Goal: Information Seeking & Learning: Learn about a topic

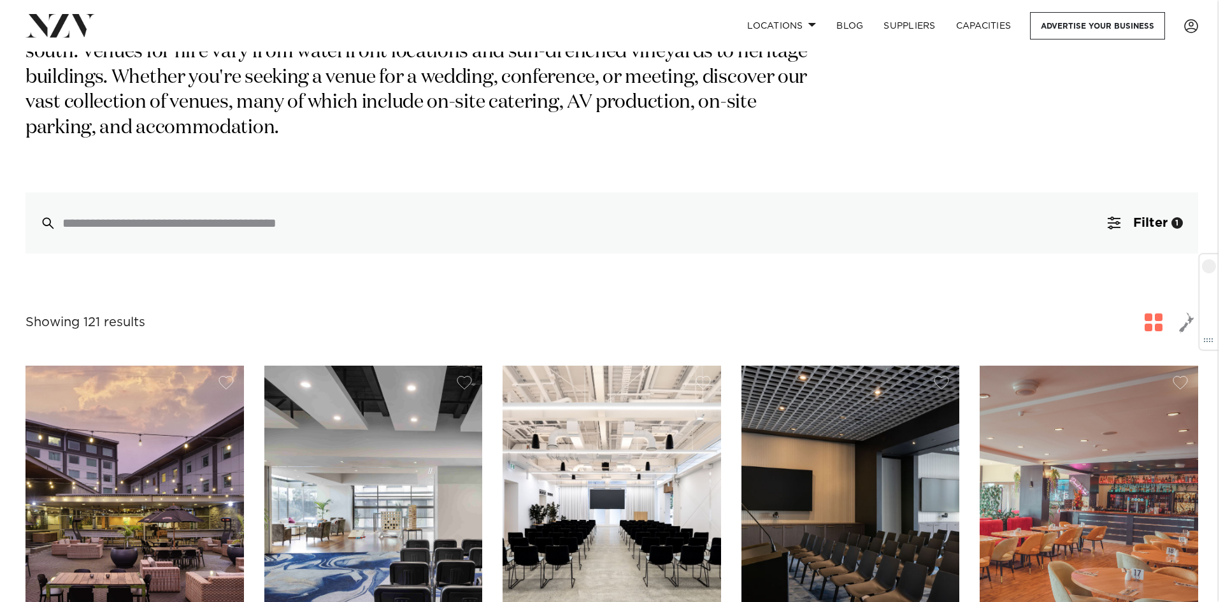
scroll to position [64, 0]
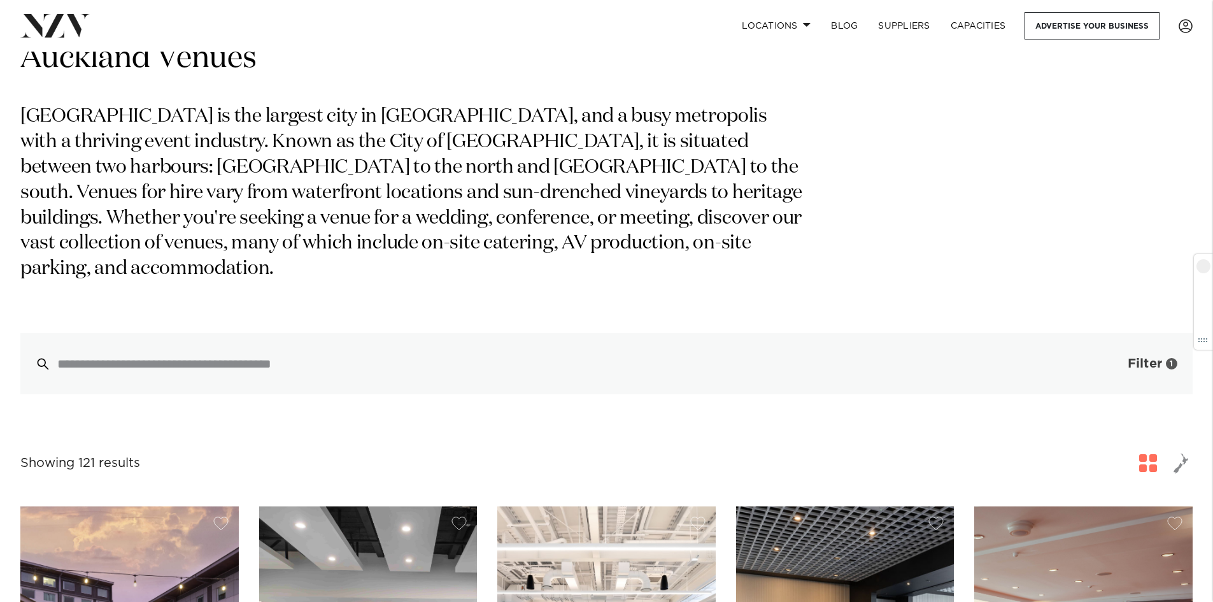
click at [1156, 357] on span "Filter" at bounding box center [1145, 363] width 34 height 13
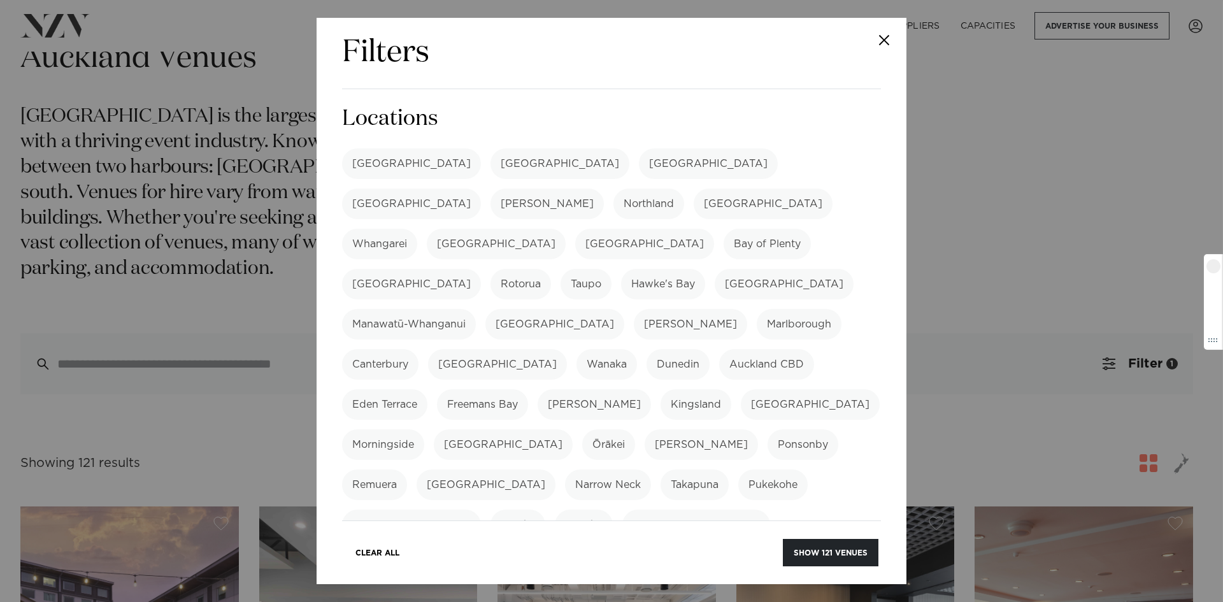
click at [1056, 234] on div "Filters Search Type Venue Supplier See more Locations Auckland Wellington Chris…" at bounding box center [611, 301] width 1223 height 602
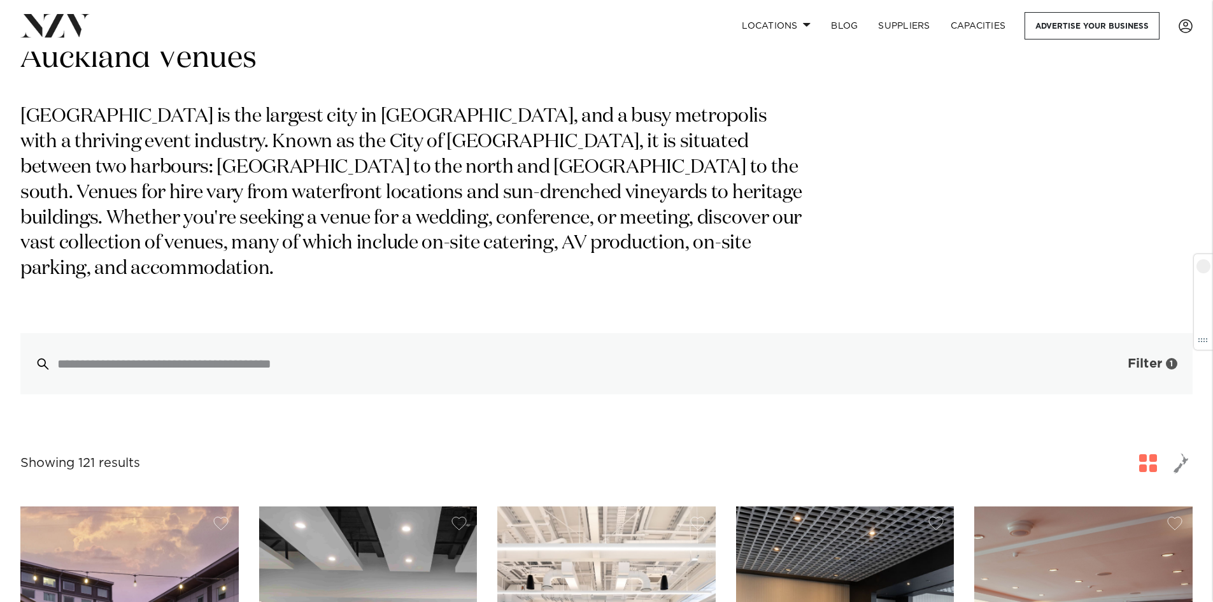
click at [1114, 357] on span "button" at bounding box center [1108, 363] width 13 height 13
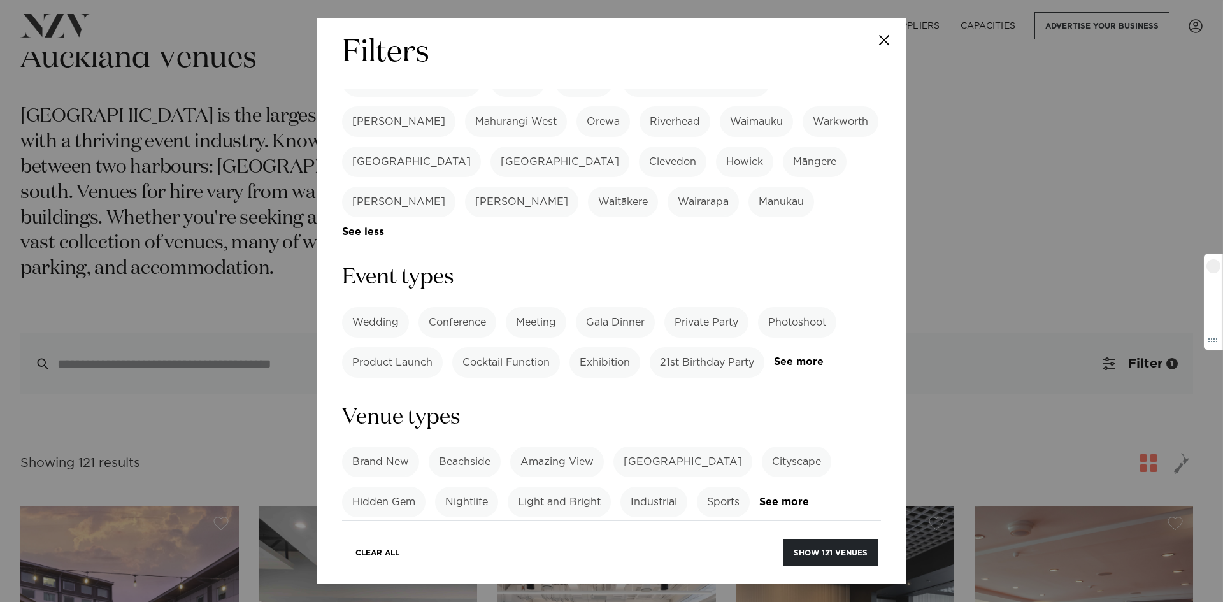
scroll to position [474, 0]
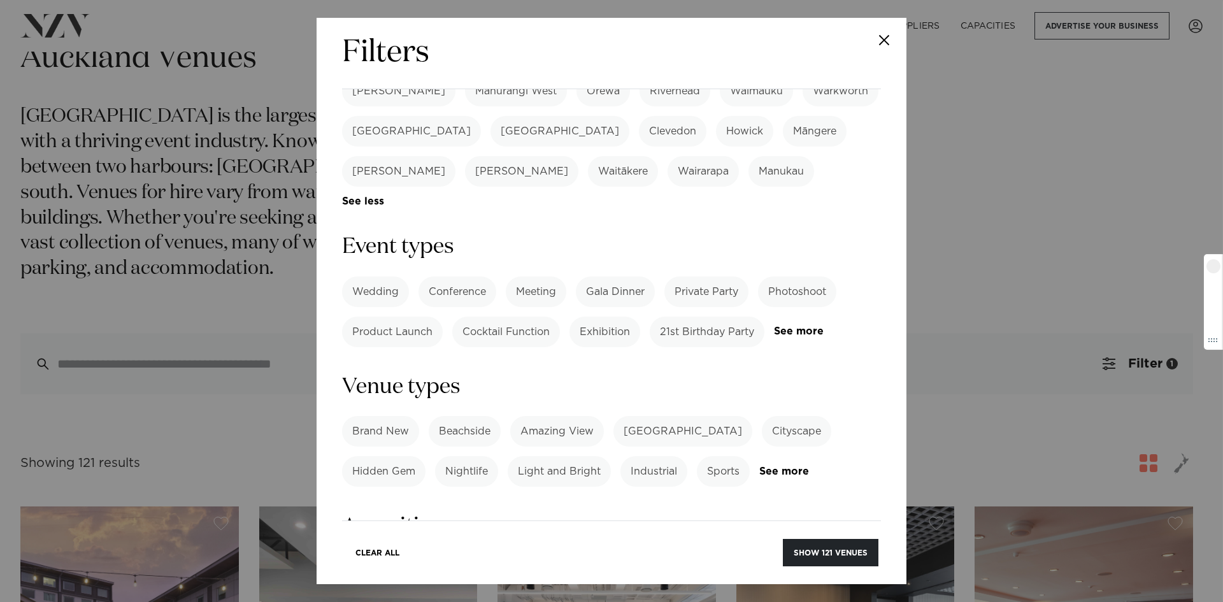
click at [625, 276] on label "Gala Dinner" at bounding box center [615, 291] width 79 height 31
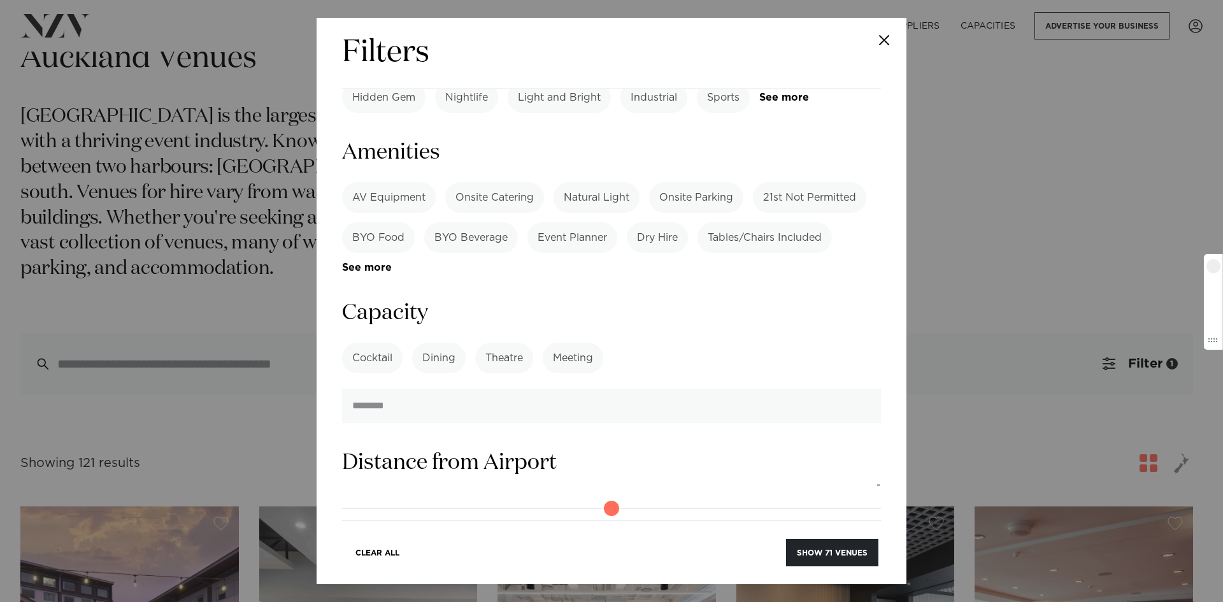
scroll to position [856, 0]
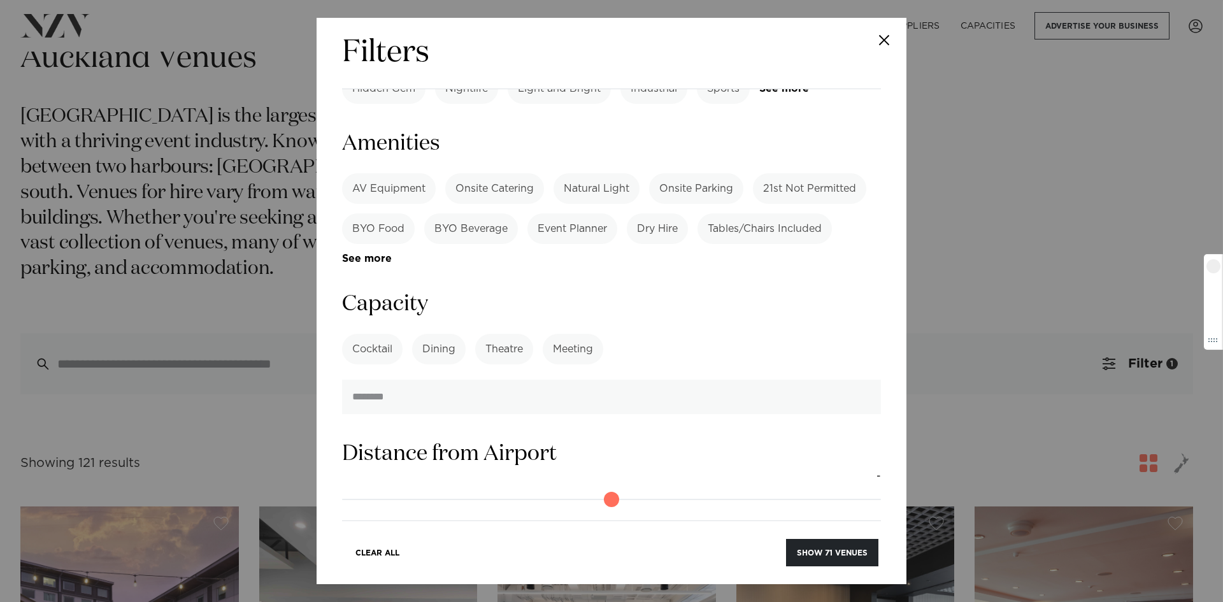
click at [435, 334] on label "Dining" at bounding box center [438, 349] width 53 height 31
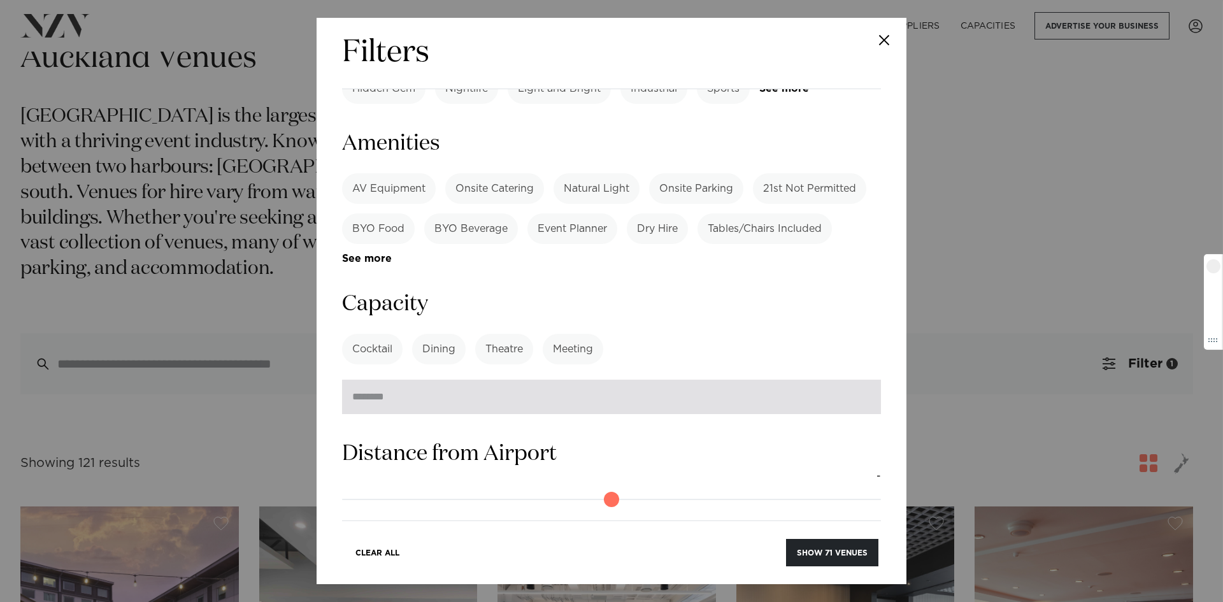
click at [497, 380] on input "number" at bounding box center [611, 397] width 539 height 34
click at [856, 380] on input "*" at bounding box center [611, 397] width 539 height 34
click at [854, 380] on input "*" at bounding box center [611, 397] width 539 height 34
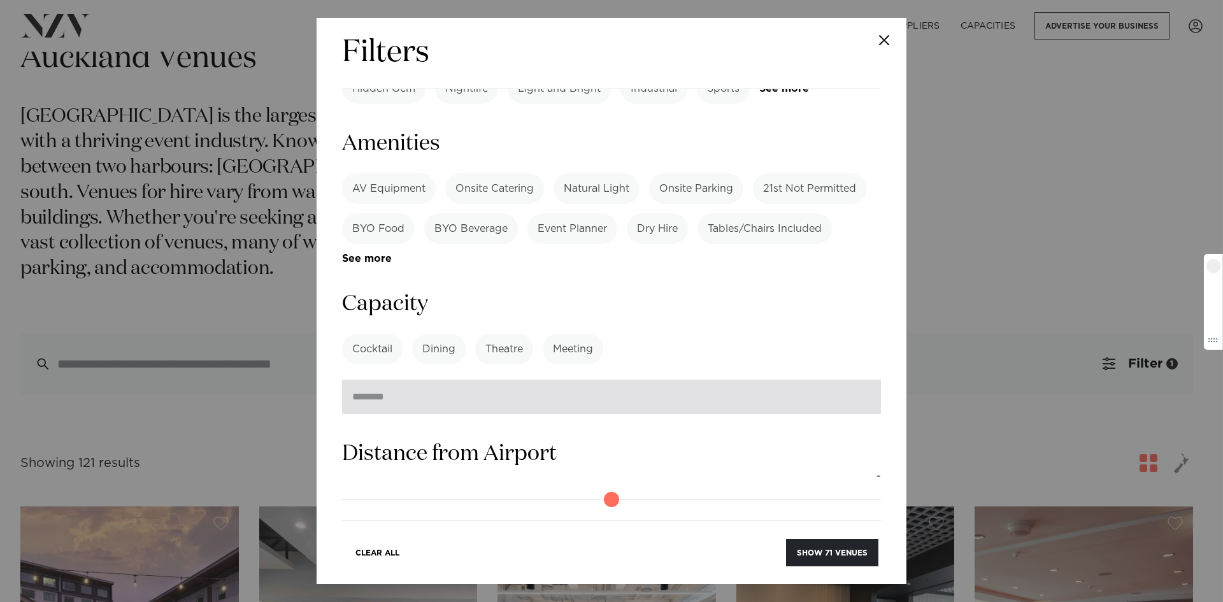
click at [853, 380] on input "*" at bounding box center [611, 397] width 539 height 34
type input "**"
click at [853, 380] on input "**" at bounding box center [611, 397] width 539 height 34
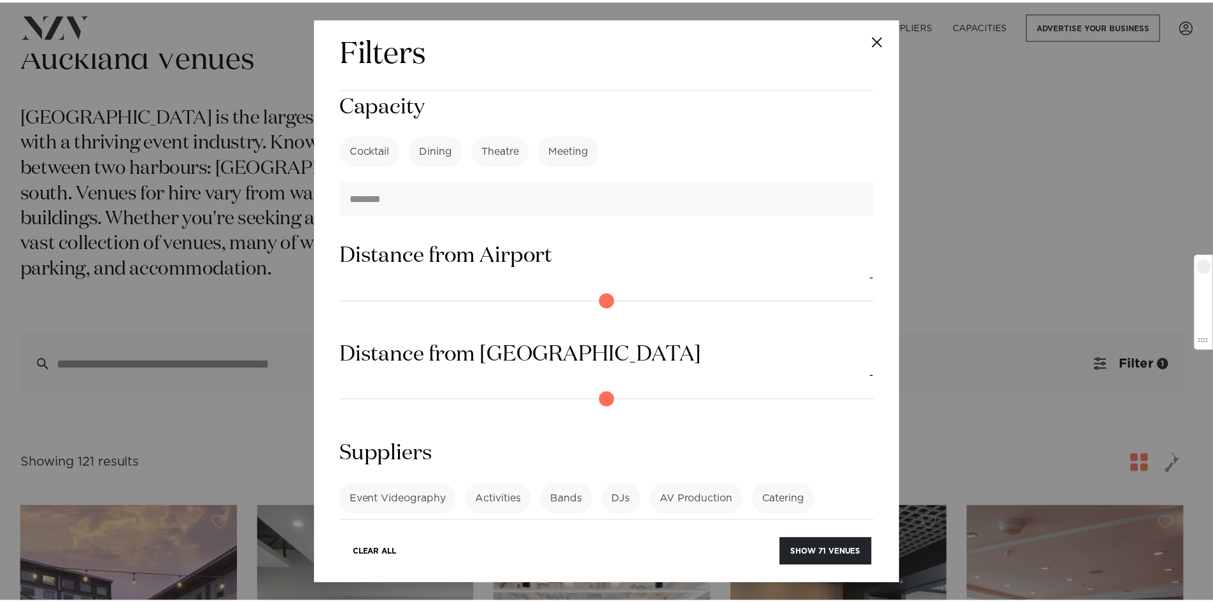
scroll to position [1056, 0]
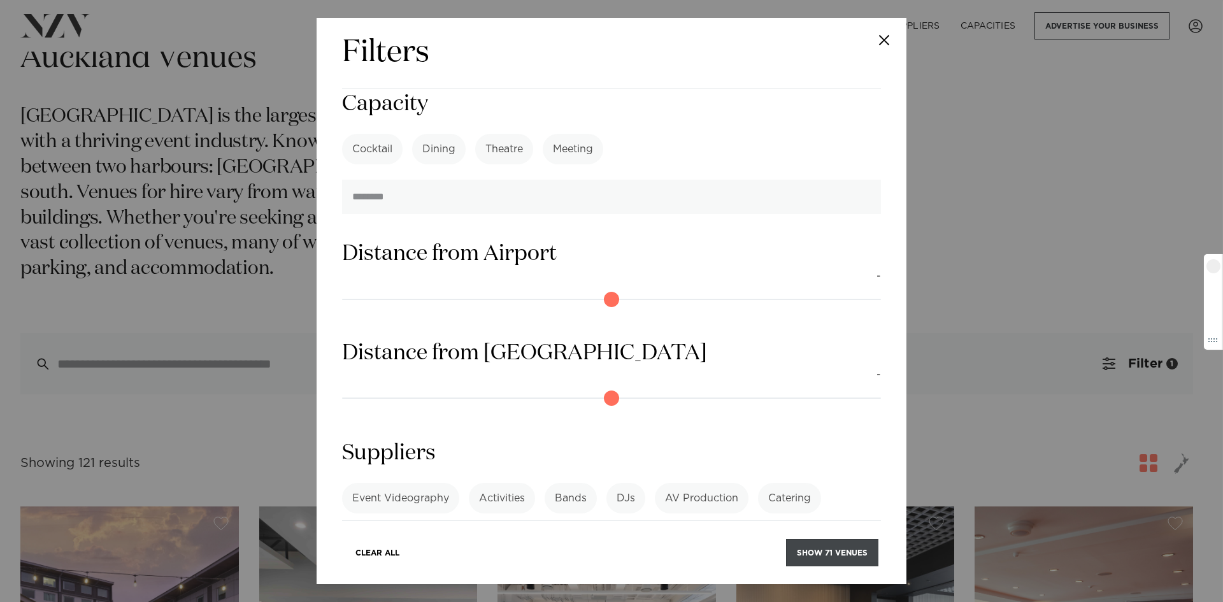
drag, startPoint x: 828, startPoint y: 561, endPoint x: 818, endPoint y: 553, distance: 13.1
click at [826, 559] on button "Show 71 venues" at bounding box center [832, 552] width 92 height 27
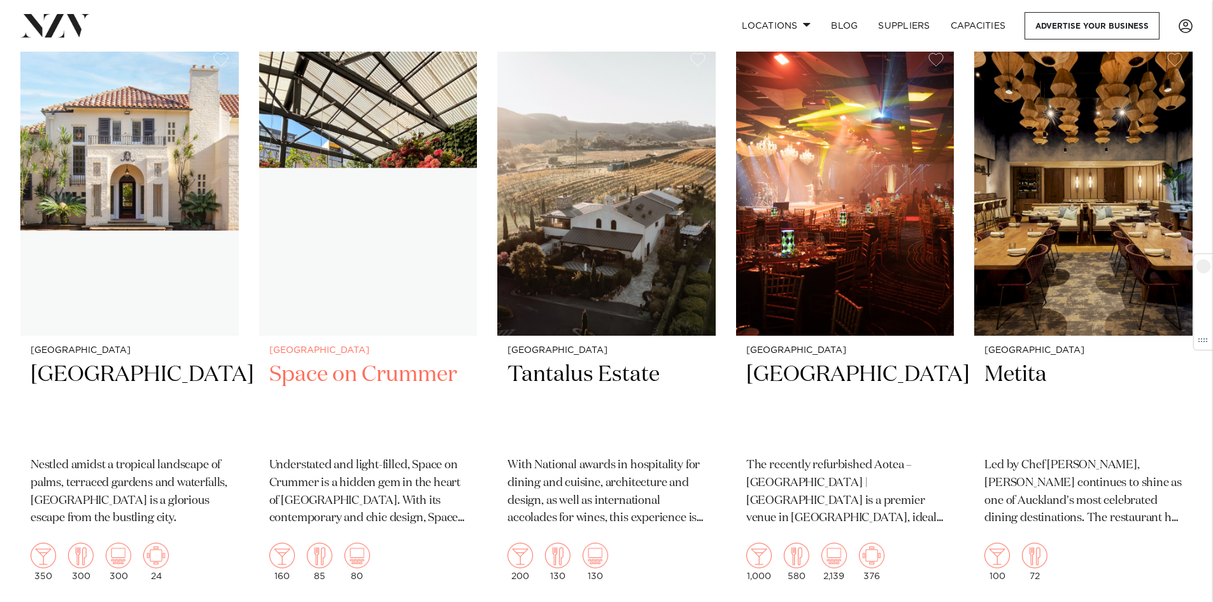
scroll to position [6559, 0]
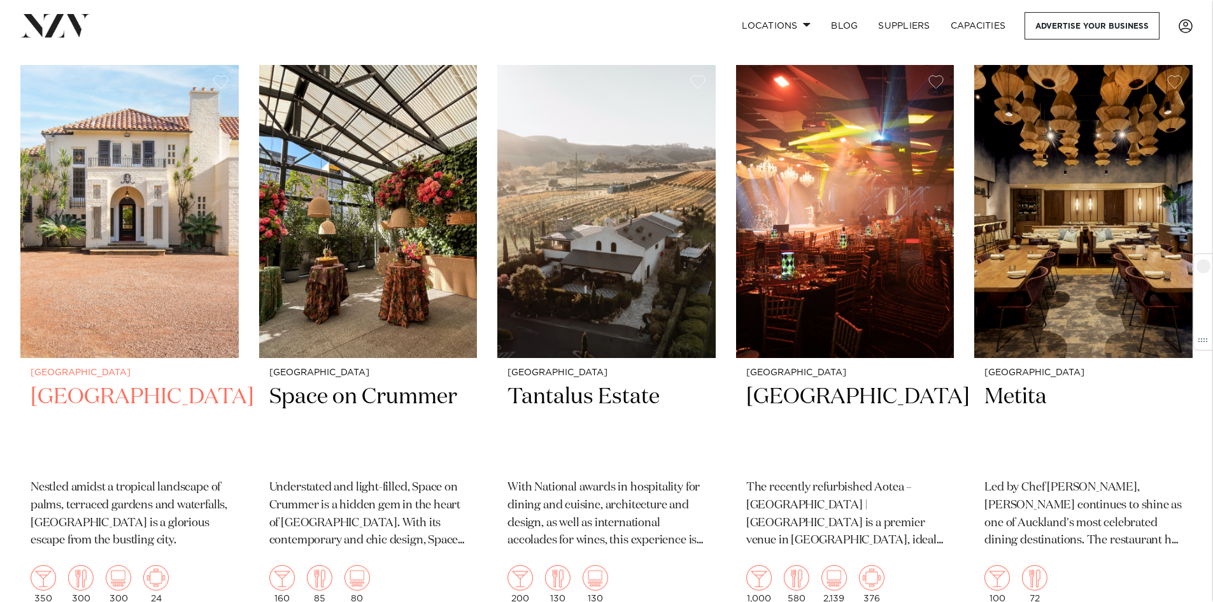
click at [78, 209] on img at bounding box center [129, 211] width 218 height 293
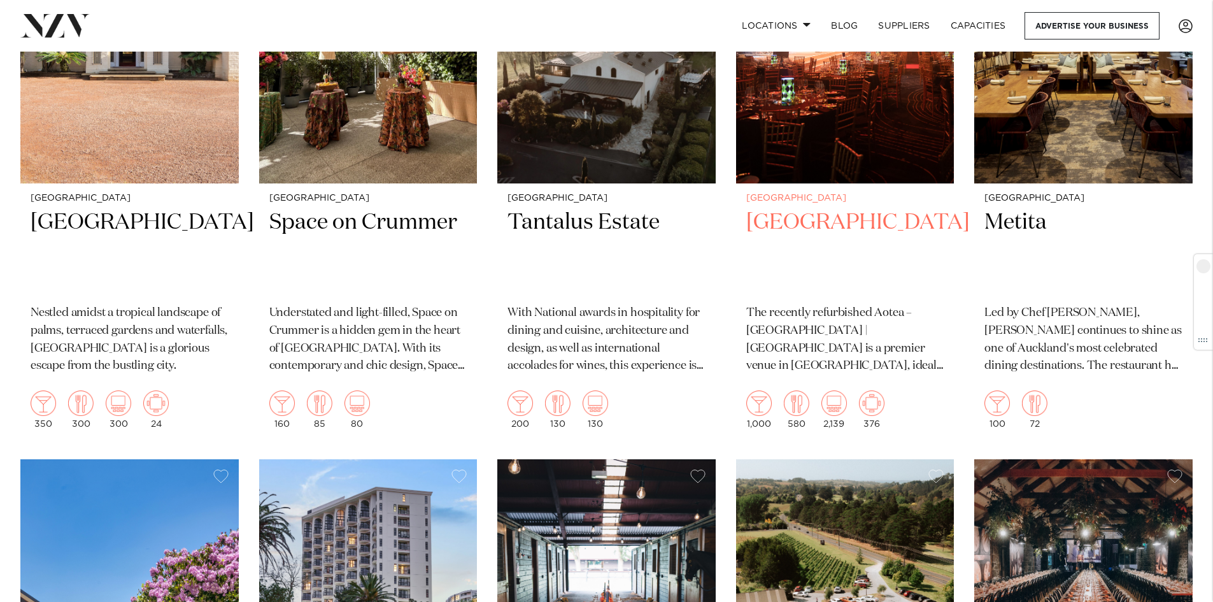
scroll to position [6531, 0]
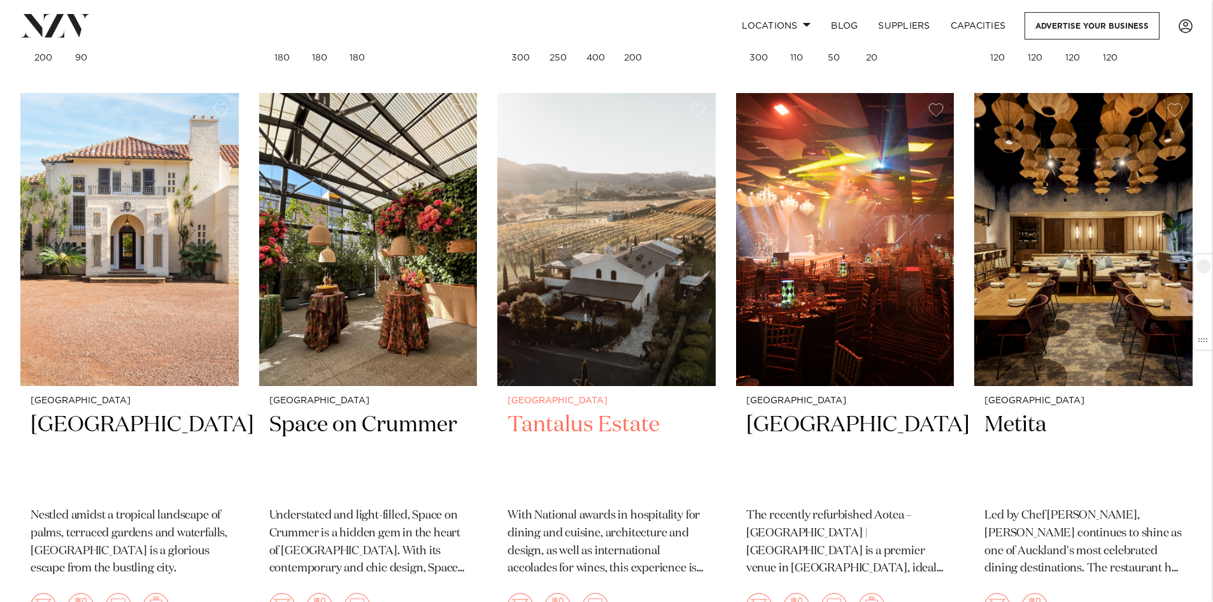
click at [579, 337] on img at bounding box center [606, 239] width 218 height 293
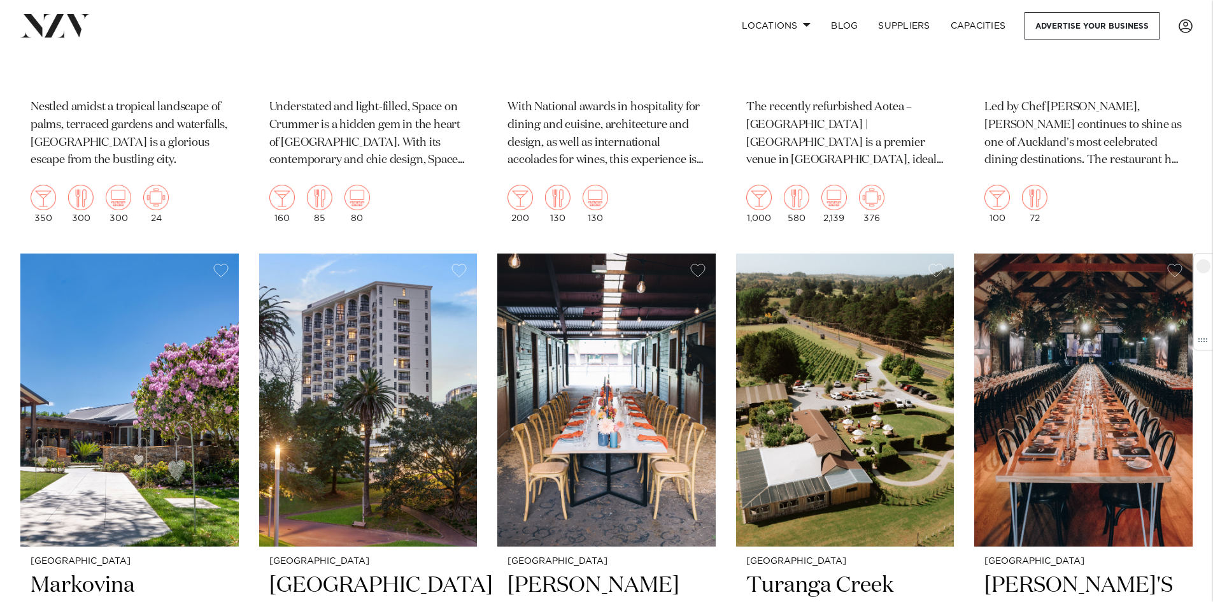
scroll to position [7076, 0]
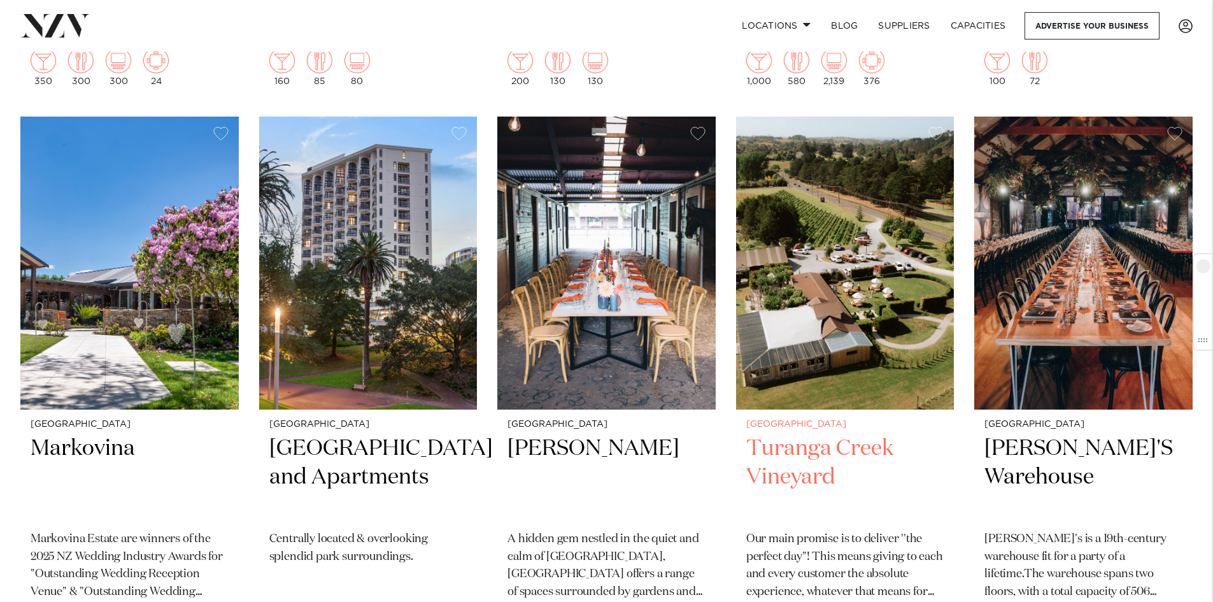
click at [873, 271] on img at bounding box center [845, 263] width 218 height 293
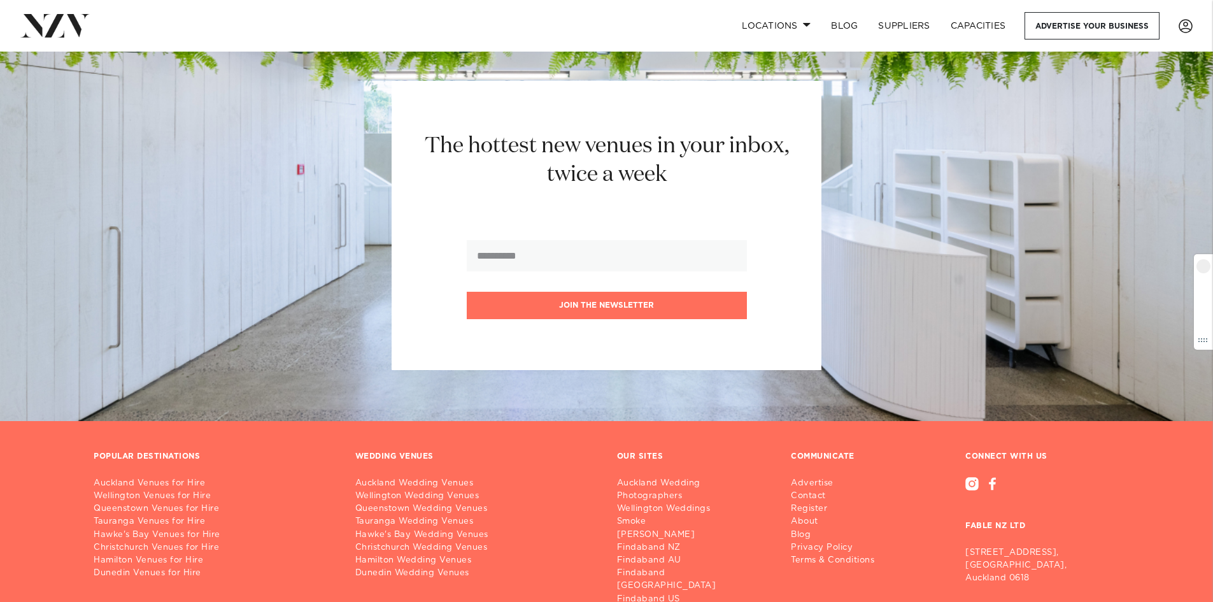
scroll to position [9070, 0]
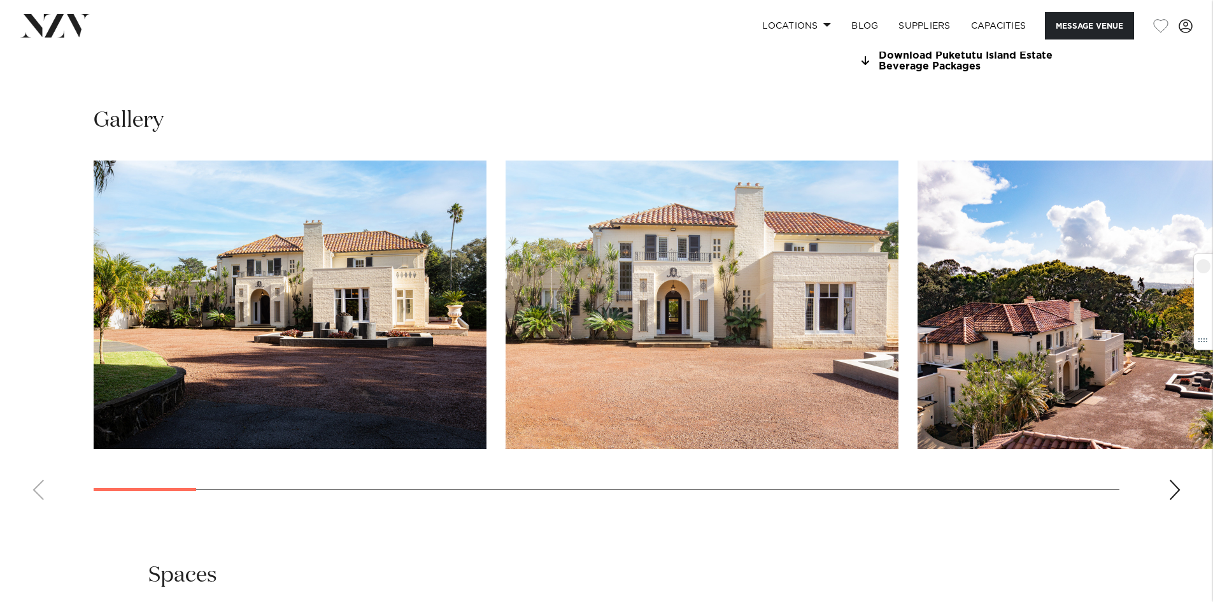
scroll to position [1274, 0]
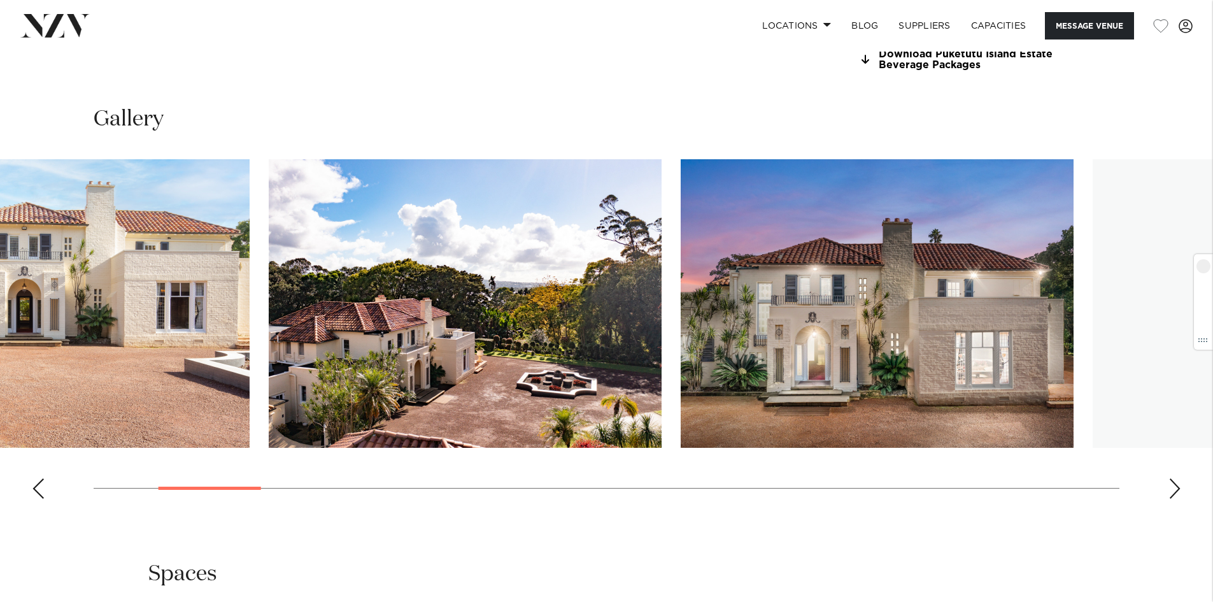
click at [239, 296] on img "2 / 25" at bounding box center [53, 303] width 393 height 288
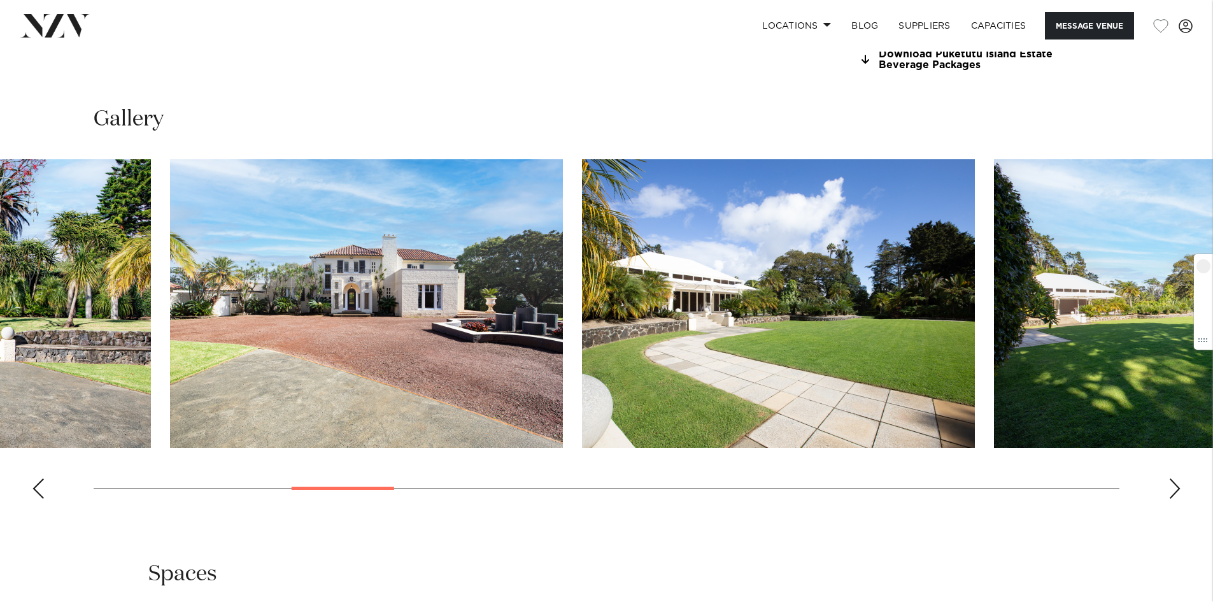
click at [0, 302] on html "Locations [GEOGRAPHIC_DATA] [GEOGRAPHIC_DATA] [GEOGRAPHIC_DATA] [GEOGRAPHIC_DAT…" at bounding box center [606, 492] width 1213 height 3533
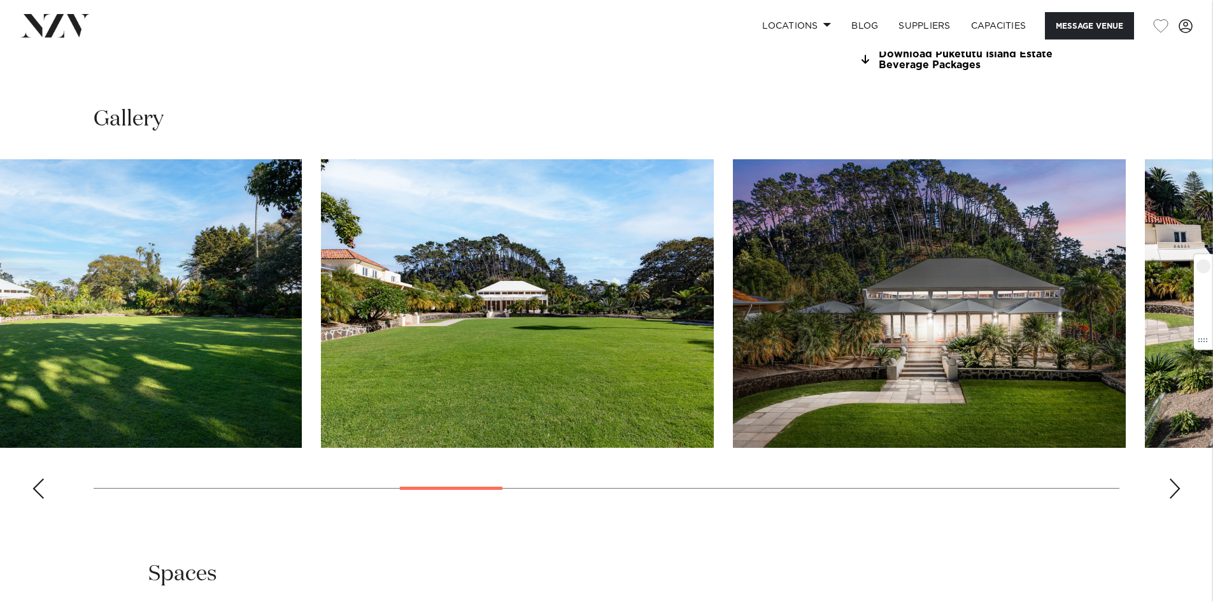
click at [0, 295] on html "Locations [GEOGRAPHIC_DATA] [GEOGRAPHIC_DATA] [GEOGRAPHIC_DATA] [GEOGRAPHIC_DAT…" at bounding box center [606, 492] width 1213 height 3533
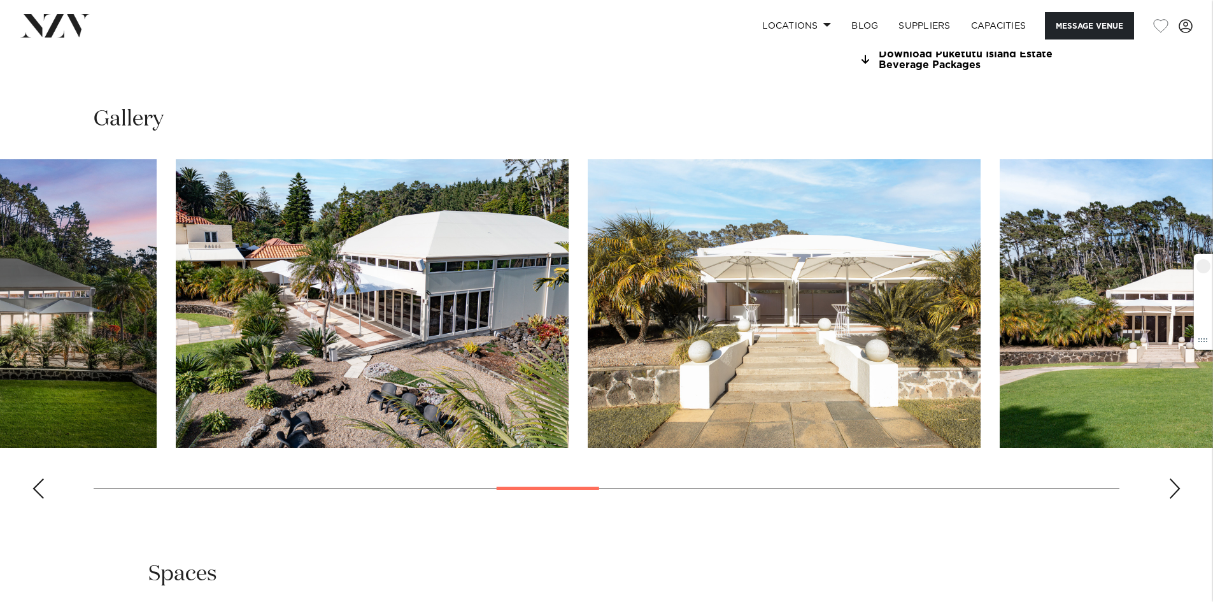
click at [0, 233] on html "Locations Auckland Wellington Christchurch Queenstown Hamilton Northland Bay of…" at bounding box center [606, 492] width 1213 height 3533
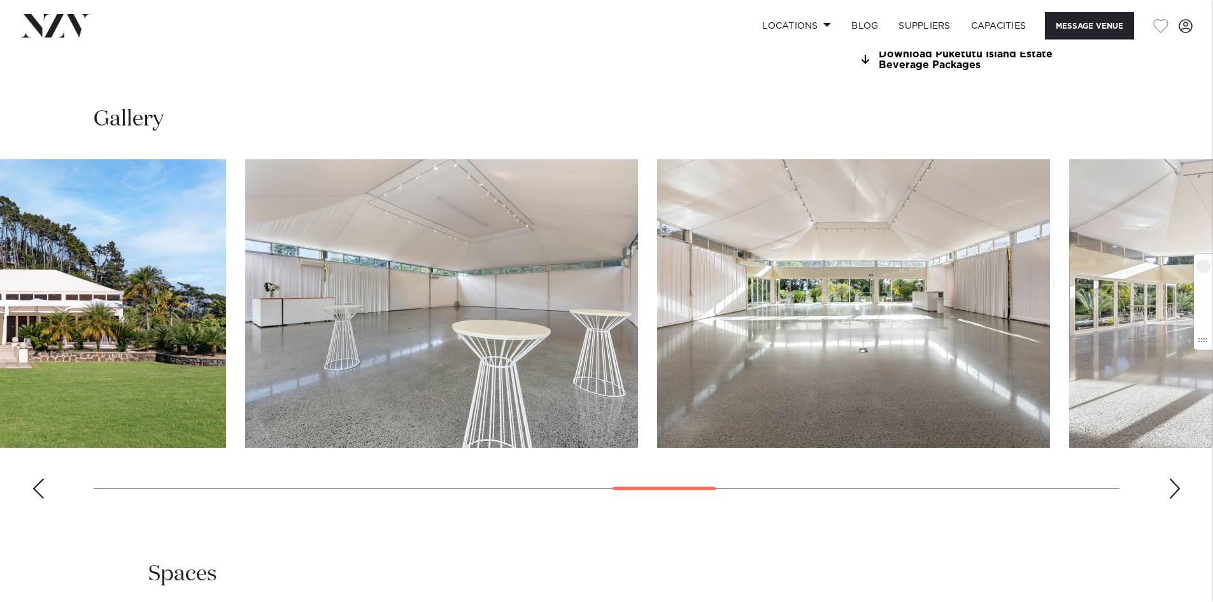
click at [0, 195] on html "Locations Auckland Wellington Christchurch Queenstown Hamilton Northland Bay of…" at bounding box center [606, 492] width 1213 height 3533
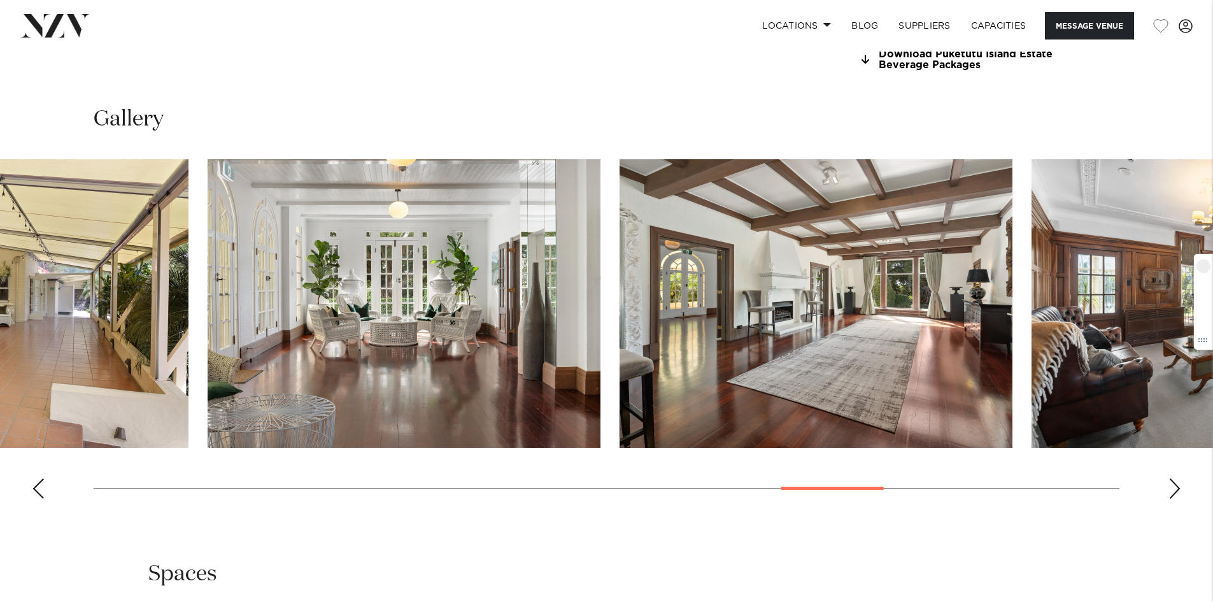
click at [0, 299] on html "Locations Auckland Wellington Christchurch Queenstown Hamilton Northland Bay of…" at bounding box center [606, 492] width 1213 height 3533
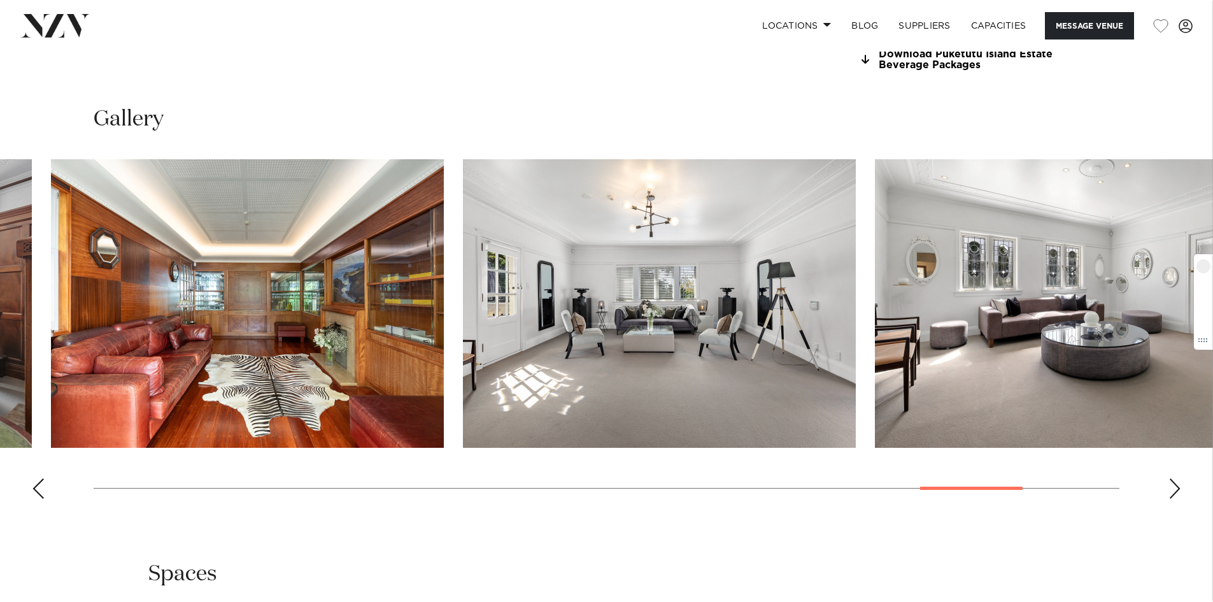
click at [0, 220] on html "Locations Auckland Wellington Christchurch Queenstown Hamilton Northland Bay of…" at bounding box center [606, 492] width 1213 height 3533
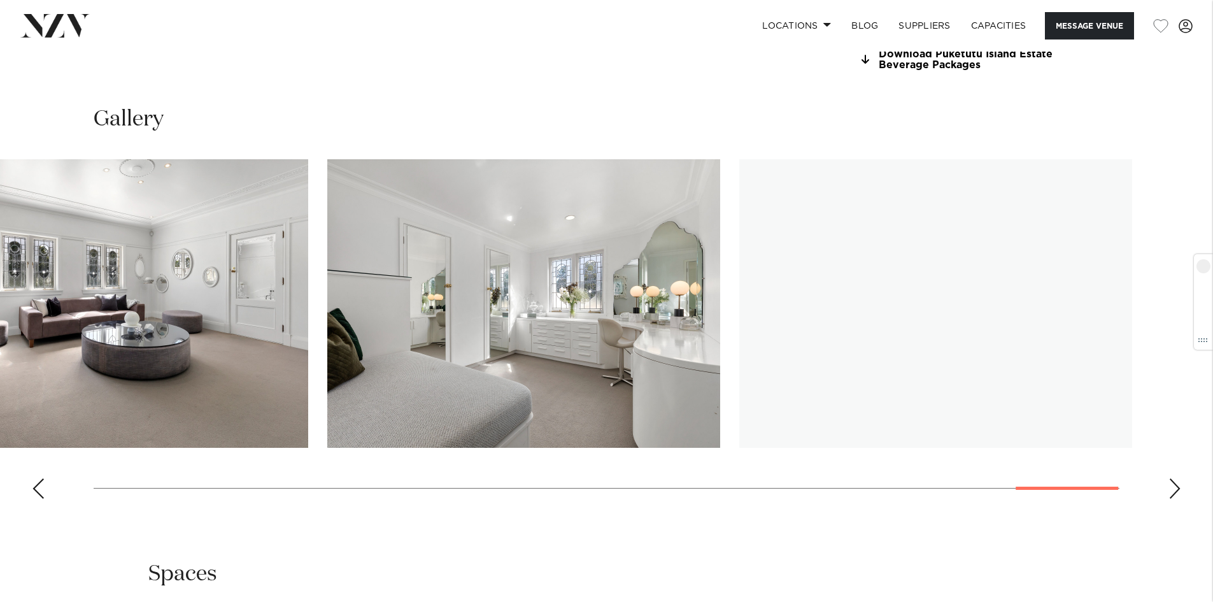
click at [36, 305] on img "23 / 25" at bounding box center [111, 303] width 393 height 288
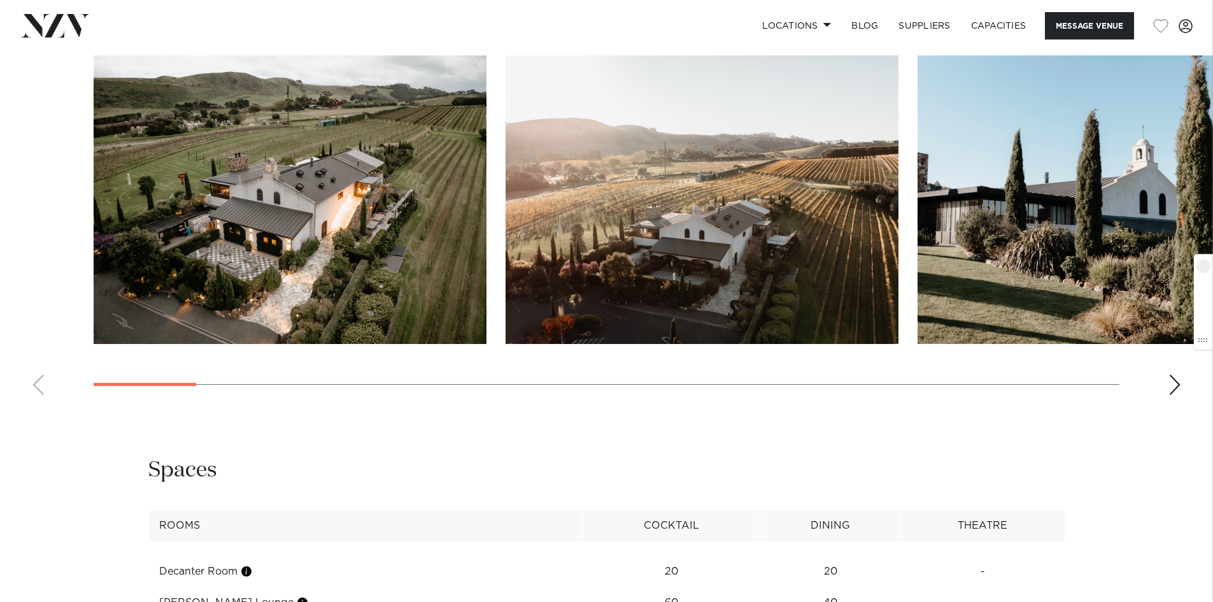
scroll to position [1401, 0]
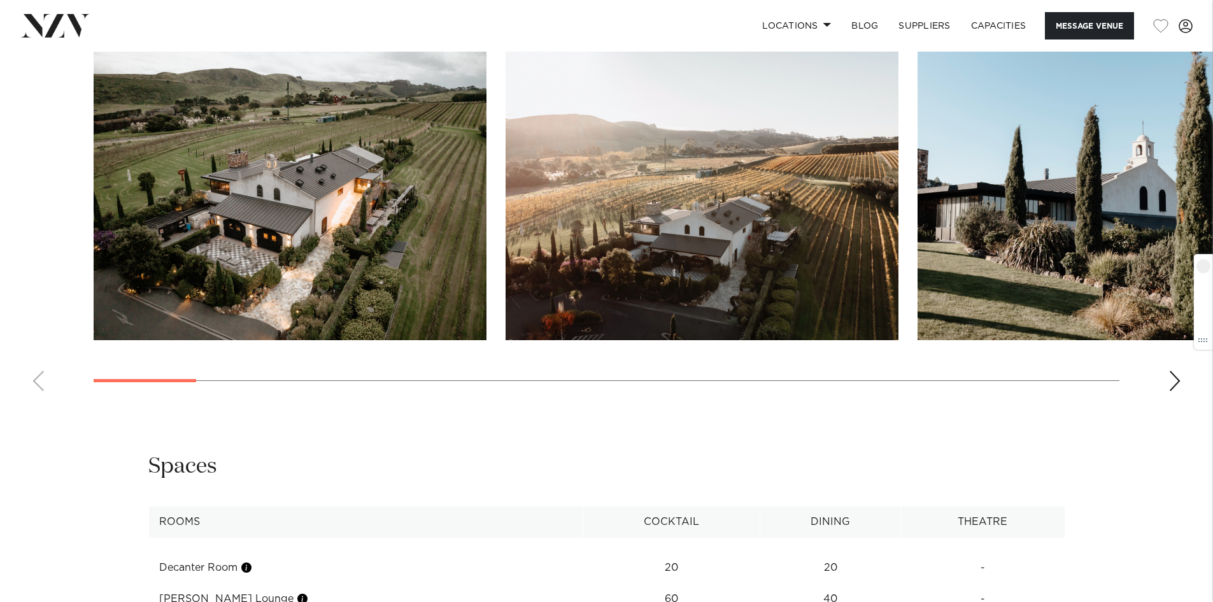
click at [0, 0] on slot at bounding box center [0, 0] width 0 height 0
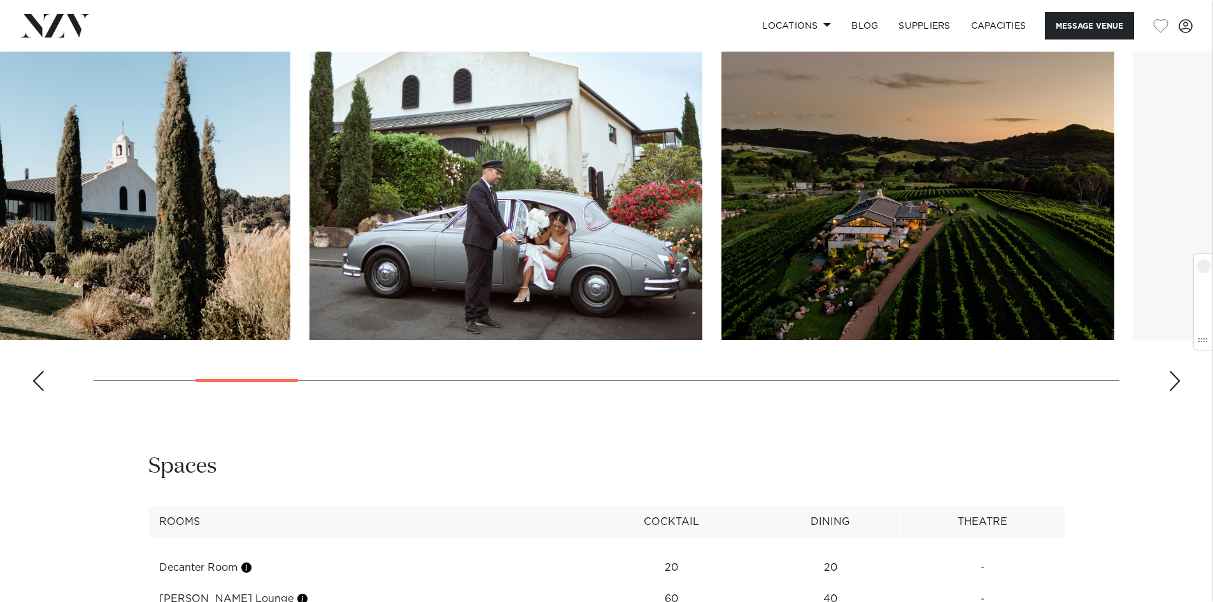
click at [104, 289] on img "3 / 25" at bounding box center [93, 196] width 393 height 288
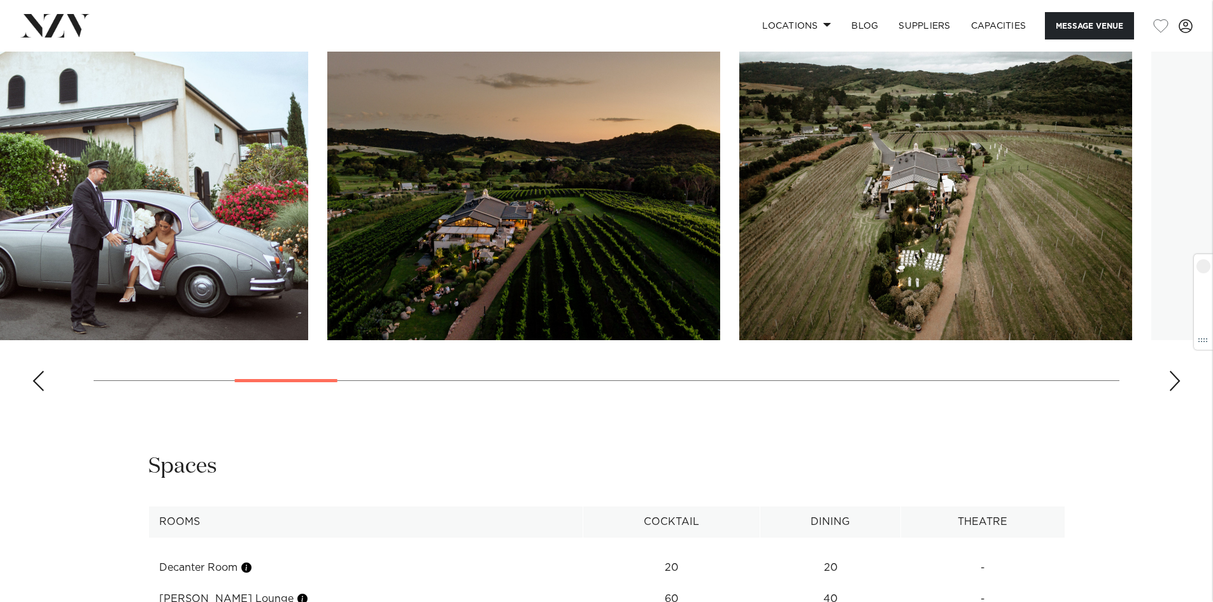
click at [437, 286] on img "5 / 25" at bounding box center [523, 196] width 393 height 288
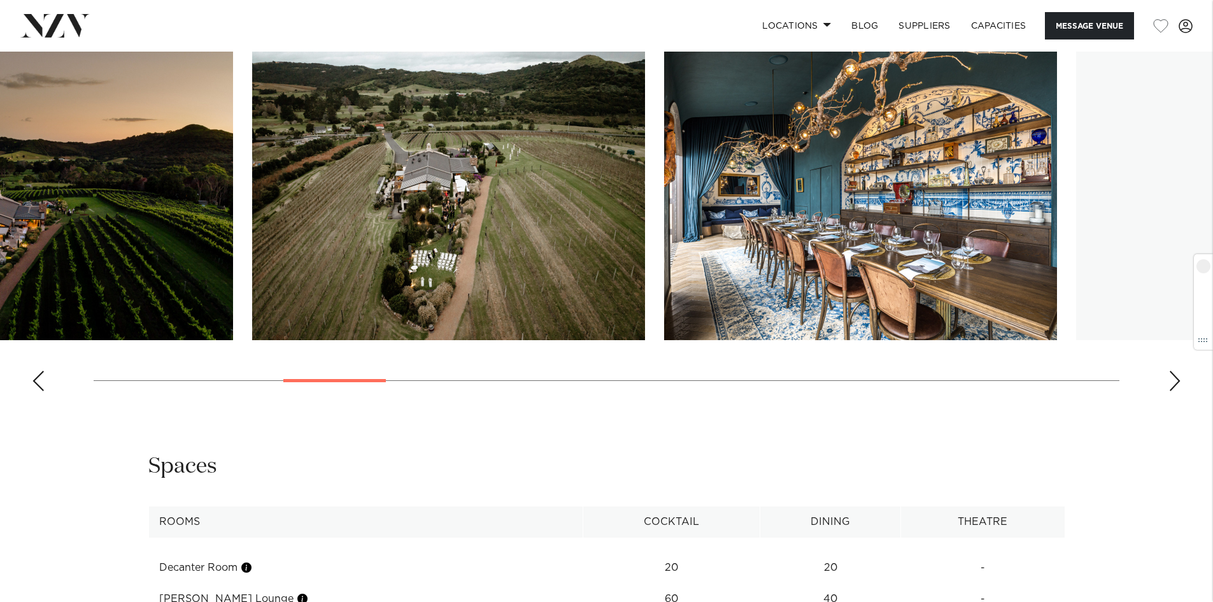
click at [303, 266] on img "6 / 25" at bounding box center [448, 196] width 393 height 288
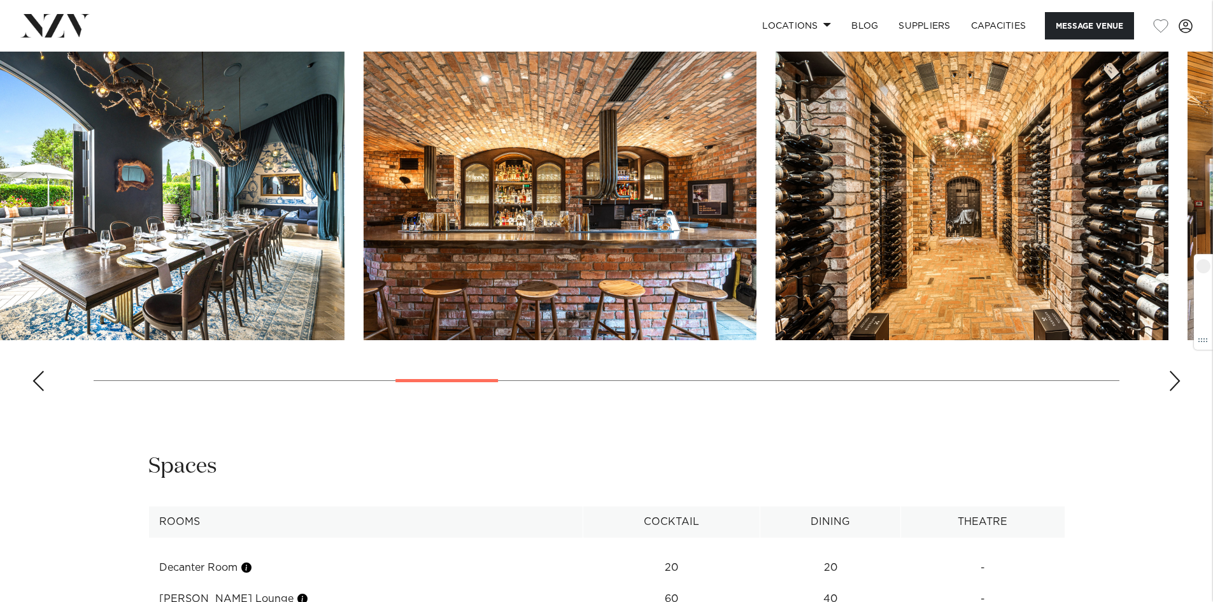
click at [22, 281] on img "8 / 25" at bounding box center [148, 196] width 393 height 288
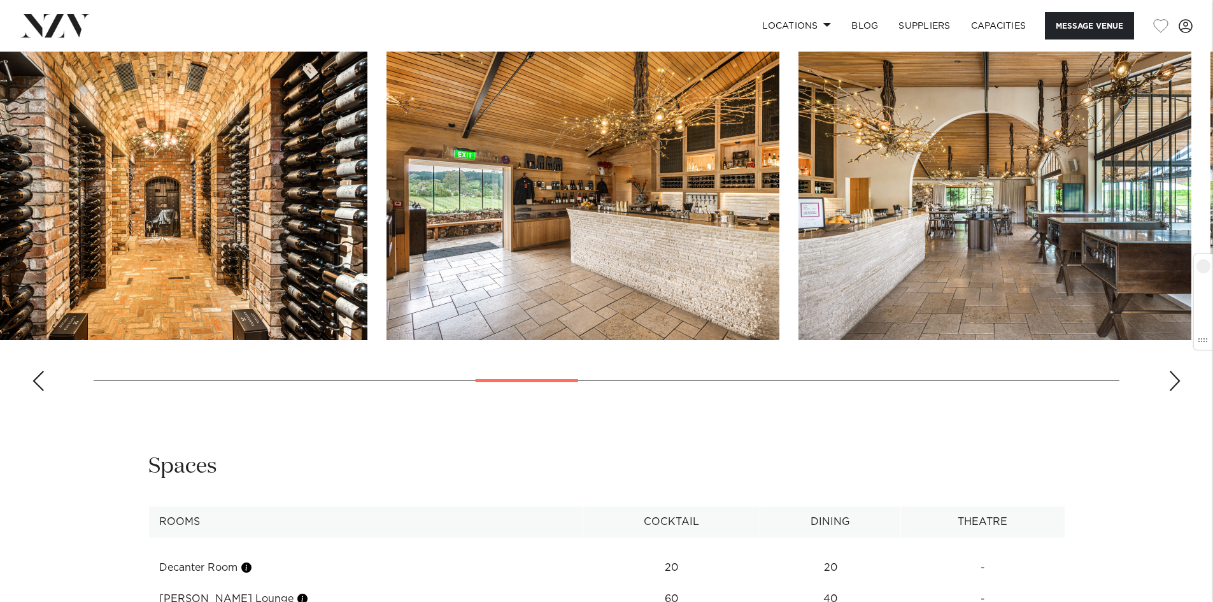
click at [1, 266] on img "10 / 25" at bounding box center [171, 196] width 393 height 288
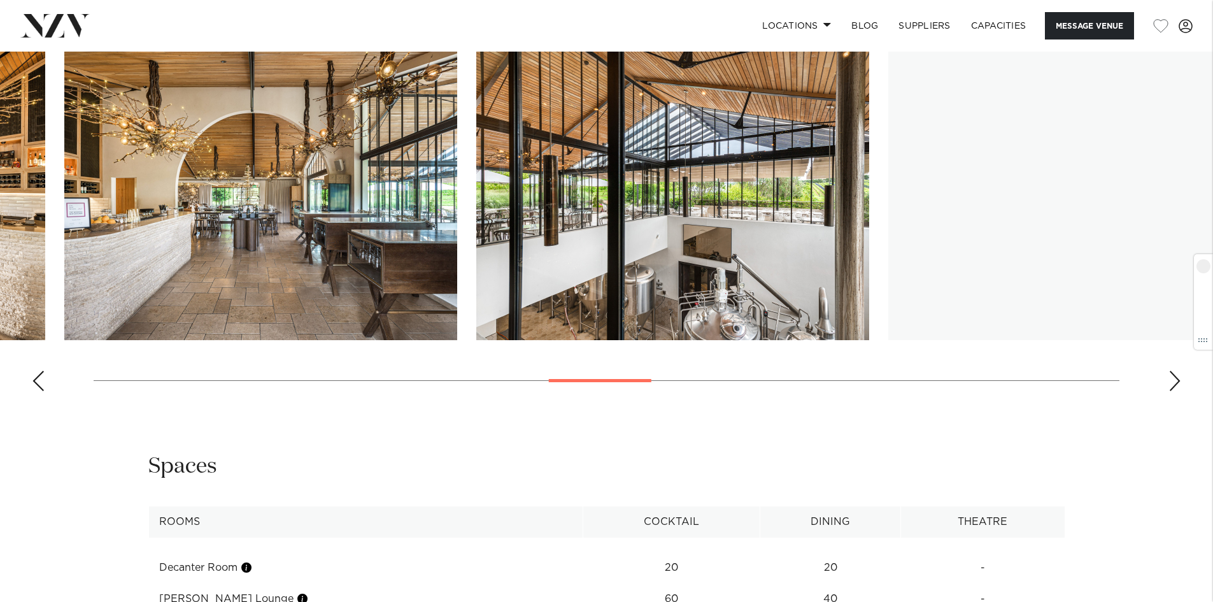
click at [172, 188] on img "12 / 25" at bounding box center [260, 196] width 393 height 288
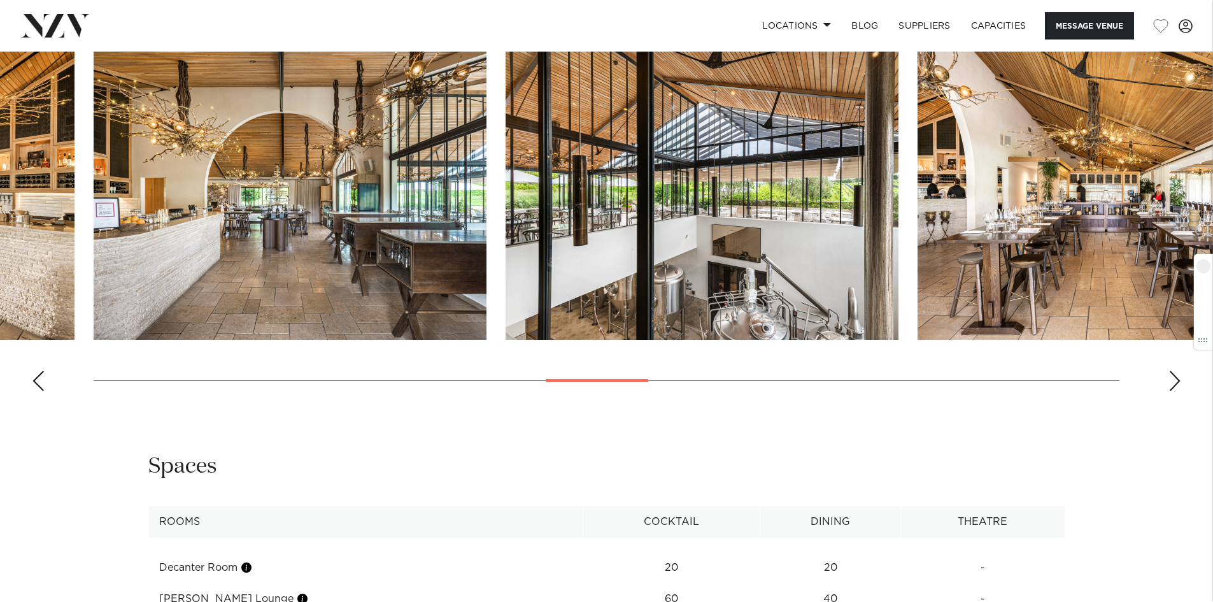
click at [0, 139] on html "Locations Auckland Wellington Christchurch Queenstown Hamilton Northland Bay of…" at bounding box center [606, 46] width 1213 height 2894
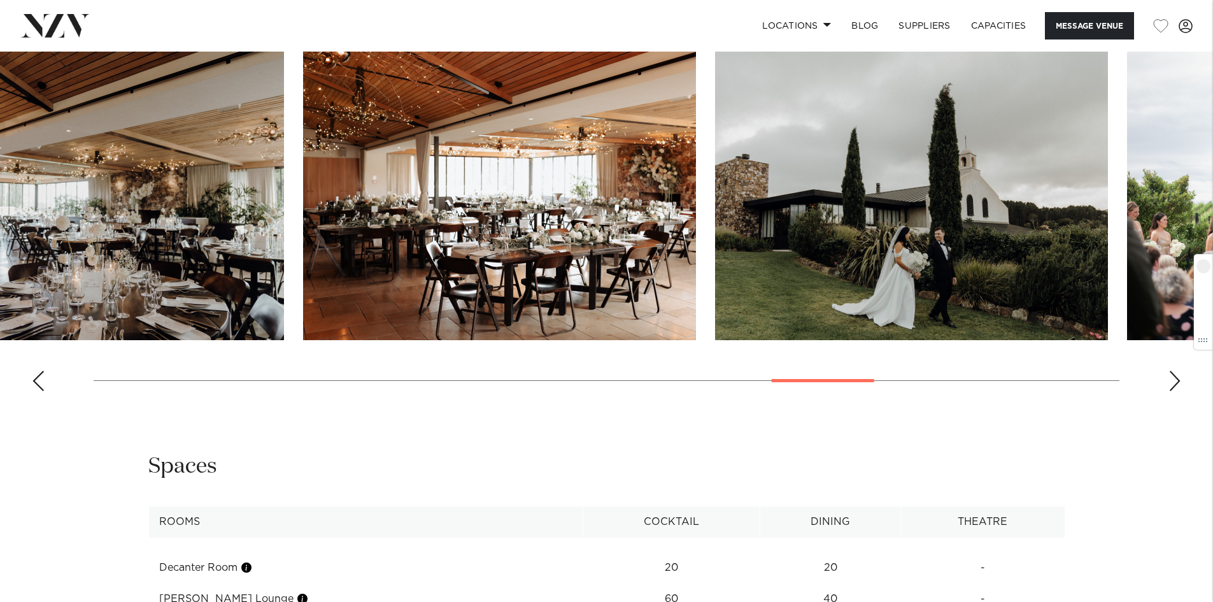
click at [0, 185] on html "Locations Auckland Wellington Christchurch Queenstown Hamilton Northland Bay of…" at bounding box center [606, 46] width 1213 height 2894
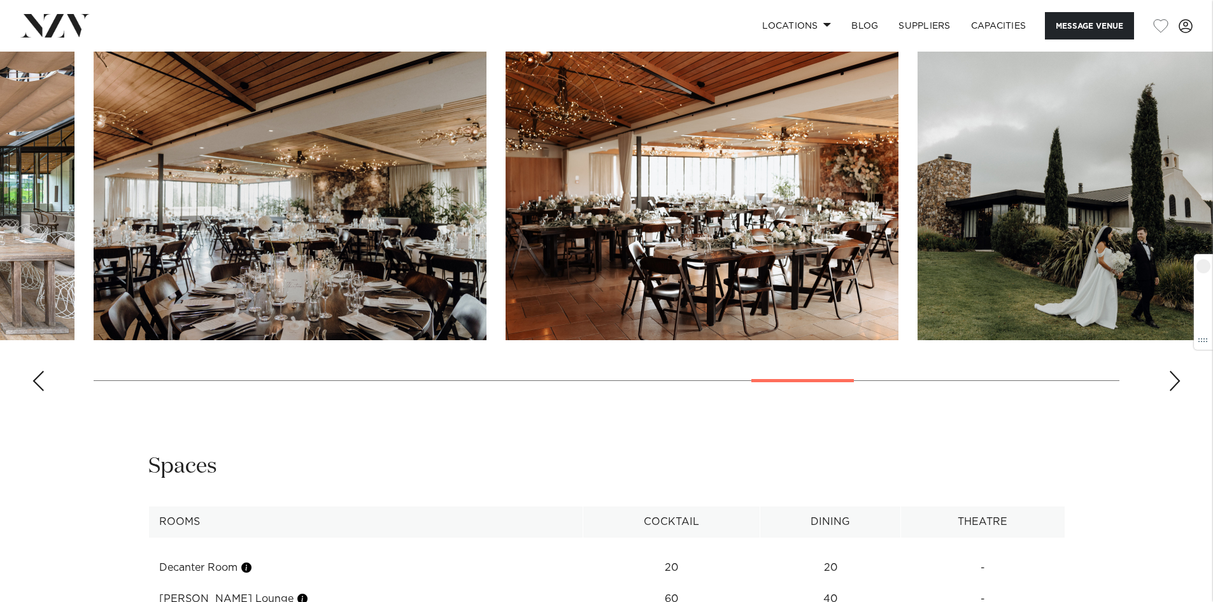
click at [0, 212] on html "Locations Auckland Wellington Christchurch Queenstown Hamilton Northland Bay of…" at bounding box center [606, 46] width 1213 height 2894
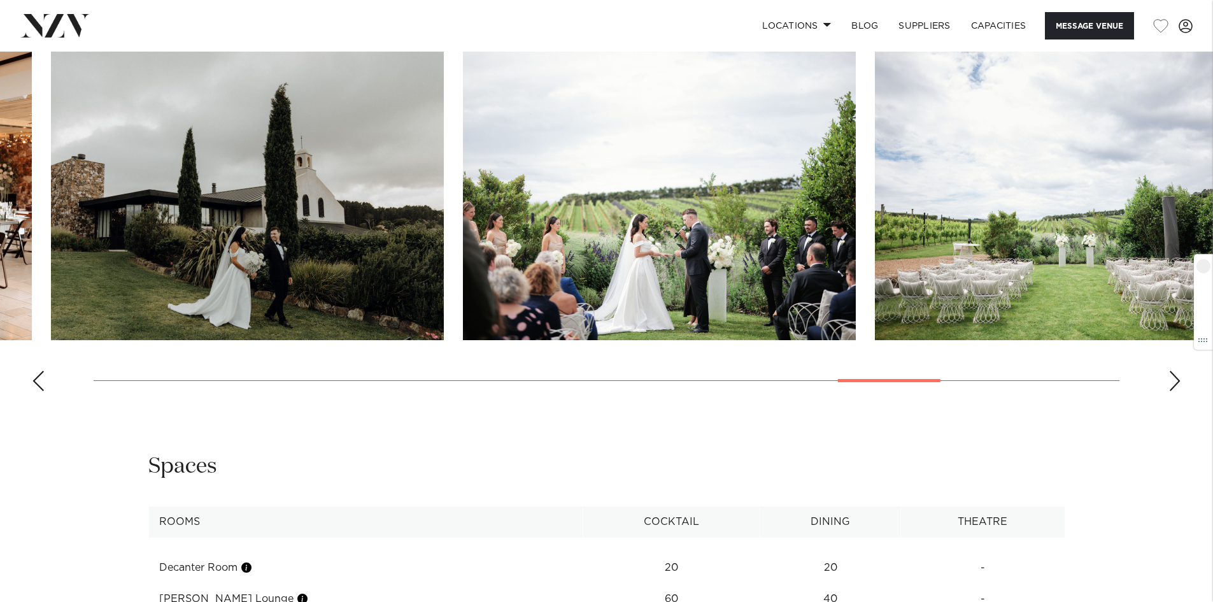
click at [125, 200] on img "19 / 25" at bounding box center [247, 196] width 393 height 288
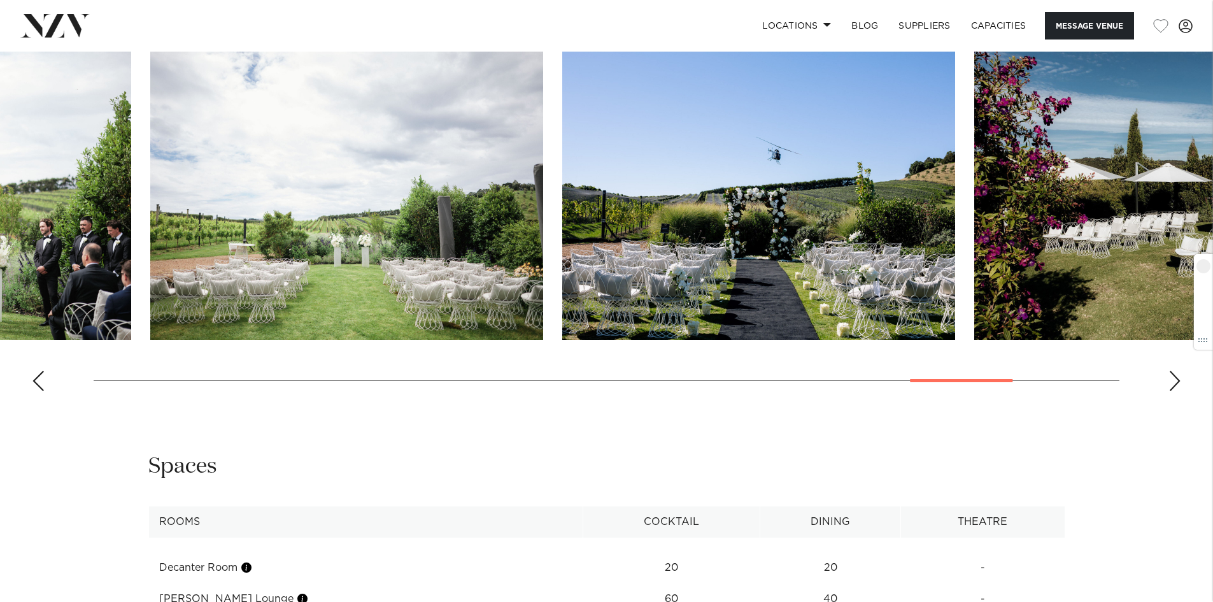
click at [207, 201] on img "21 / 25" at bounding box center [346, 196] width 393 height 288
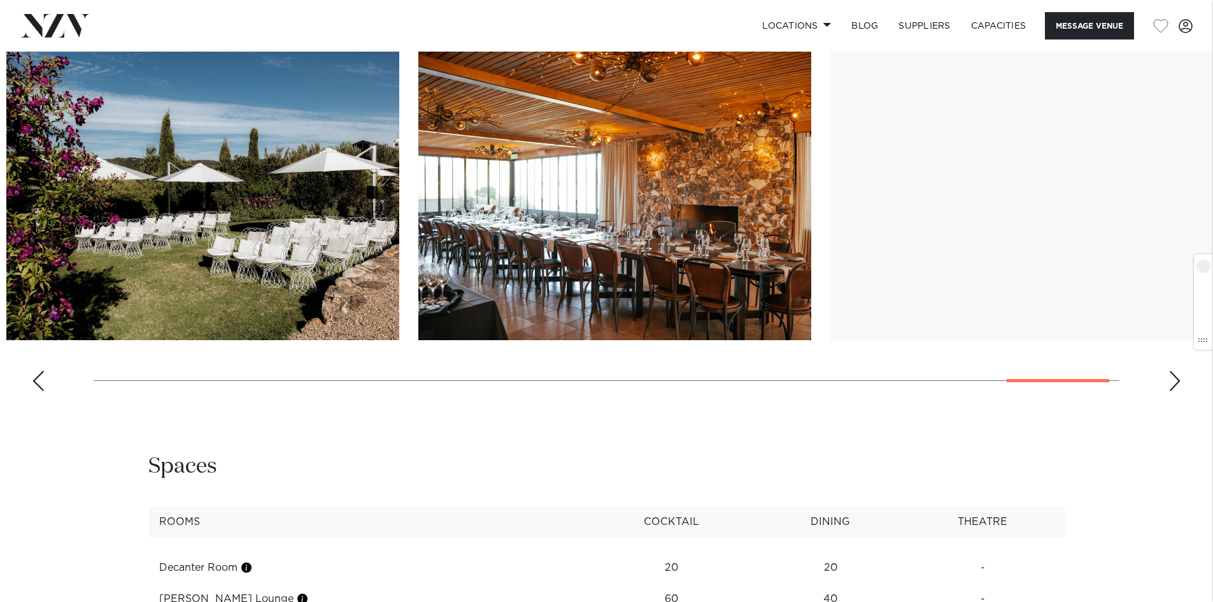
click at [144, 225] on img "23 / 25" at bounding box center [202, 196] width 393 height 288
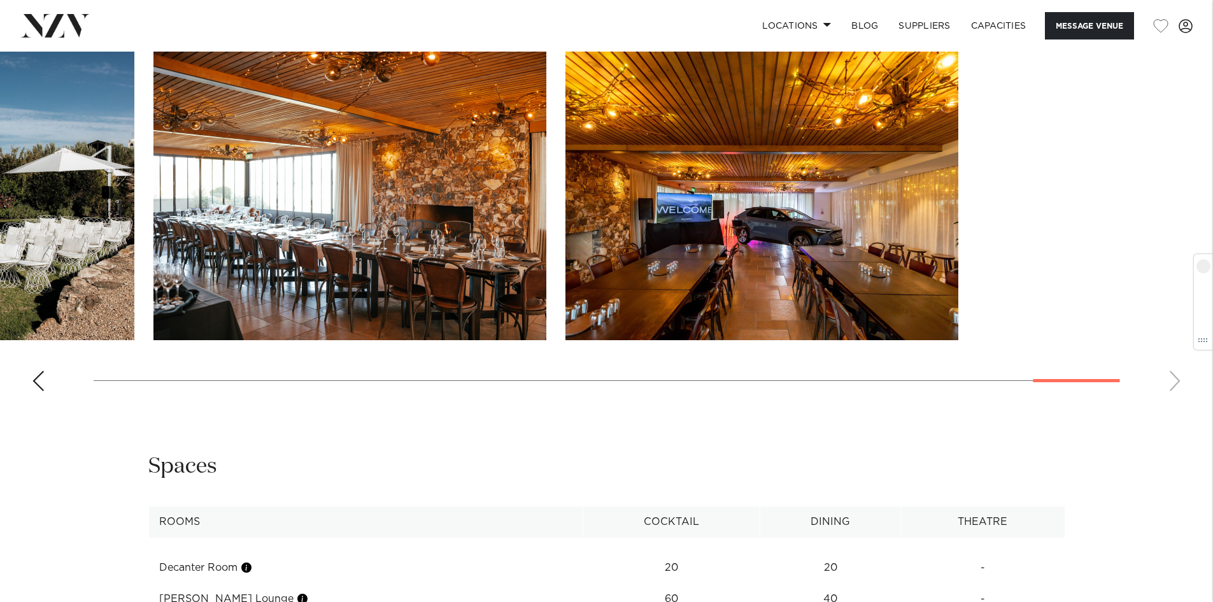
click at [0, 0] on slot at bounding box center [0, 0] width 0 height 0
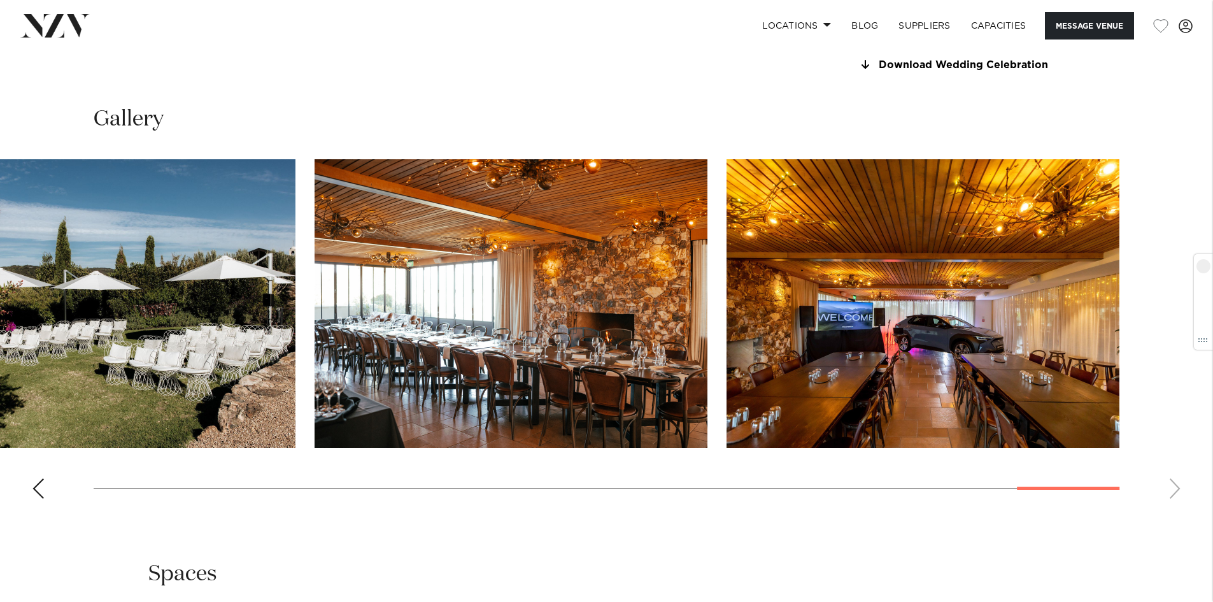
scroll to position [1274, 0]
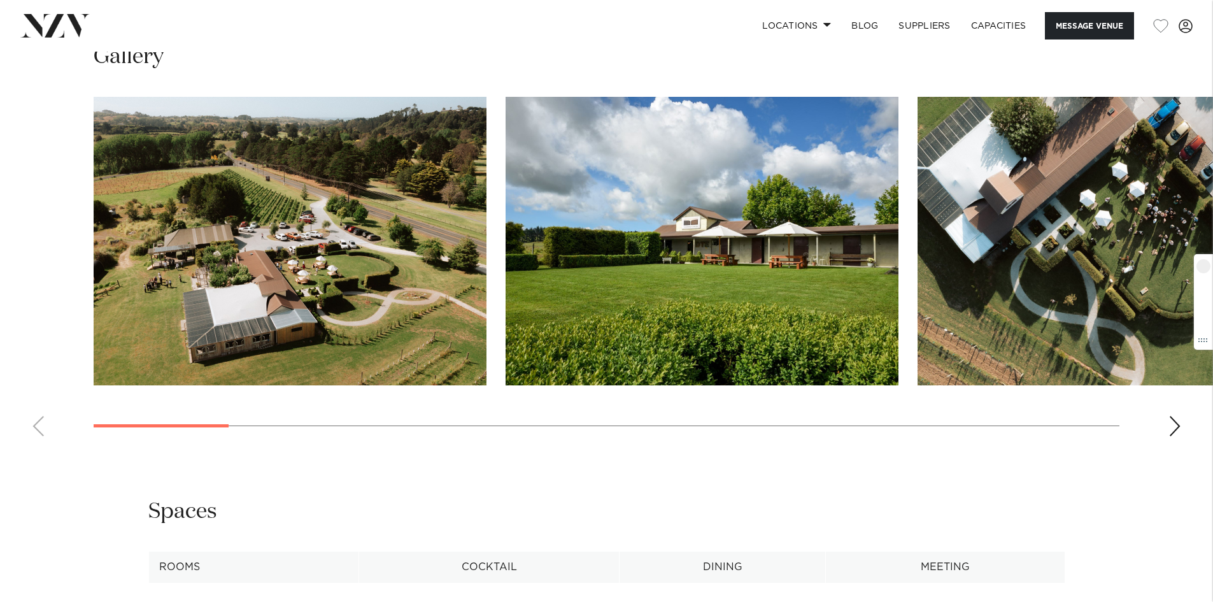
scroll to position [1337, 0]
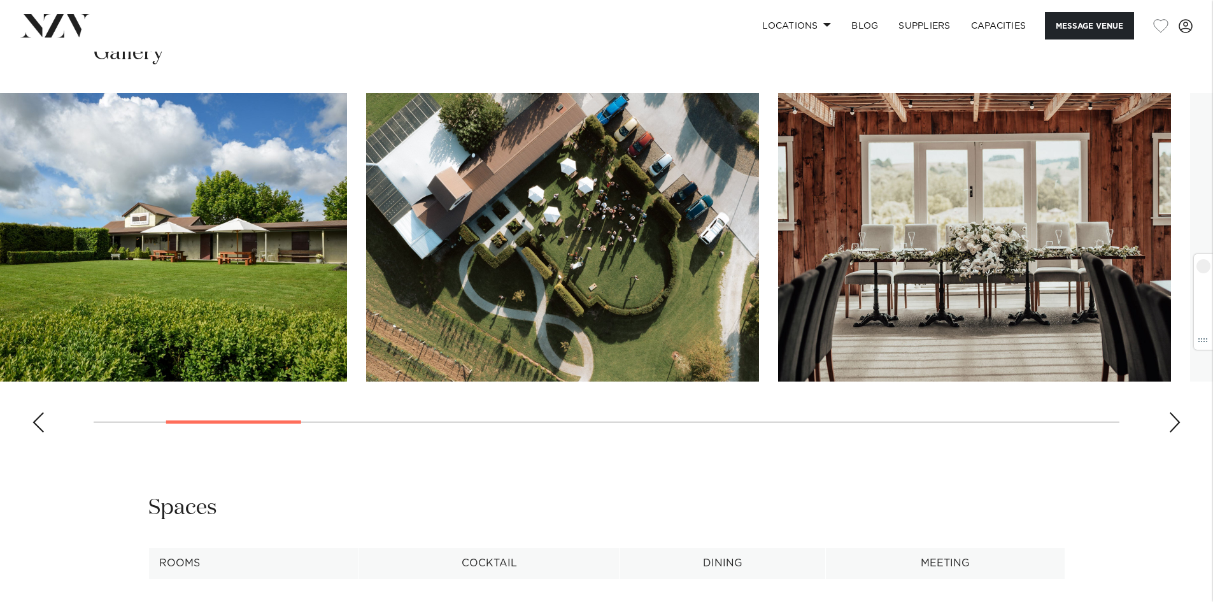
click at [482, 310] on img "3 / 19" at bounding box center [562, 237] width 393 height 288
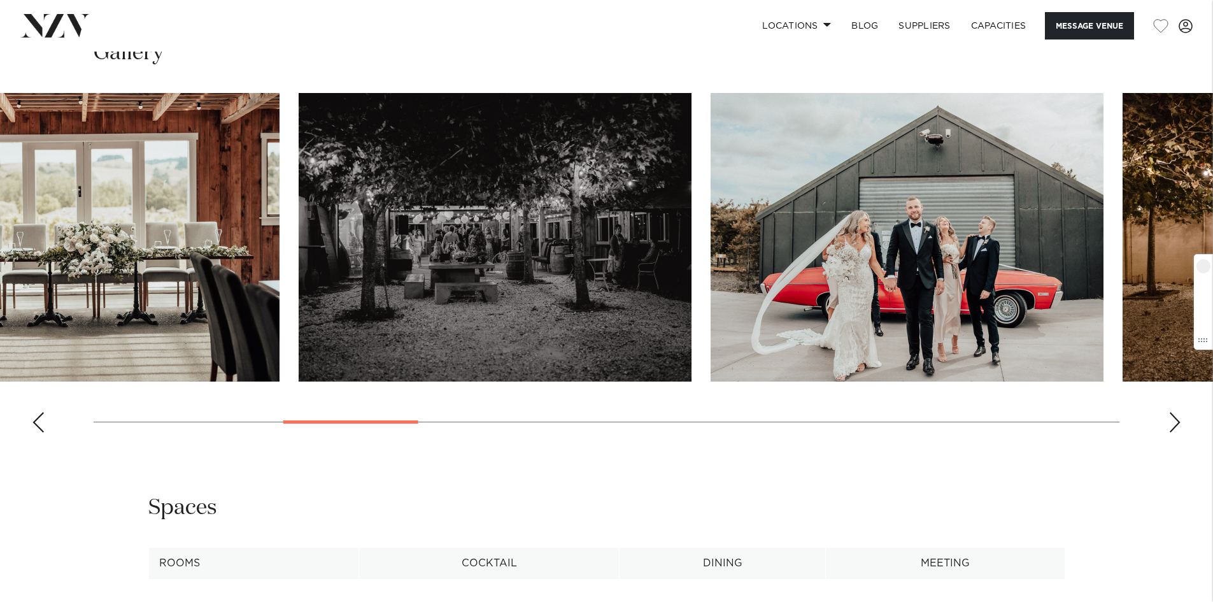
click at [0, 290] on html "Locations Auckland Wellington Christchurch Queenstown Hamilton Northland Bay of…" at bounding box center [606, 340] width 1213 height 3354
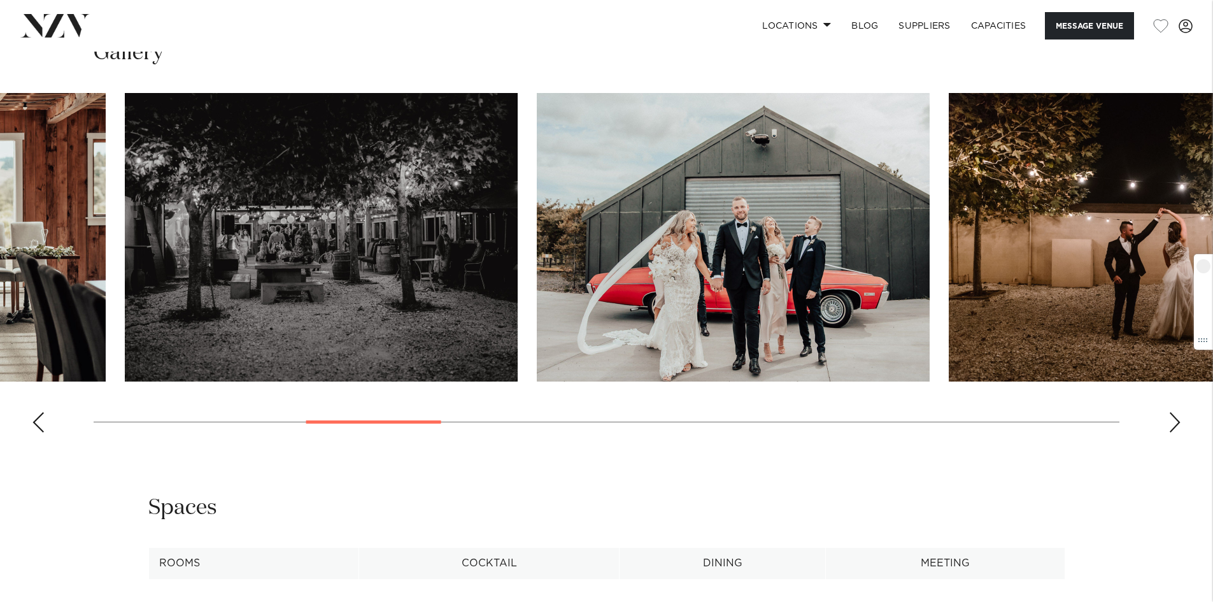
click at [350, 291] on img "5 / 19" at bounding box center [321, 237] width 393 height 288
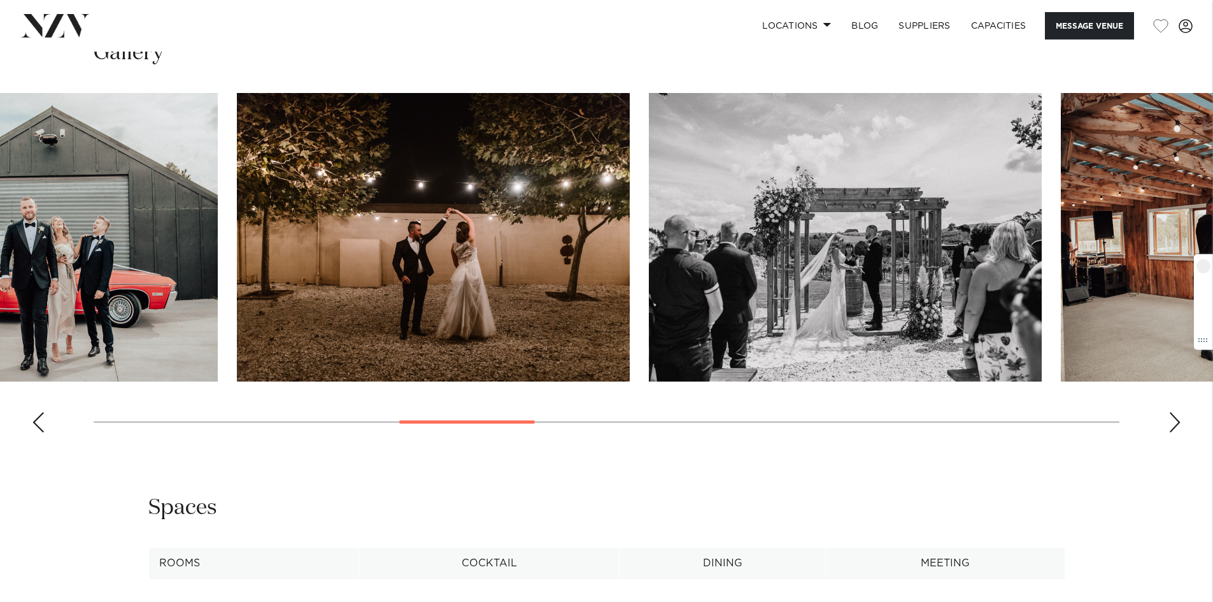
click at [278, 260] on img "7 / 19" at bounding box center [433, 237] width 393 height 288
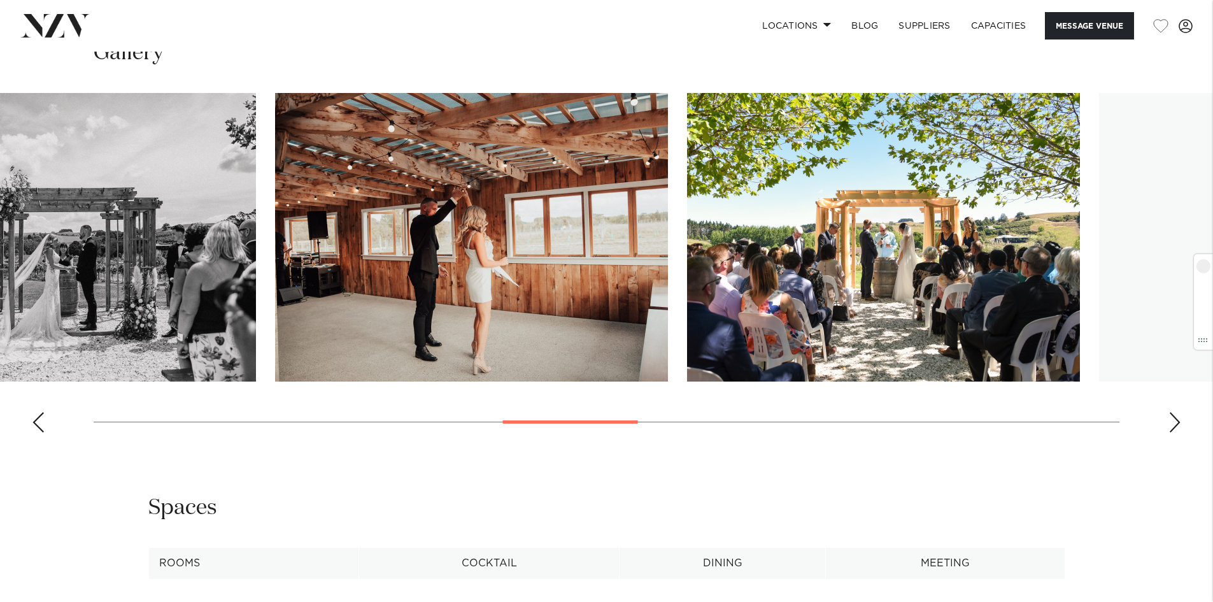
click at [153, 263] on img "8 / 19" at bounding box center [59, 237] width 393 height 288
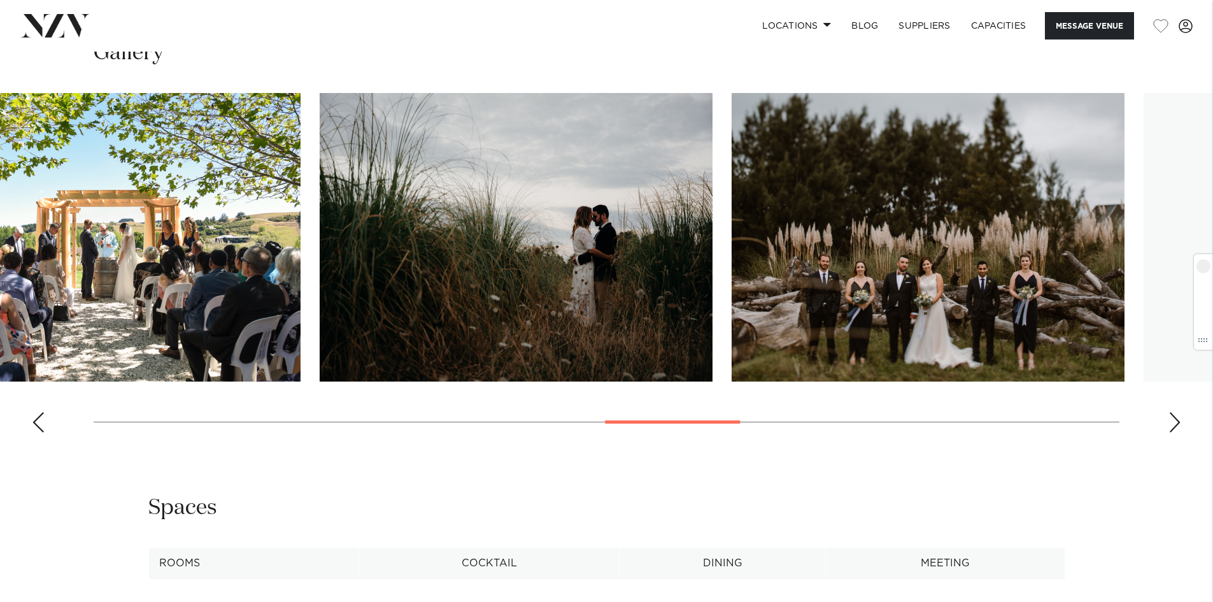
click at [152, 262] on img "10 / 19" at bounding box center [104, 237] width 393 height 288
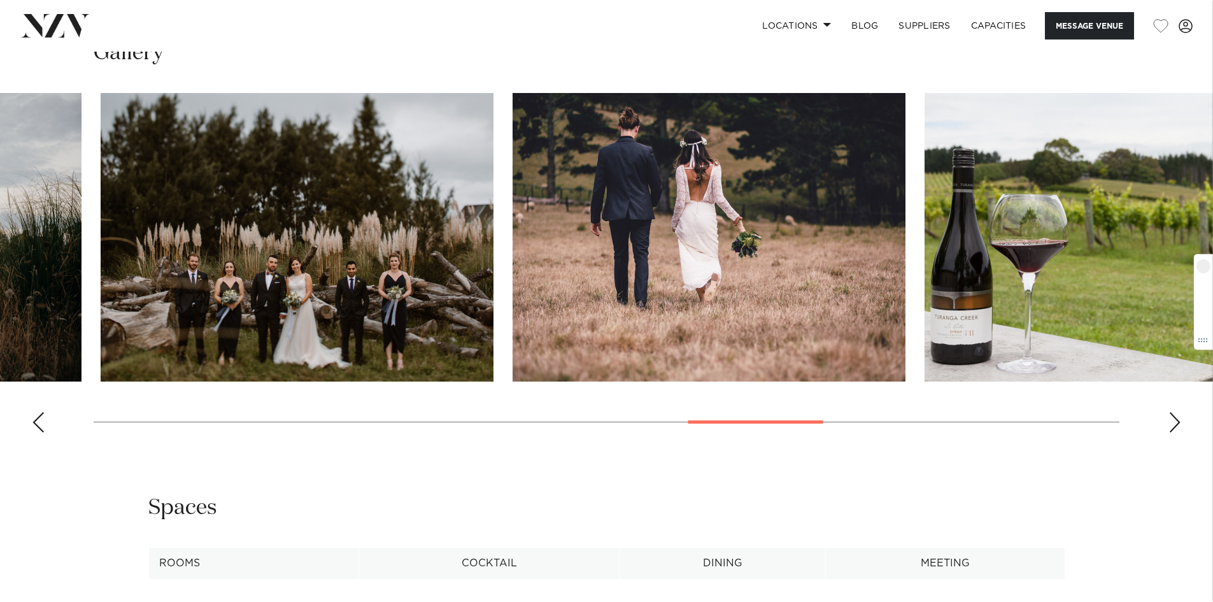
click at [76, 276] on swiper-container at bounding box center [606, 268] width 1213 height 350
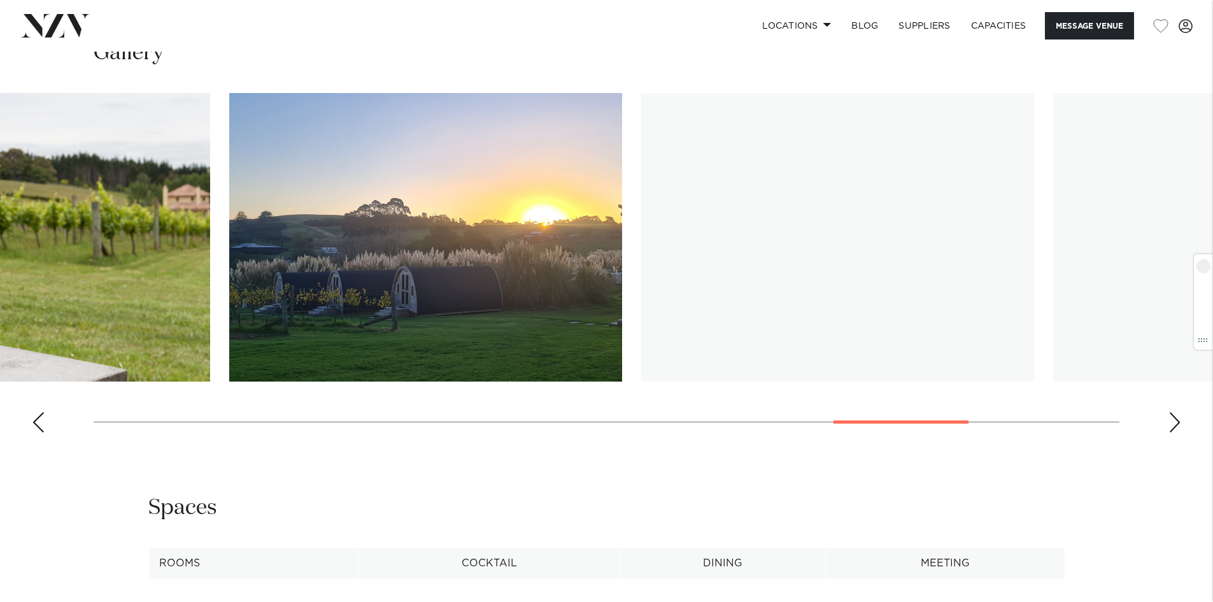
click at [0, 289] on html "Locations Auckland Wellington Christchurch Queenstown Hamilton Northland Bay of…" at bounding box center [606, 340] width 1213 height 3354
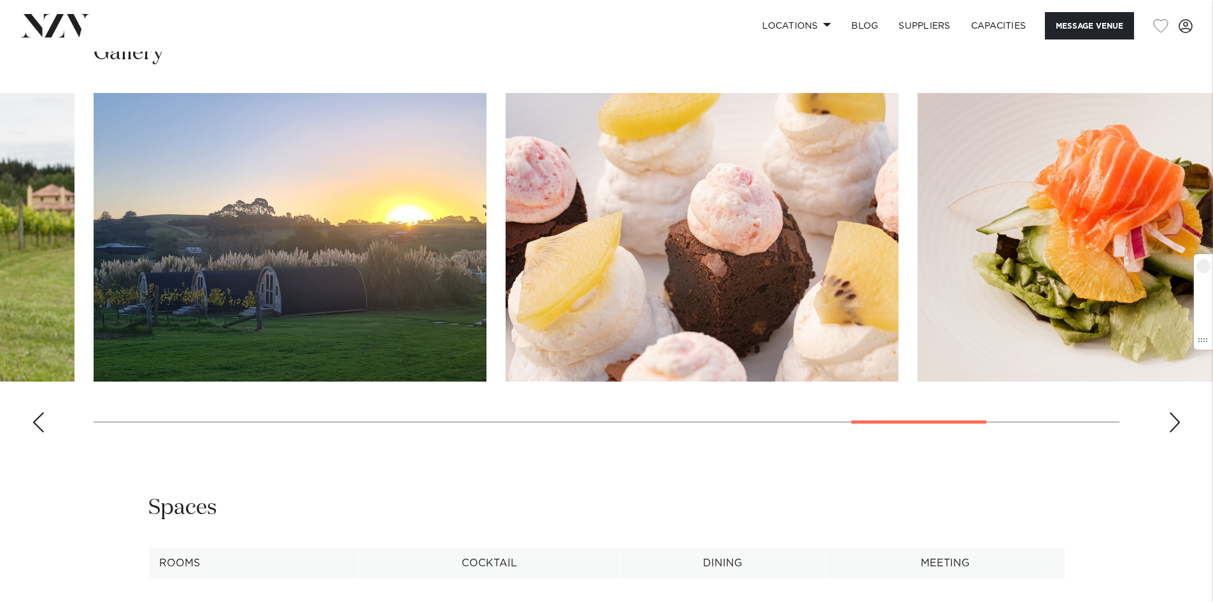
click at [0, 300] on html "Locations Auckland Wellington Christchurch Queenstown Hamilton Northland Bay of…" at bounding box center [606, 340] width 1213 height 3354
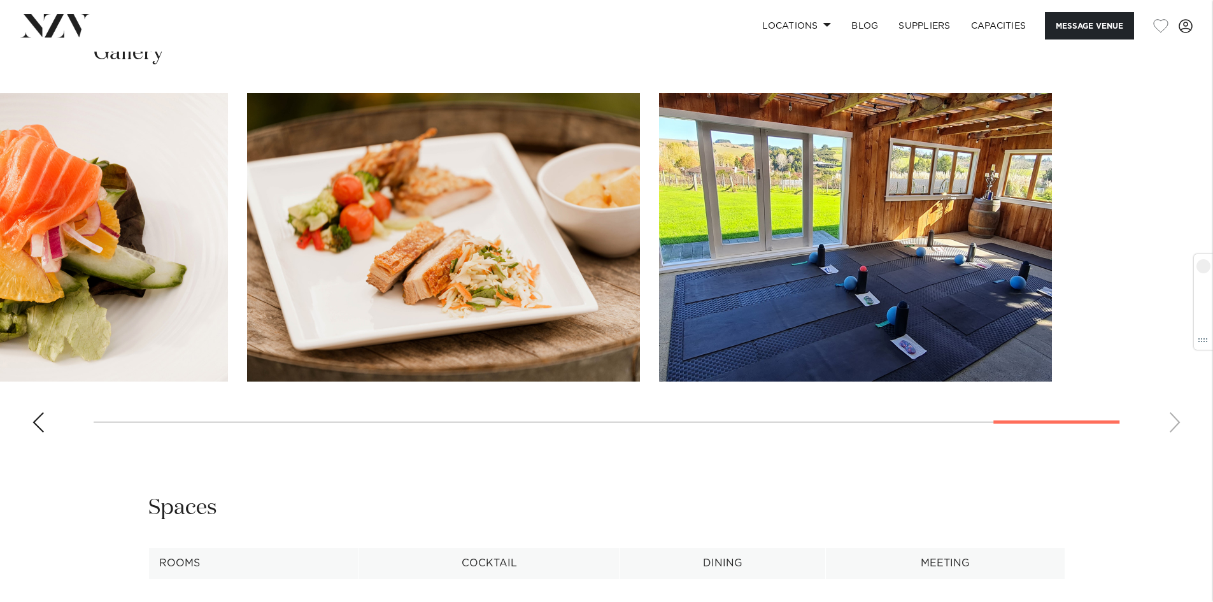
click at [0, 284] on html "Locations Auckland Wellington Christchurch Queenstown Hamilton Northland Bay of…" at bounding box center [606, 340] width 1213 height 3354
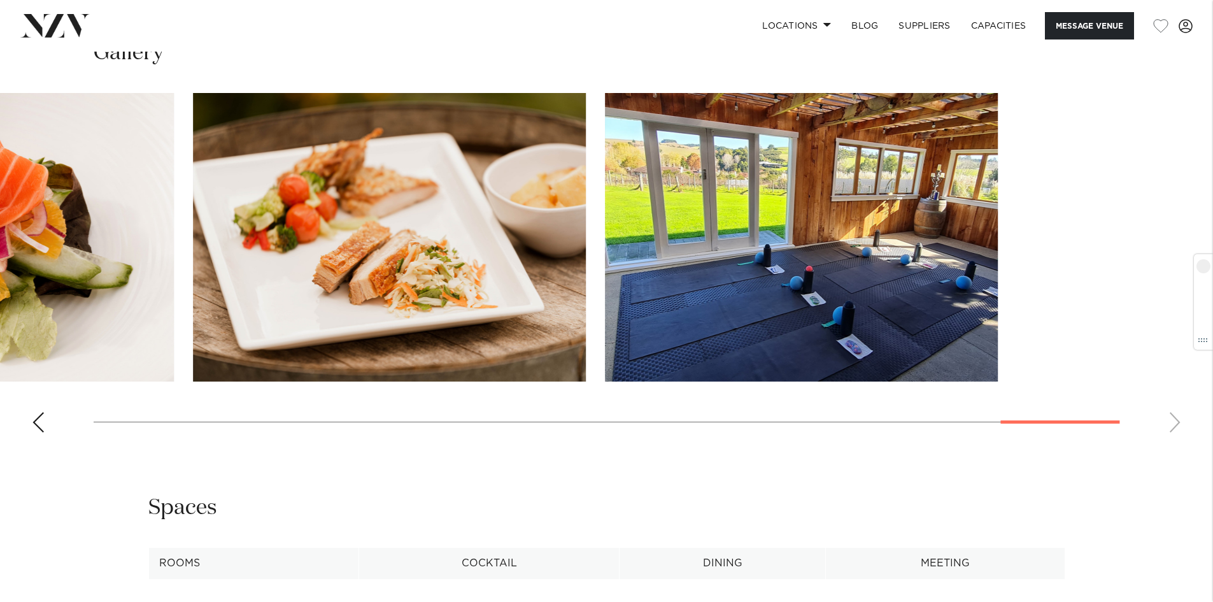
click at [600, 320] on swiper-container at bounding box center [606, 268] width 1213 height 350
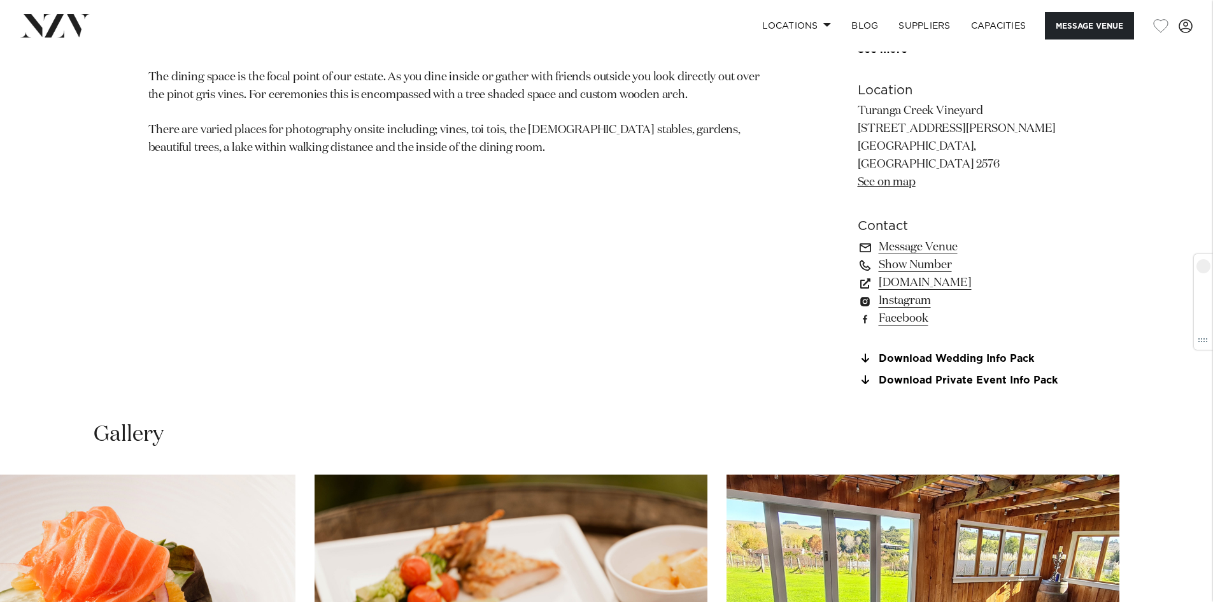
scroll to position [955, 0]
click at [951, 387] on link "Download Private Event Info Pack" at bounding box center [962, 380] width 208 height 11
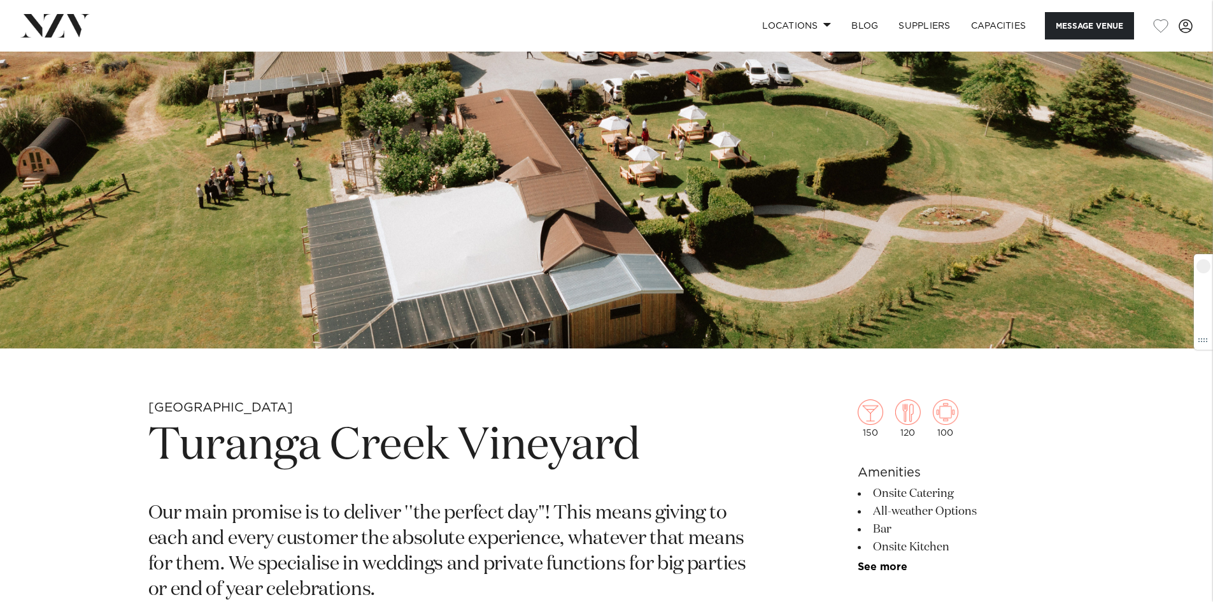
scroll to position [255, 0]
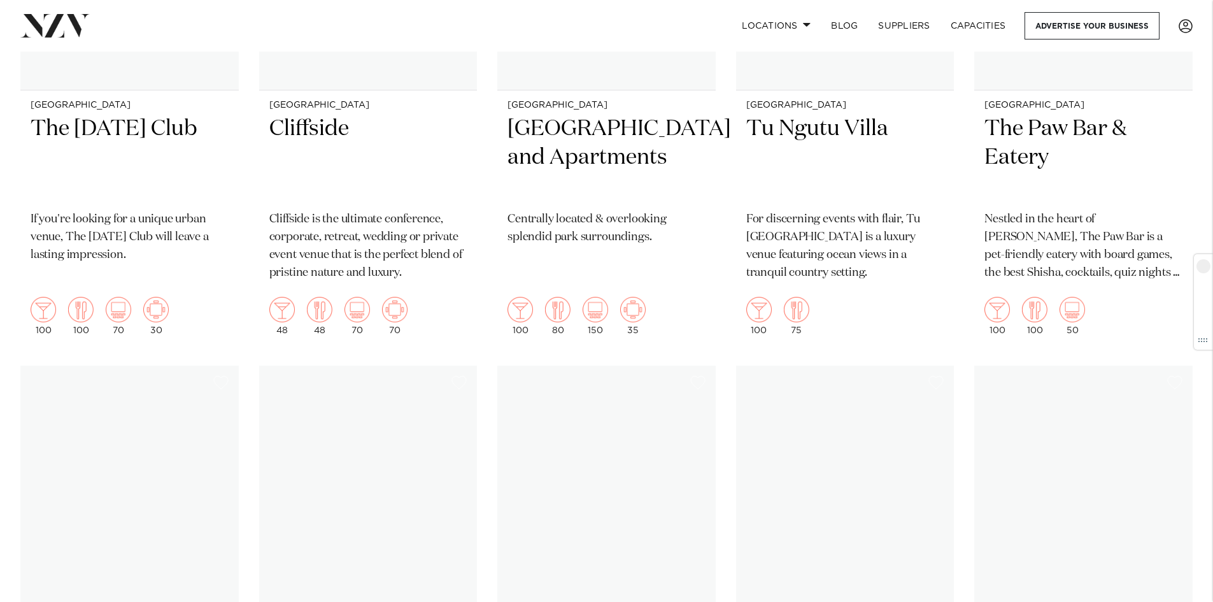
scroll to position [14959, 0]
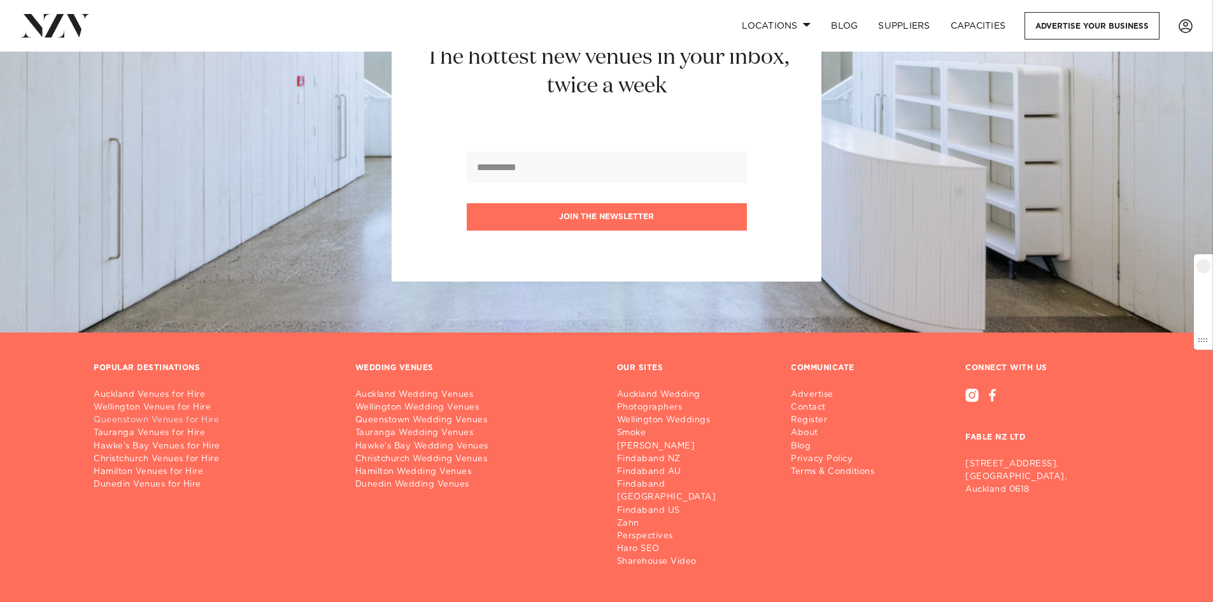
click at [138, 414] on link "Queenstown Venues for Hire" at bounding box center [214, 420] width 241 height 13
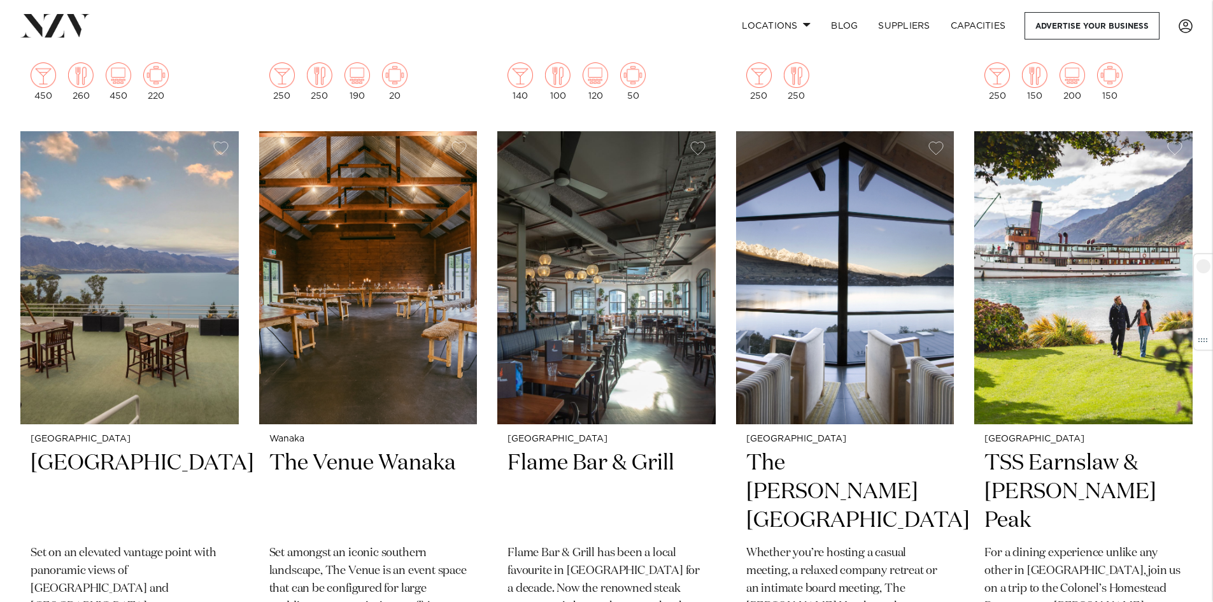
scroll to position [1146, 0]
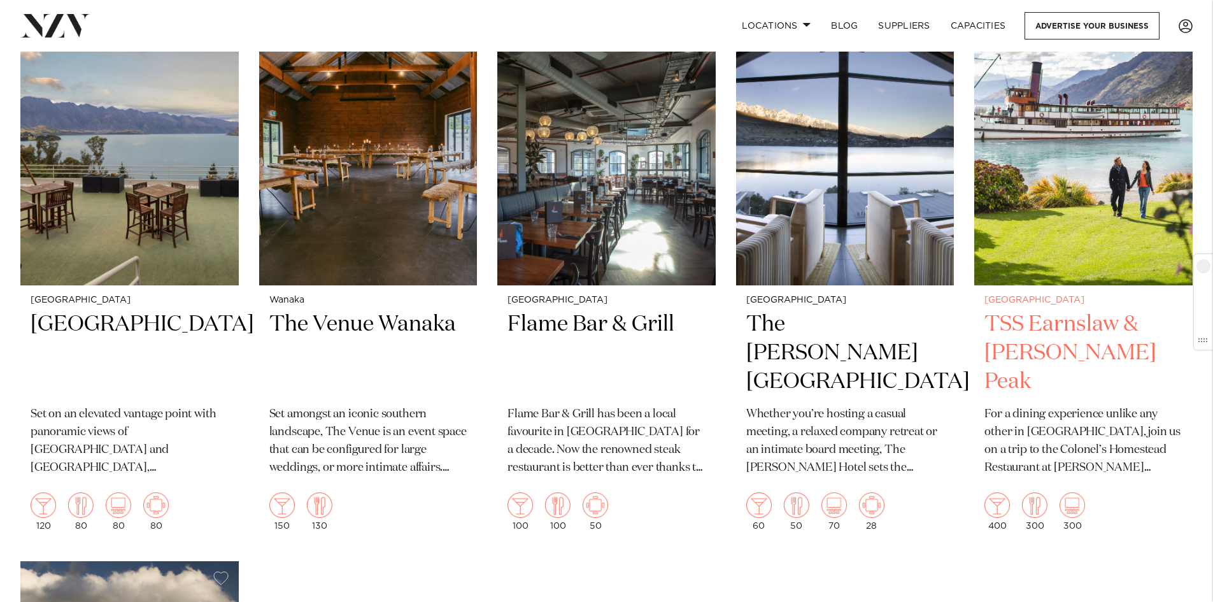
click at [1044, 310] on h2 "TSS Earnslaw & [PERSON_NAME] Peak" at bounding box center [1083, 353] width 198 height 86
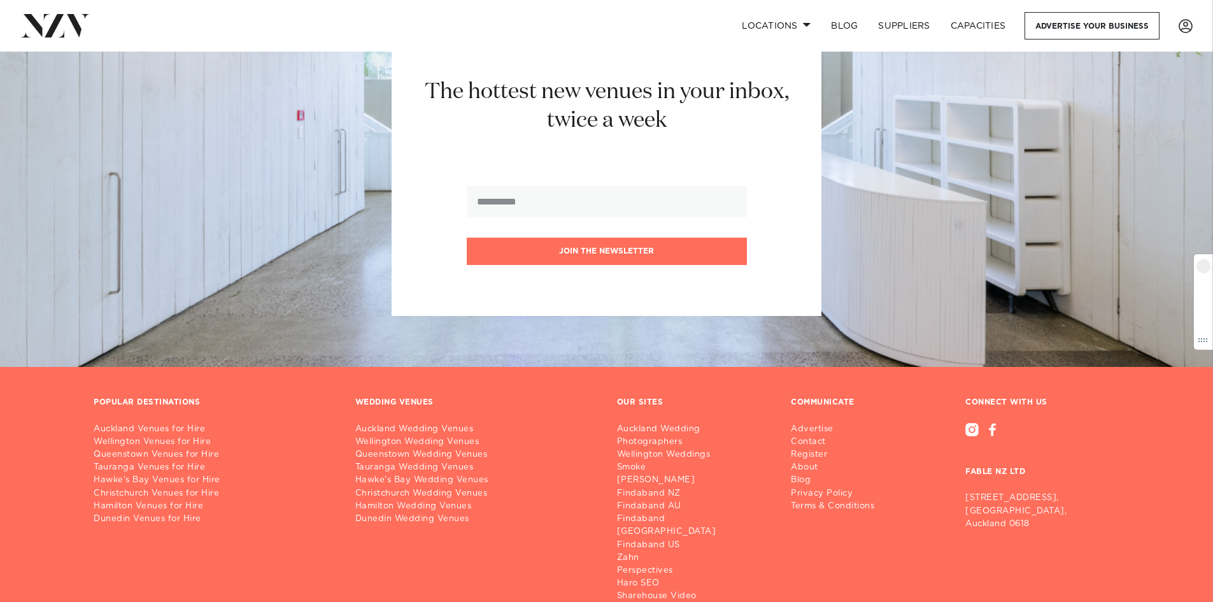
scroll to position [2451, 0]
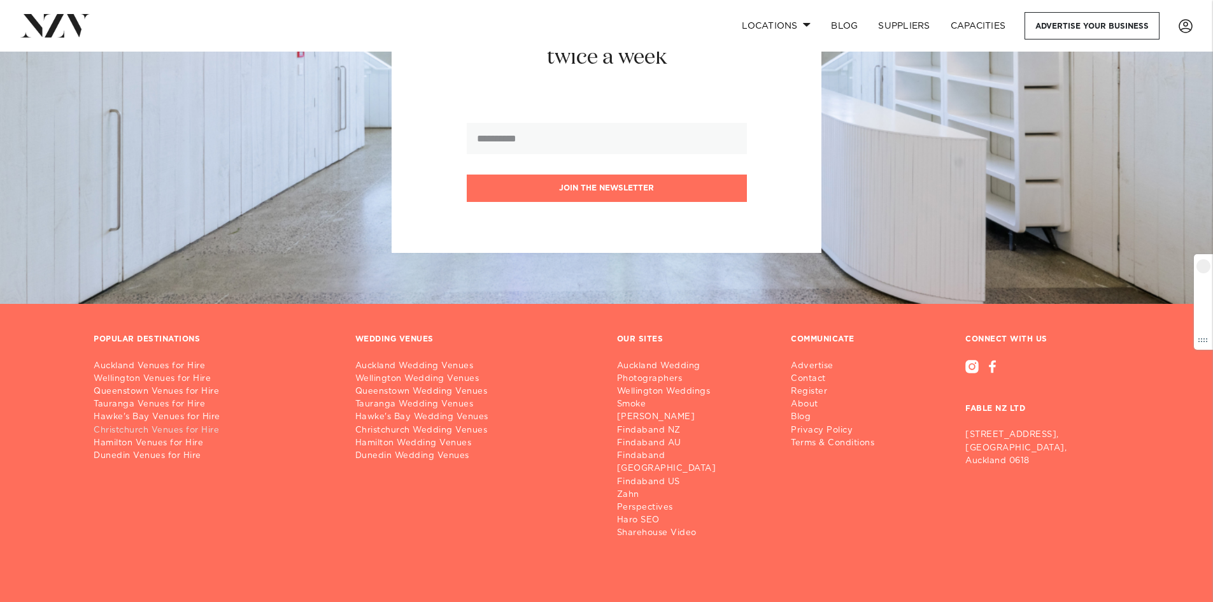
click at [134, 424] on link "Christchurch Venues for Hire" at bounding box center [214, 430] width 241 height 13
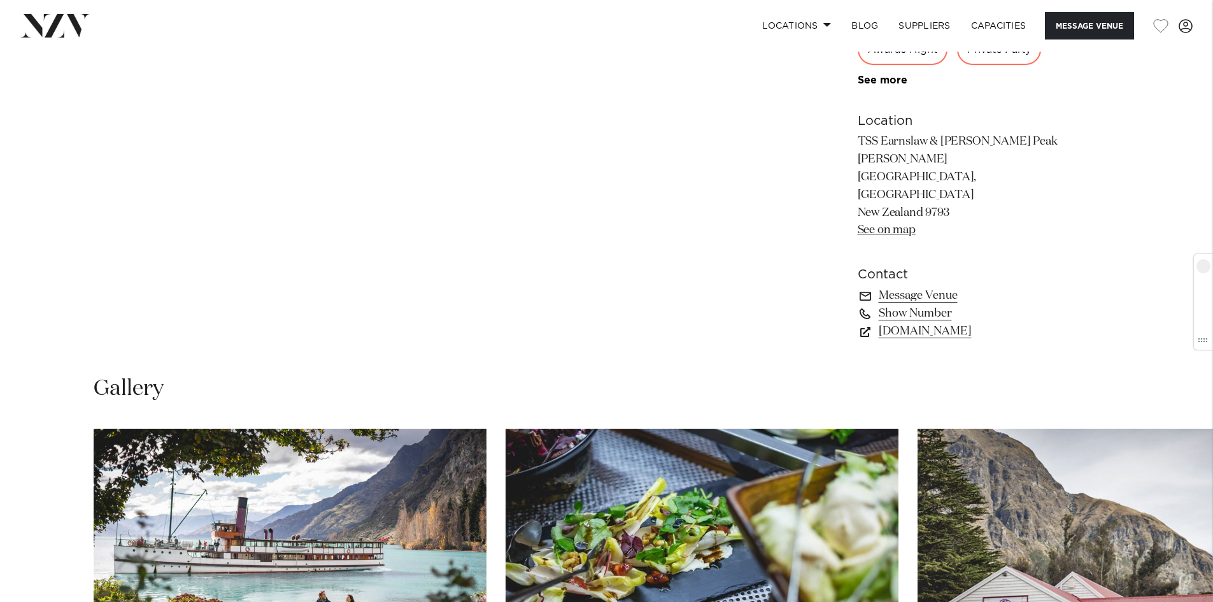
scroll to position [1146, 0]
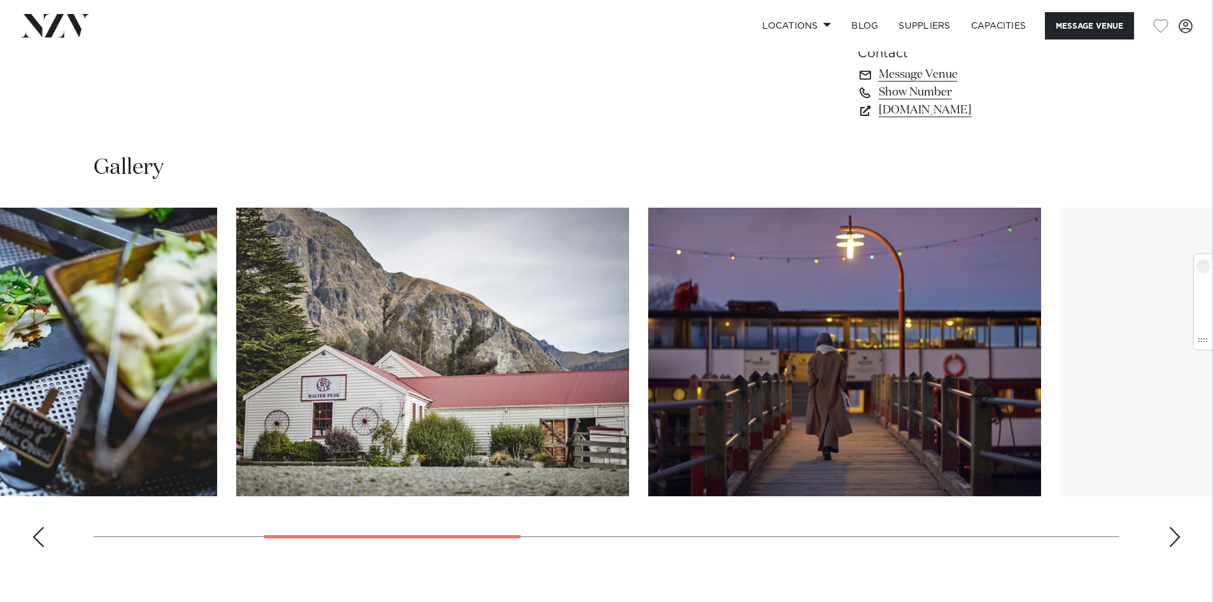
click at [346, 381] on img "3 / 10" at bounding box center [432, 352] width 393 height 288
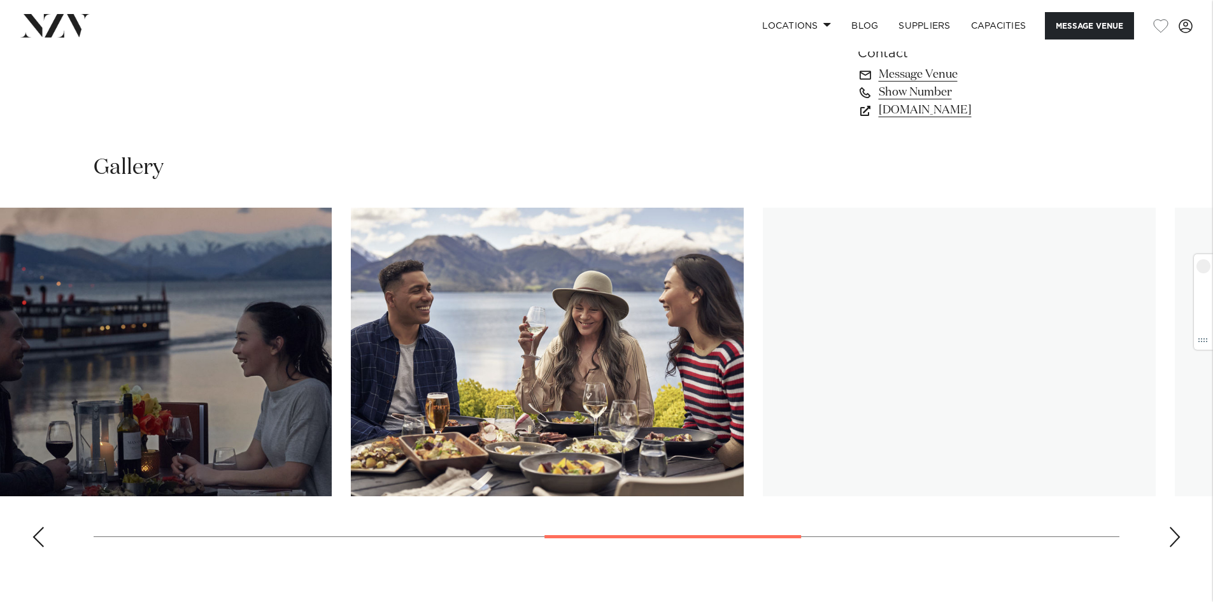
click at [32, 310] on img "5 / 10" at bounding box center [135, 352] width 393 height 288
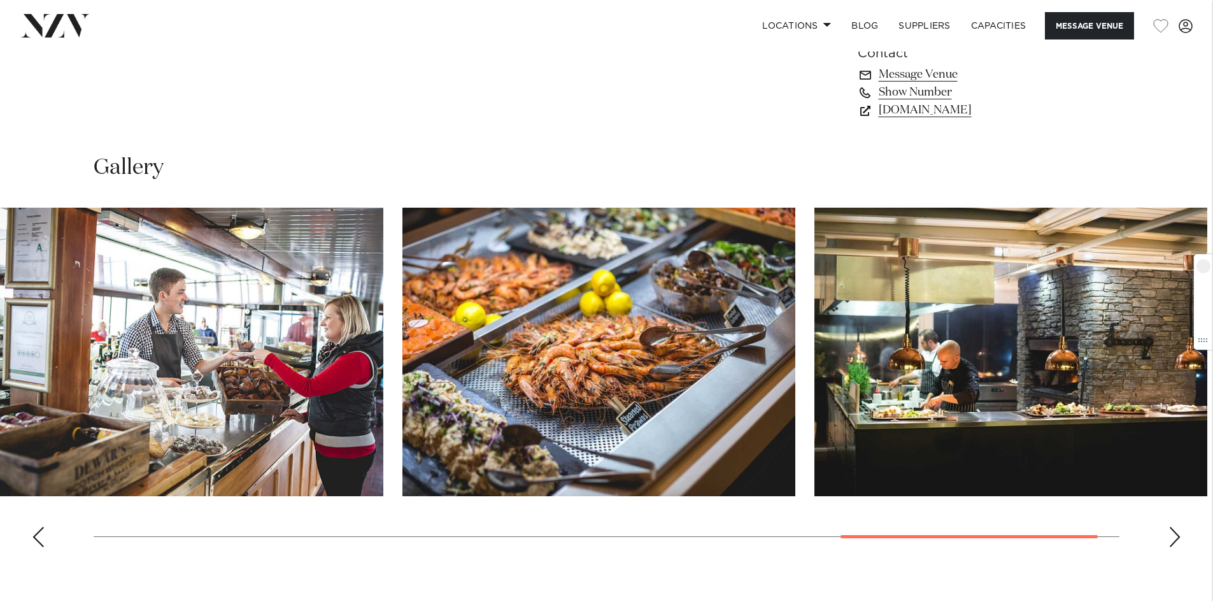
click at [0, 294] on html "Locations [GEOGRAPHIC_DATA] [GEOGRAPHIC_DATA] [GEOGRAPHIC_DATA] [GEOGRAPHIC_DAT…" at bounding box center [606, 93] width 1213 height 2479
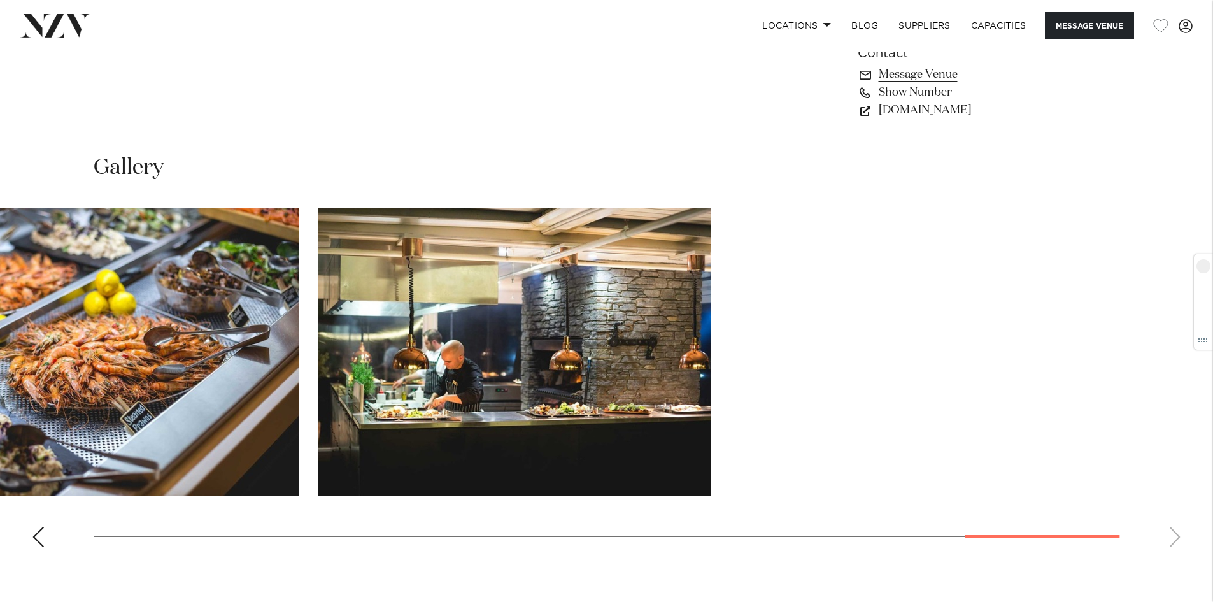
click at [0, 249] on html "Locations Auckland Wellington Christchurch Queenstown Hamilton Northland Bay of…" at bounding box center [606, 93] width 1213 height 2479
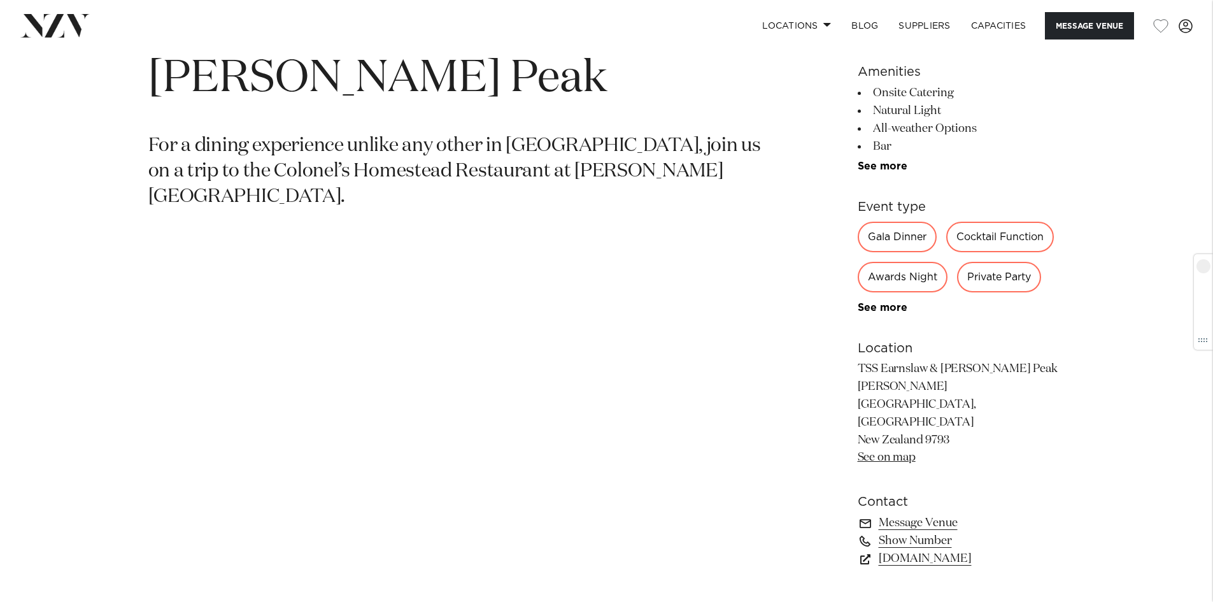
scroll to position [700, 0]
click at [926, 547] on link "www.realnz.com" at bounding box center [962, 556] width 208 height 18
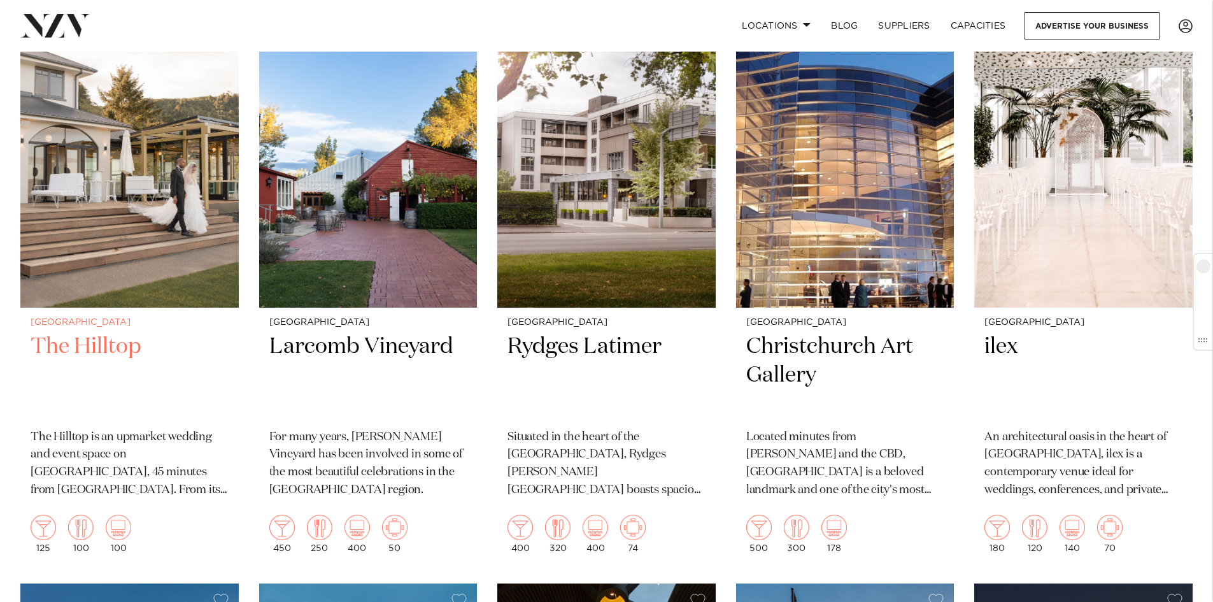
scroll to position [573, 0]
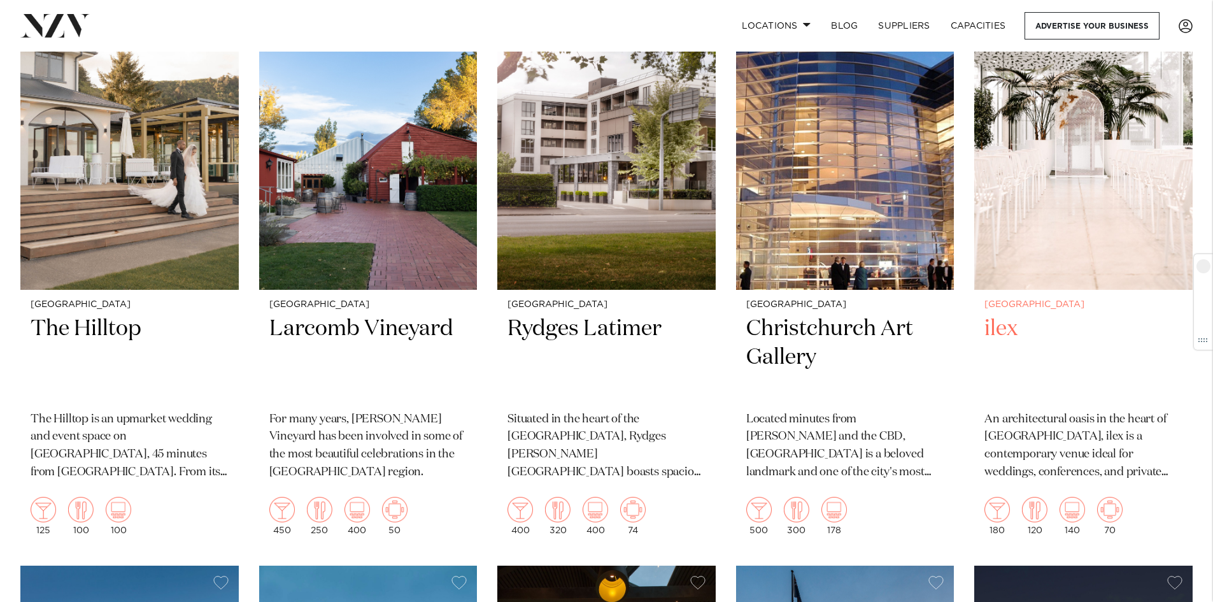
click at [1123, 182] on img at bounding box center [1083, 143] width 218 height 293
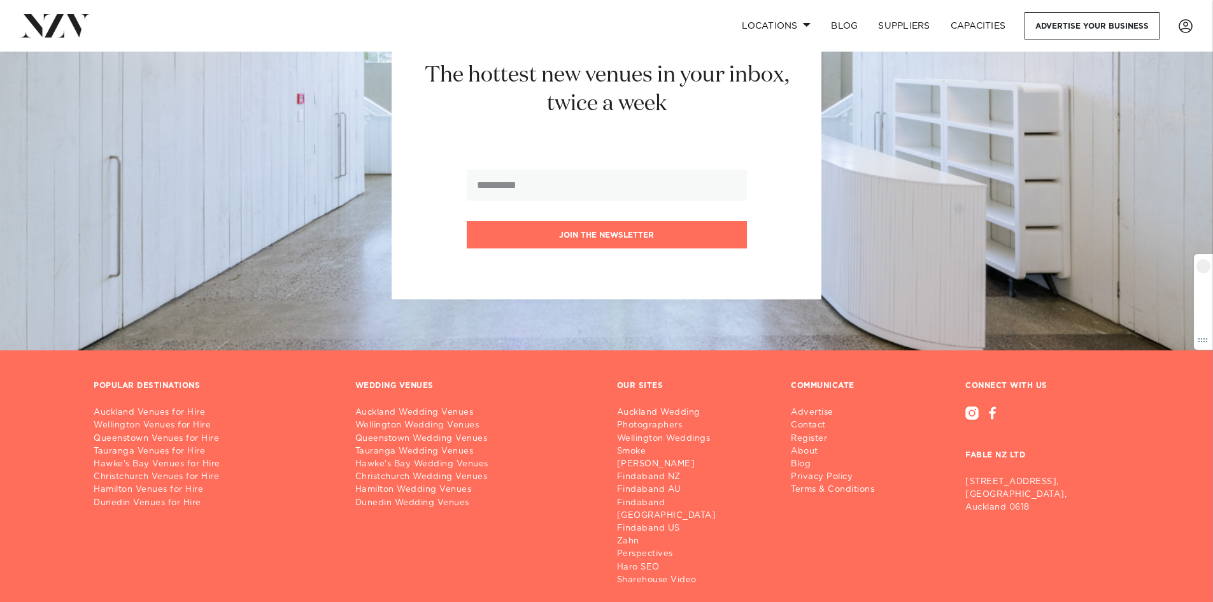
scroll to position [4750, 0]
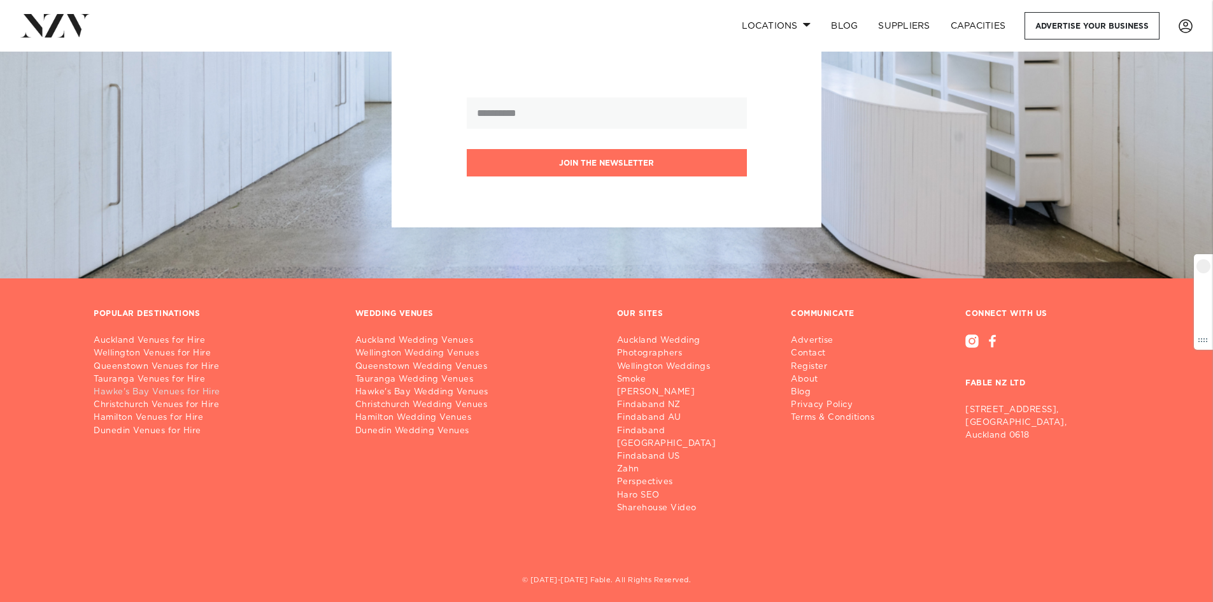
click at [152, 390] on link "Hawke's Bay Venues for Hire" at bounding box center [214, 392] width 241 height 13
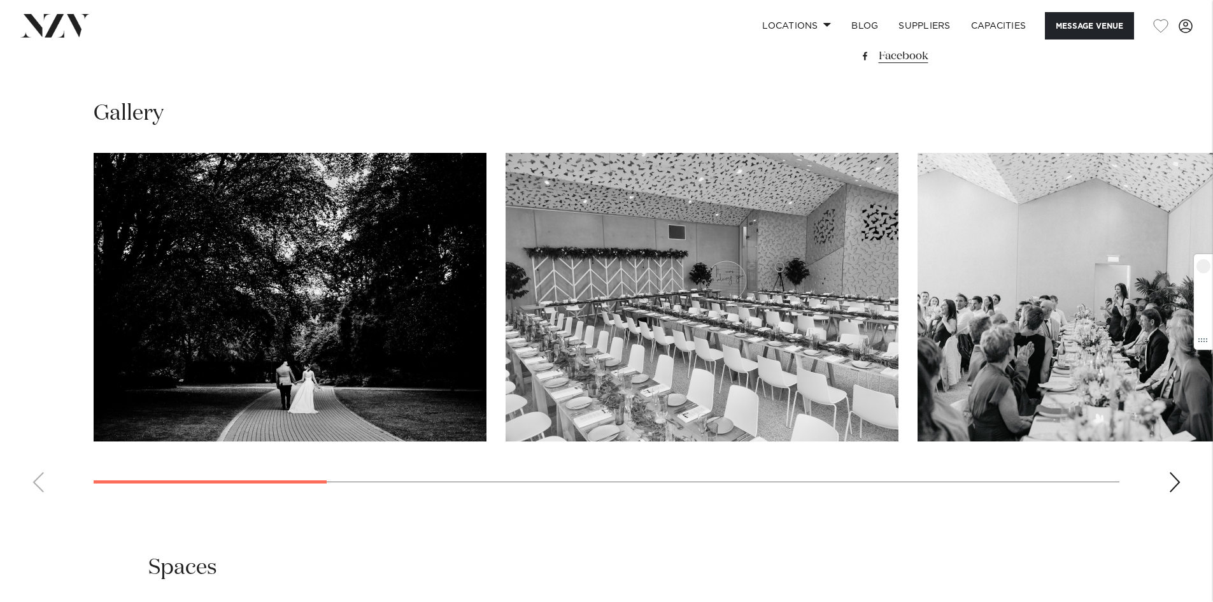
scroll to position [1210, 0]
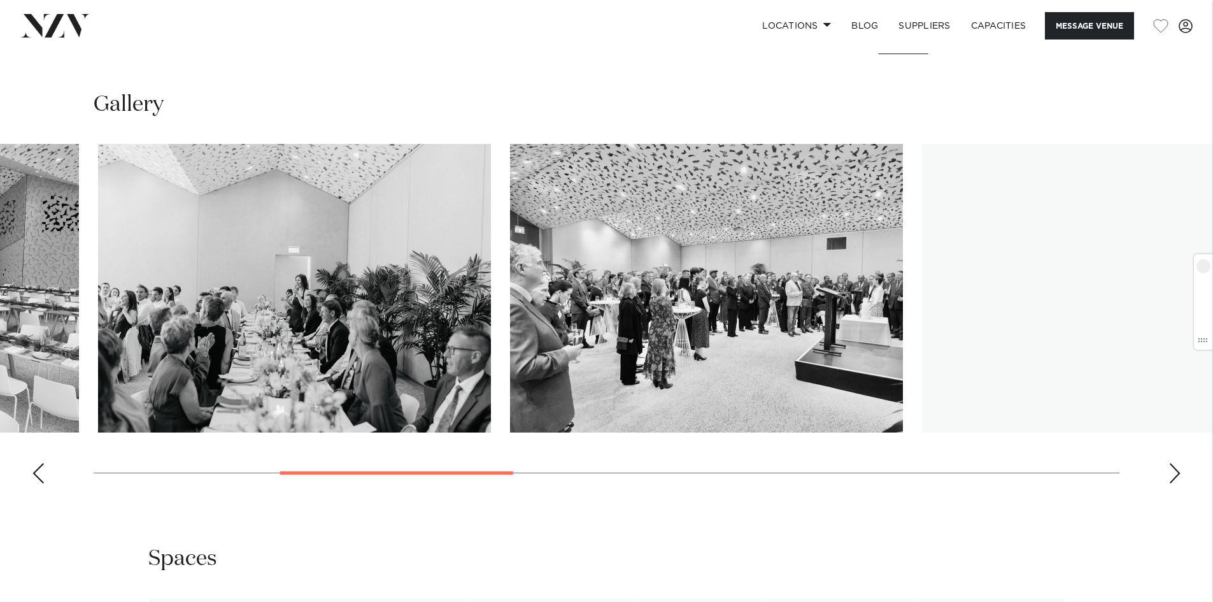
click at [207, 280] on img "3 / 11" at bounding box center [294, 288] width 393 height 288
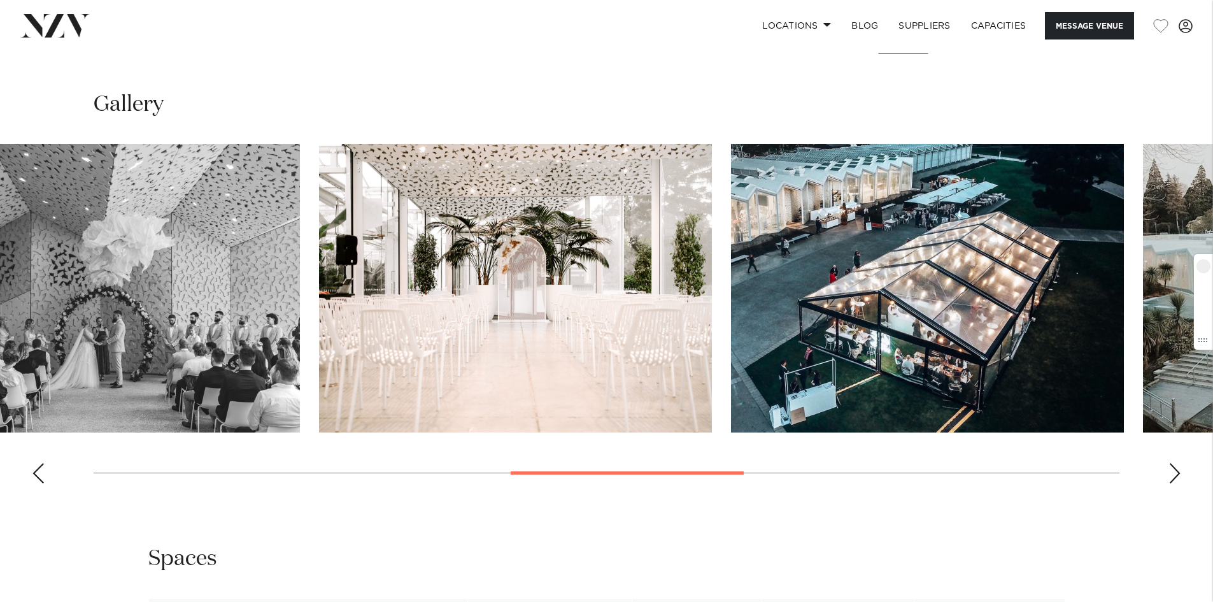
click at [0, 242] on html "Locations Auckland Wellington Christchurch Queenstown Hamilton Northland Bay of…" at bounding box center [606, 501] width 1213 height 3423
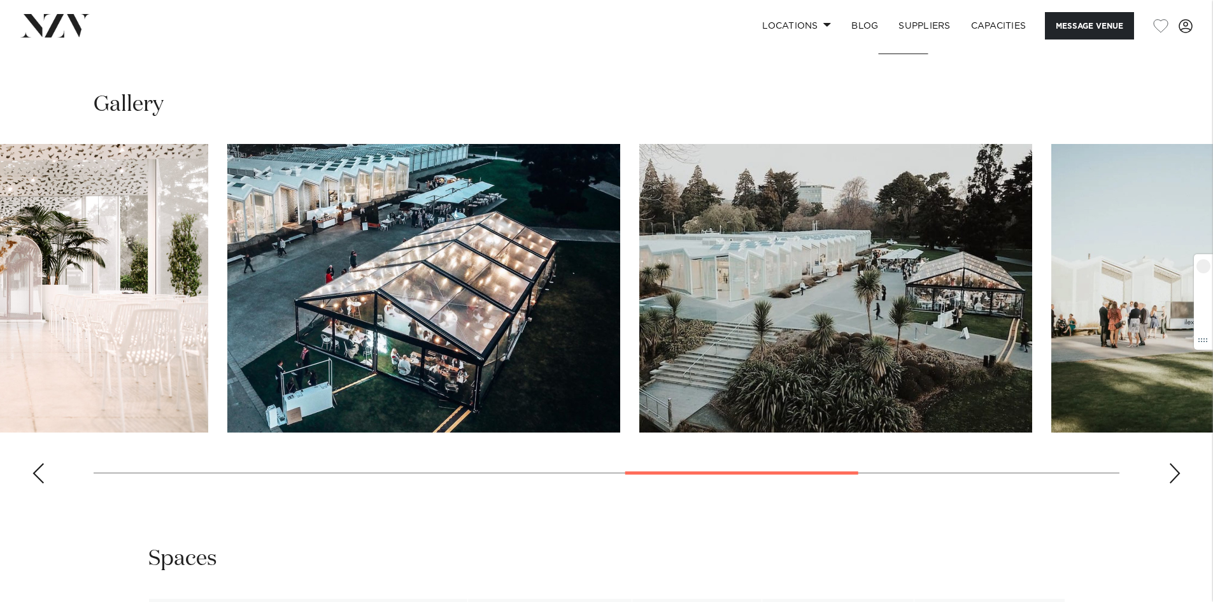
click at [227, 288] on img "7 / 11" at bounding box center [423, 288] width 393 height 288
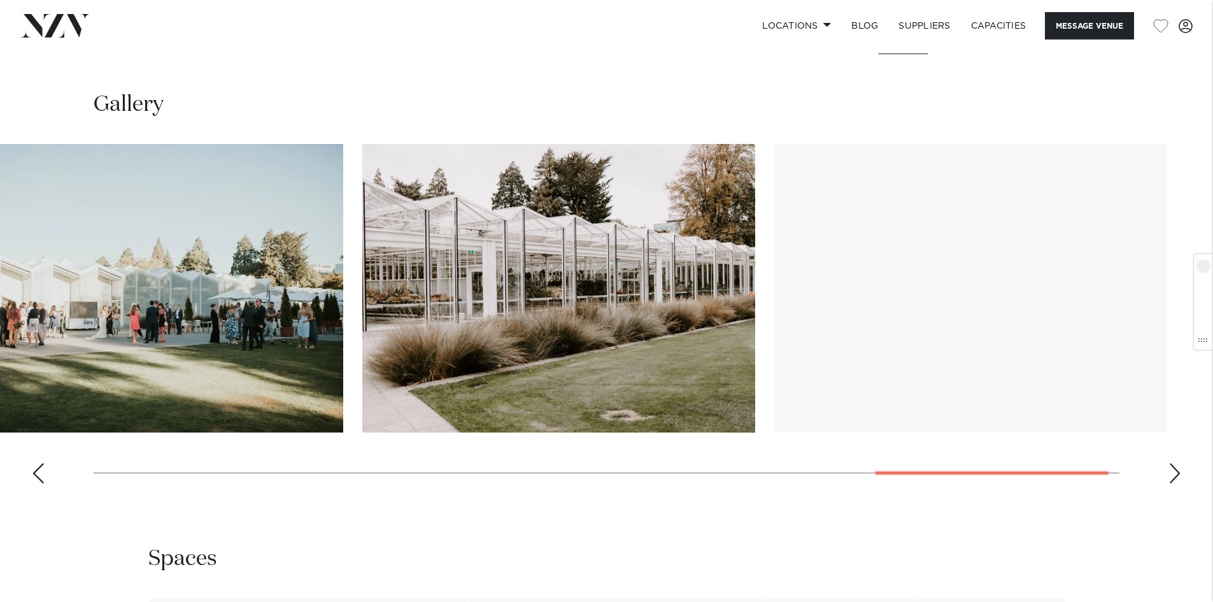
click at [74, 255] on img "9 / 11" at bounding box center [146, 288] width 393 height 288
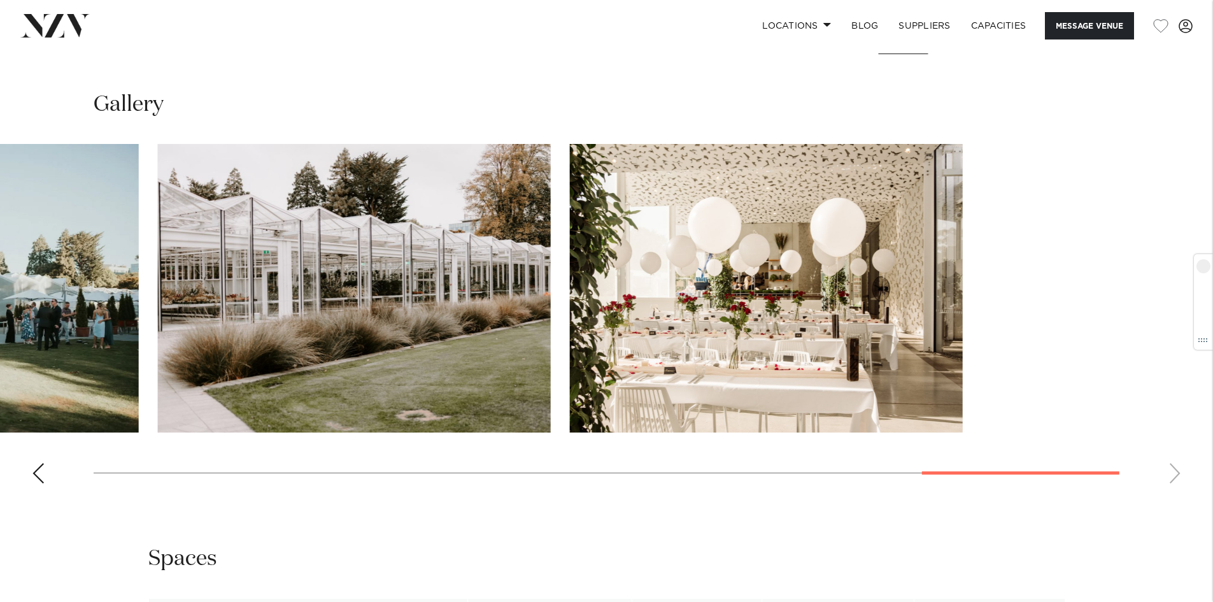
click at [0, 0] on slot at bounding box center [0, 0] width 0 height 0
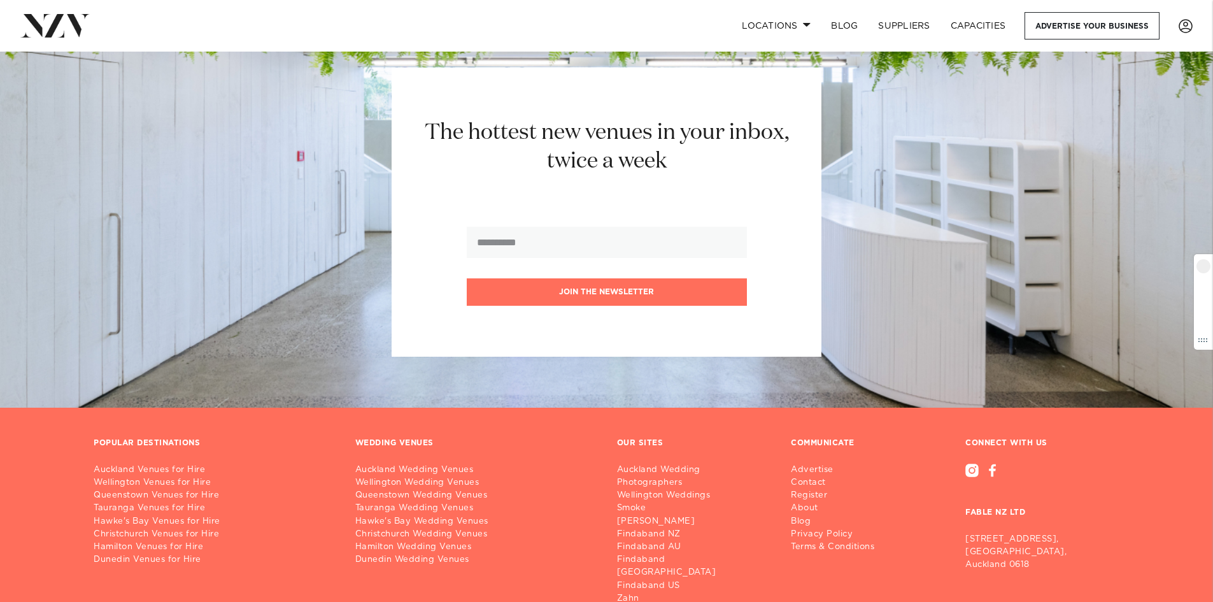
scroll to position [2356, 0]
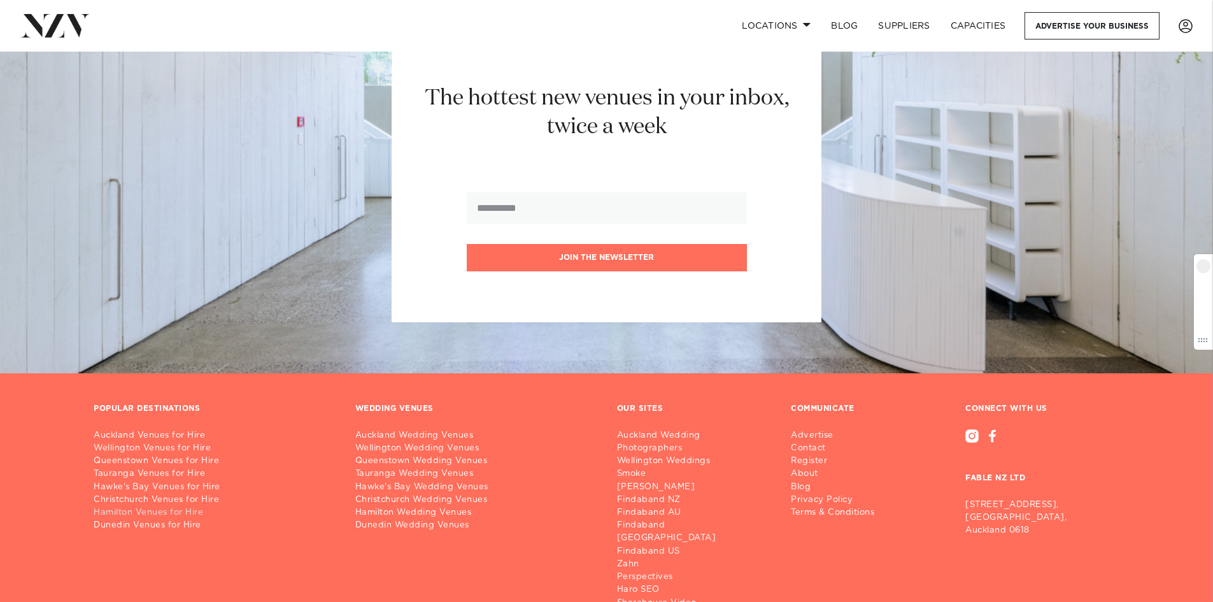
click at [134, 506] on link "Hamilton Venues for Hire" at bounding box center [214, 512] width 241 height 13
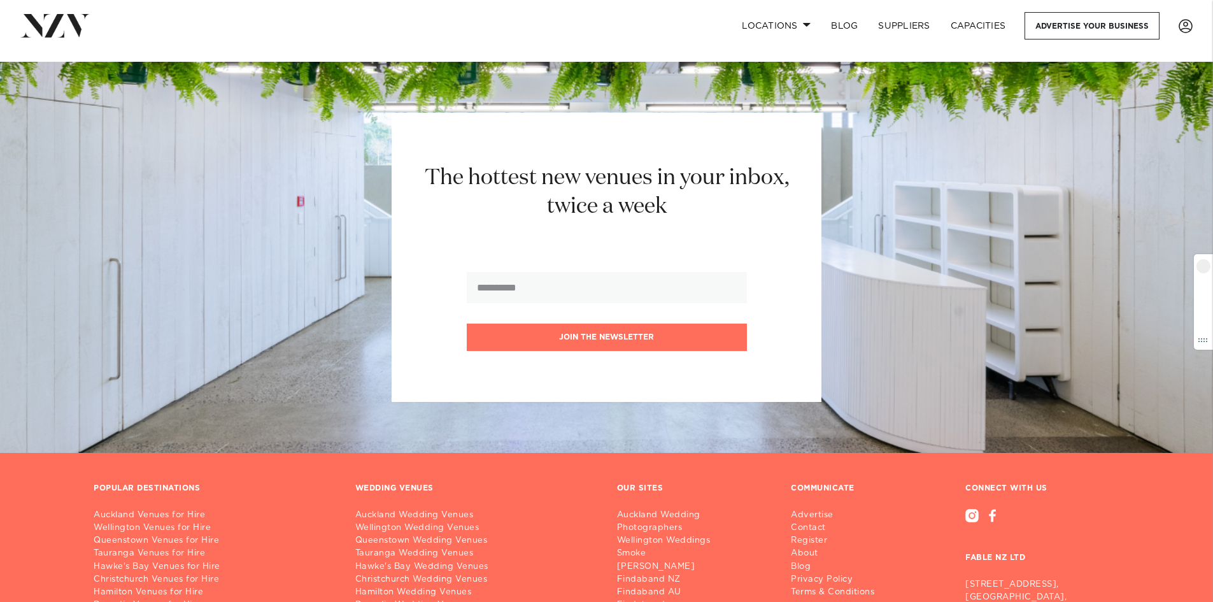
scroll to position [2425, 0]
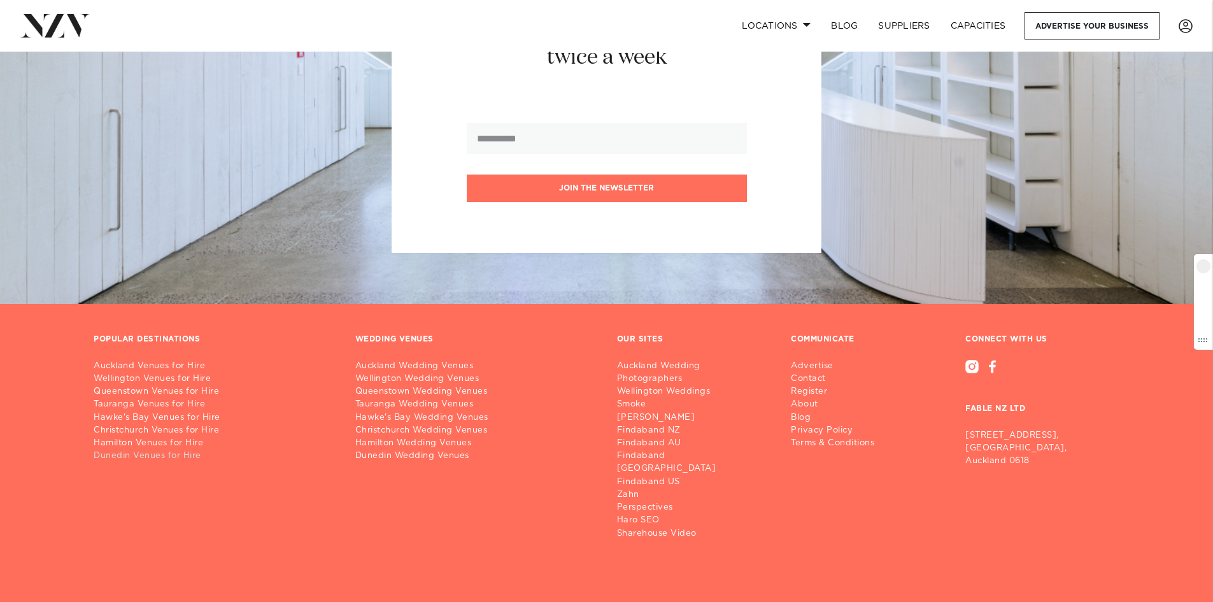
click at [110, 450] on link "Dunedin Venues for Hire" at bounding box center [214, 456] width 241 height 13
click at [111, 424] on link "Christchurch Venues for Hire" at bounding box center [214, 430] width 241 height 13
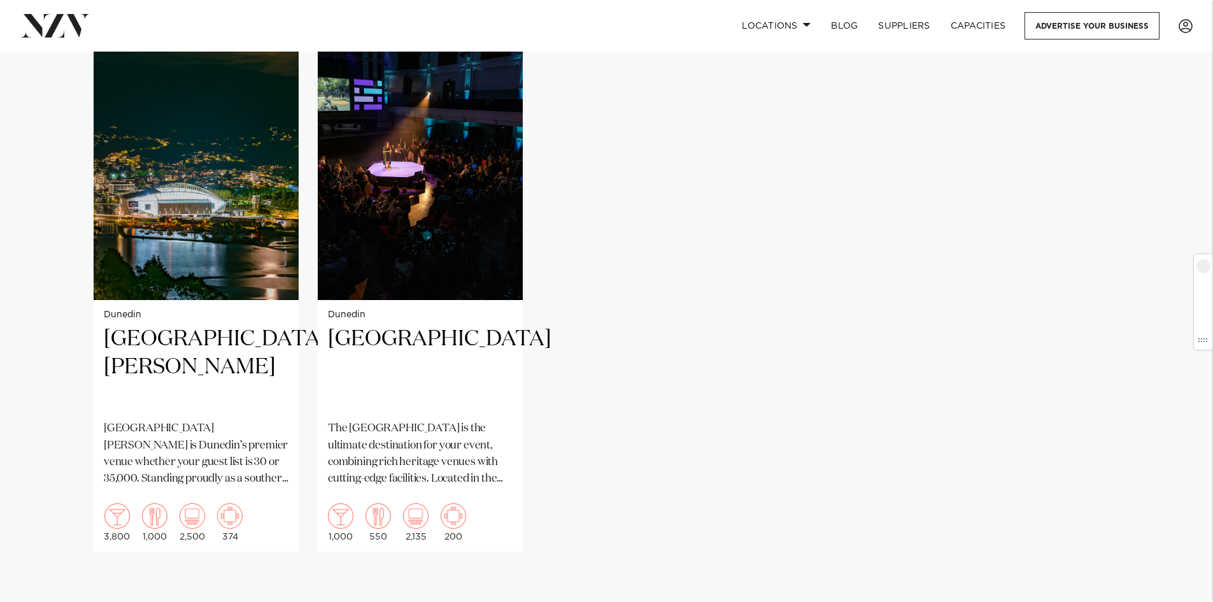
scroll to position [955, 0]
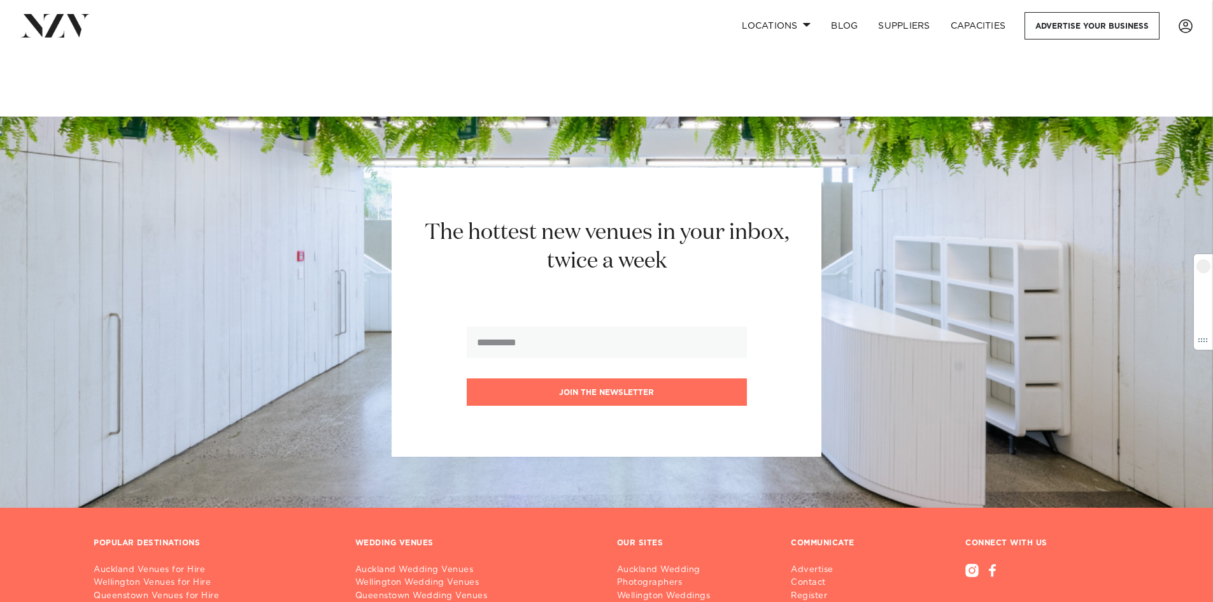
scroll to position [4750, 0]
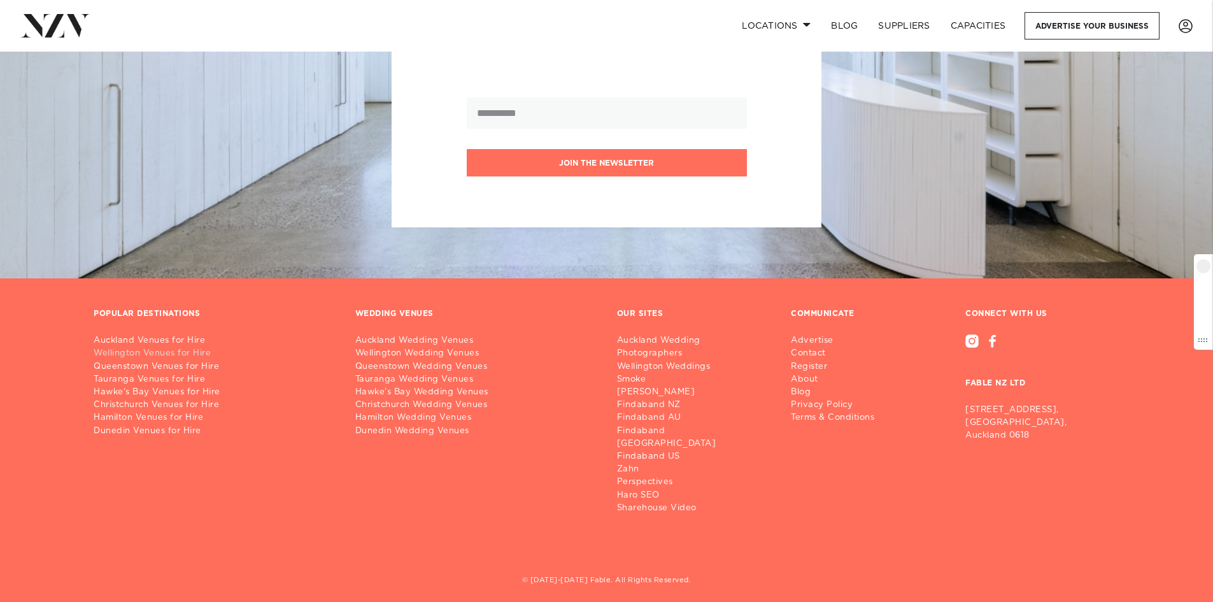
click at [111, 353] on link "Wellington Venues for Hire" at bounding box center [214, 353] width 241 height 13
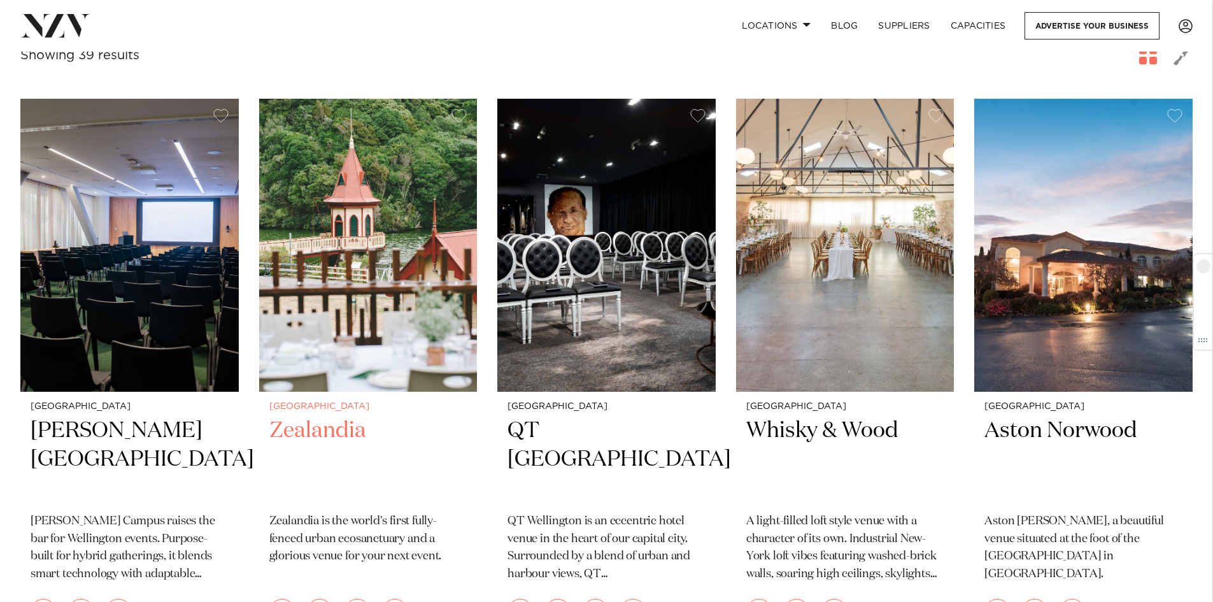
click at [292, 260] on img at bounding box center [368, 245] width 218 height 293
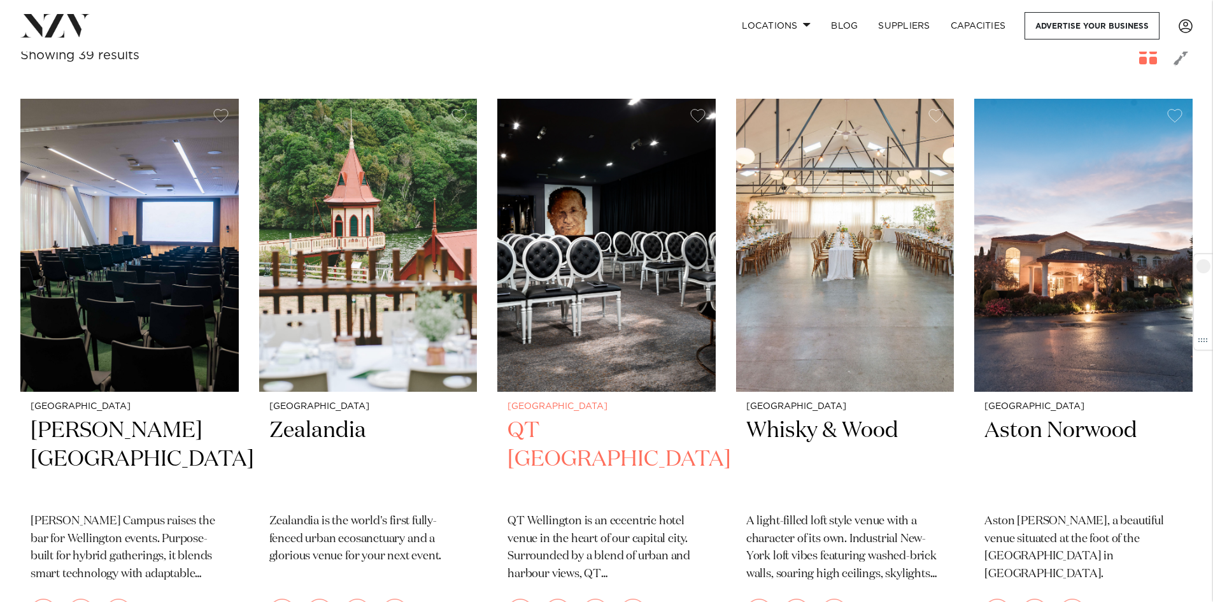
click at [571, 285] on img at bounding box center [606, 245] width 218 height 293
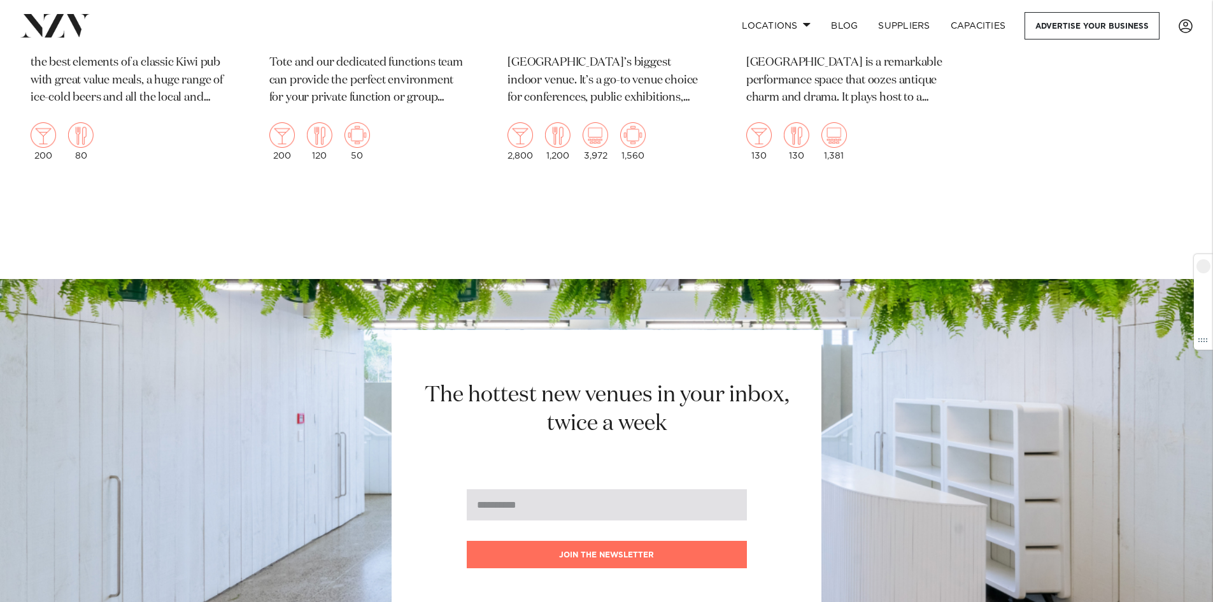
scroll to position [5158, 0]
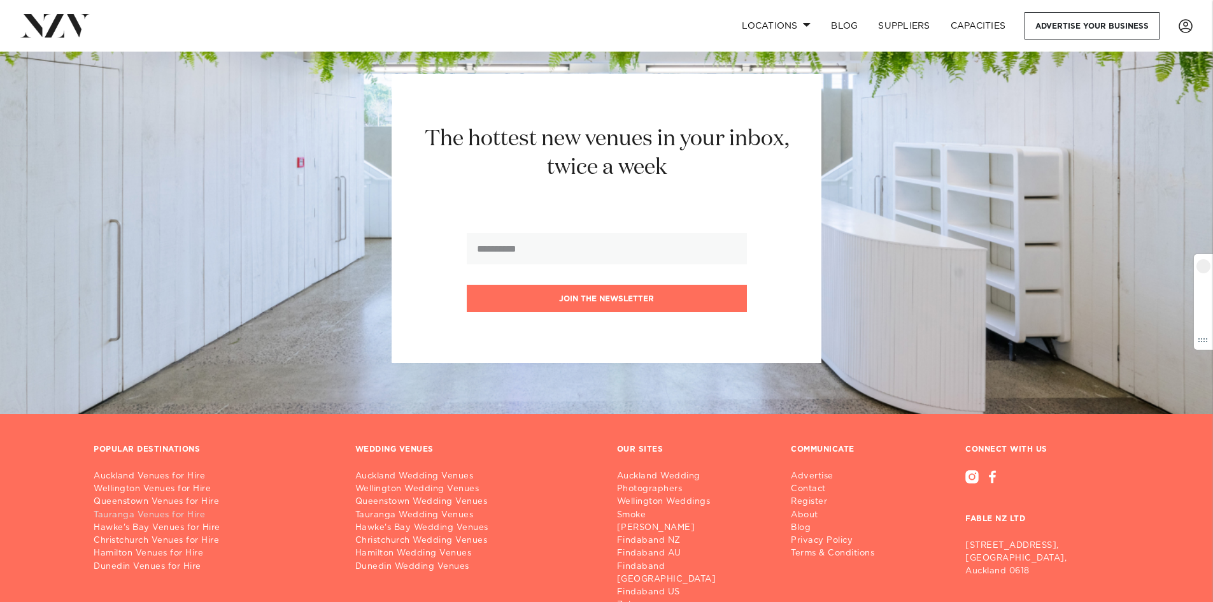
click at [133, 517] on link "Tauranga Venues for Hire" at bounding box center [214, 515] width 241 height 13
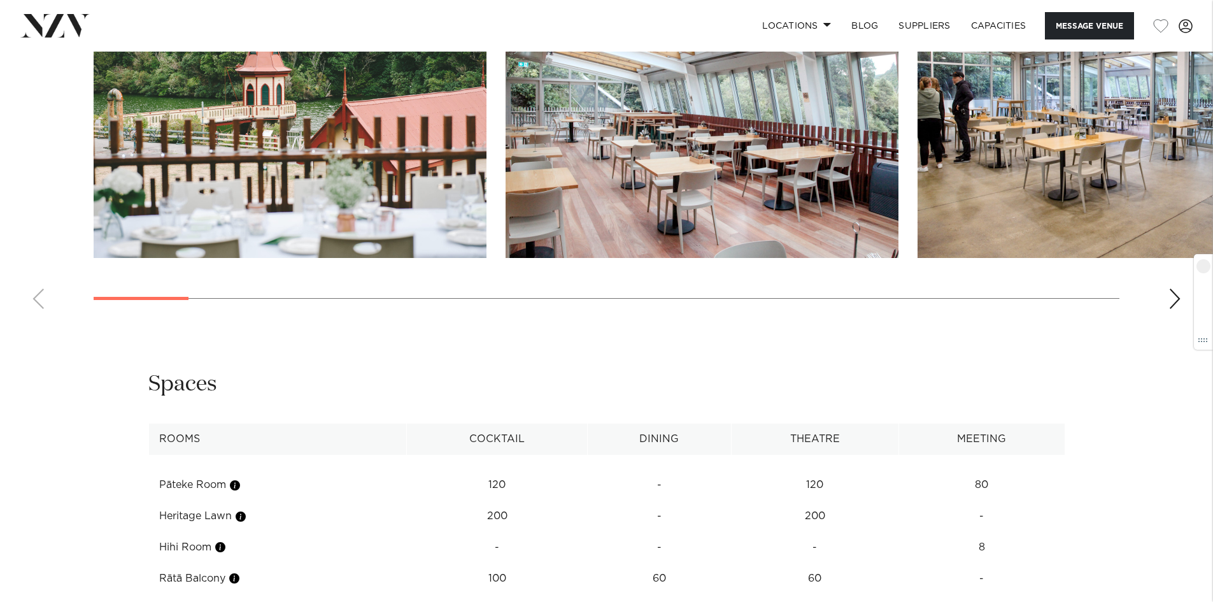
scroll to position [1401, 0]
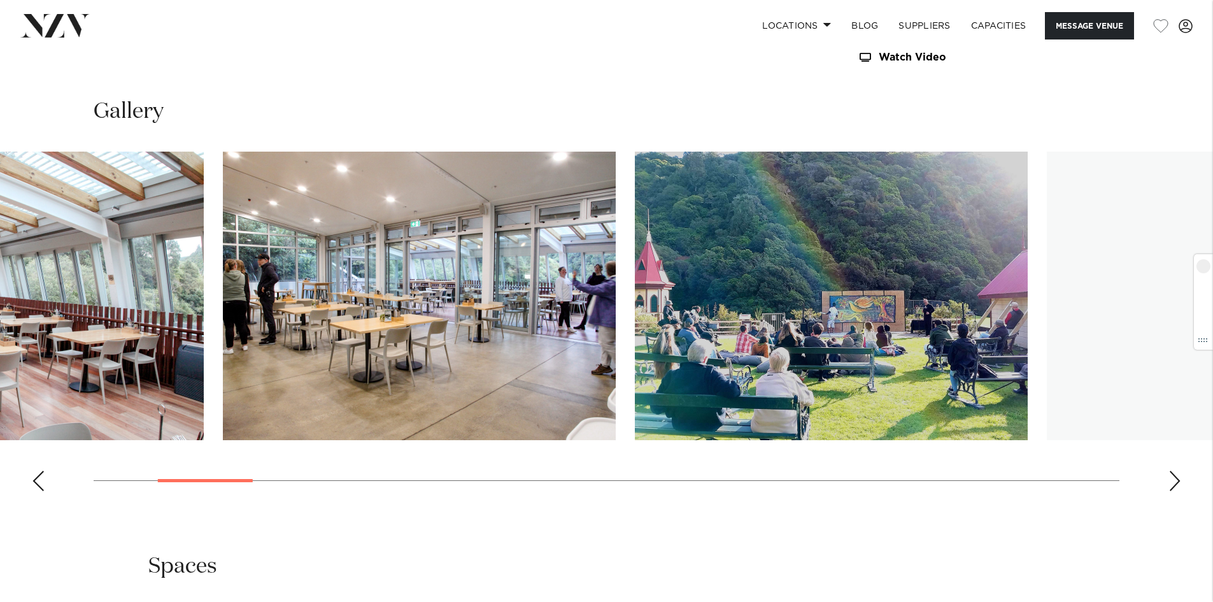
click at [366, 278] on img "3 / 27" at bounding box center [419, 296] width 393 height 288
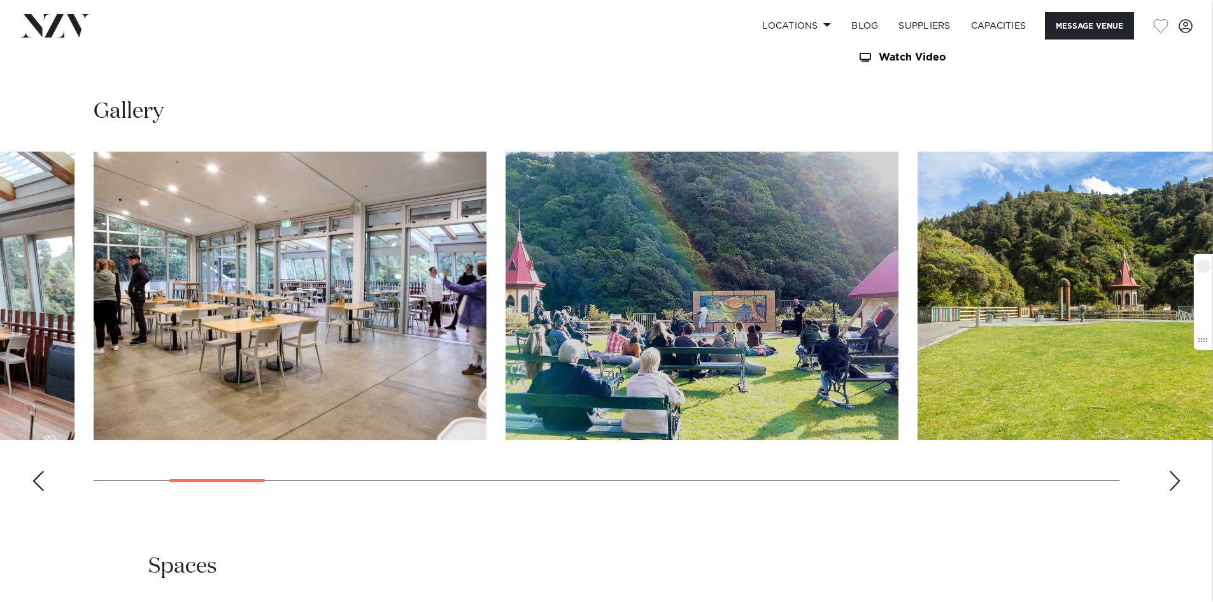
click at [0, 0] on slot at bounding box center [0, 0] width 0 height 0
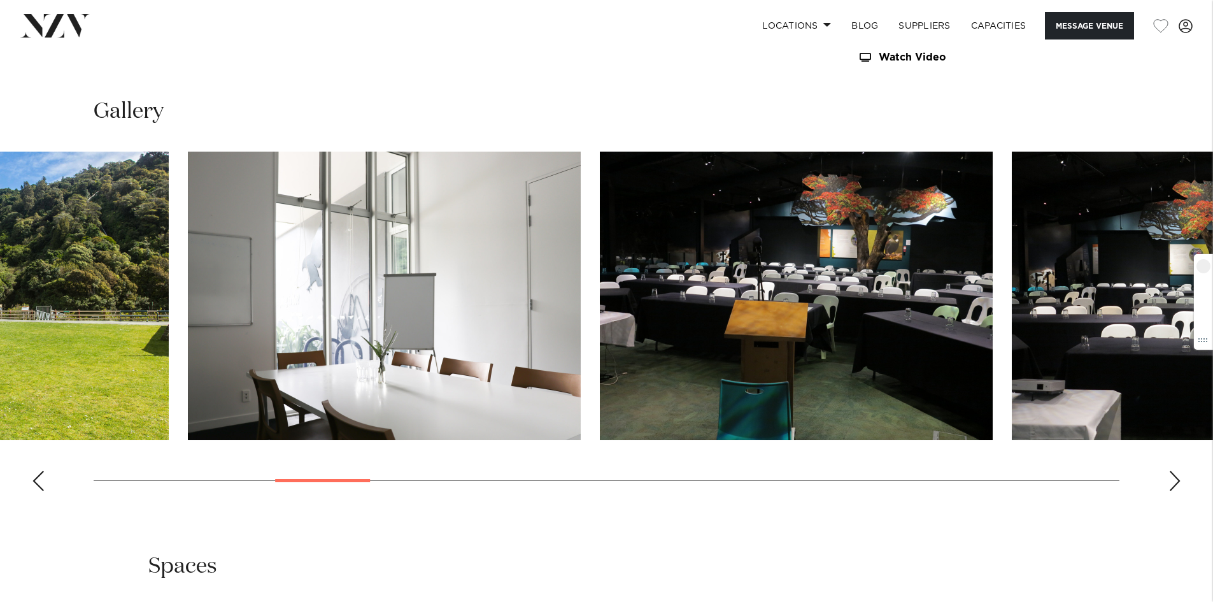
click at [0, 299] on html "Locations [GEOGRAPHIC_DATA] [GEOGRAPHIC_DATA] [GEOGRAPHIC_DATA] [GEOGRAPHIC_DAT…" at bounding box center [606, 80] width 1213 height 2963
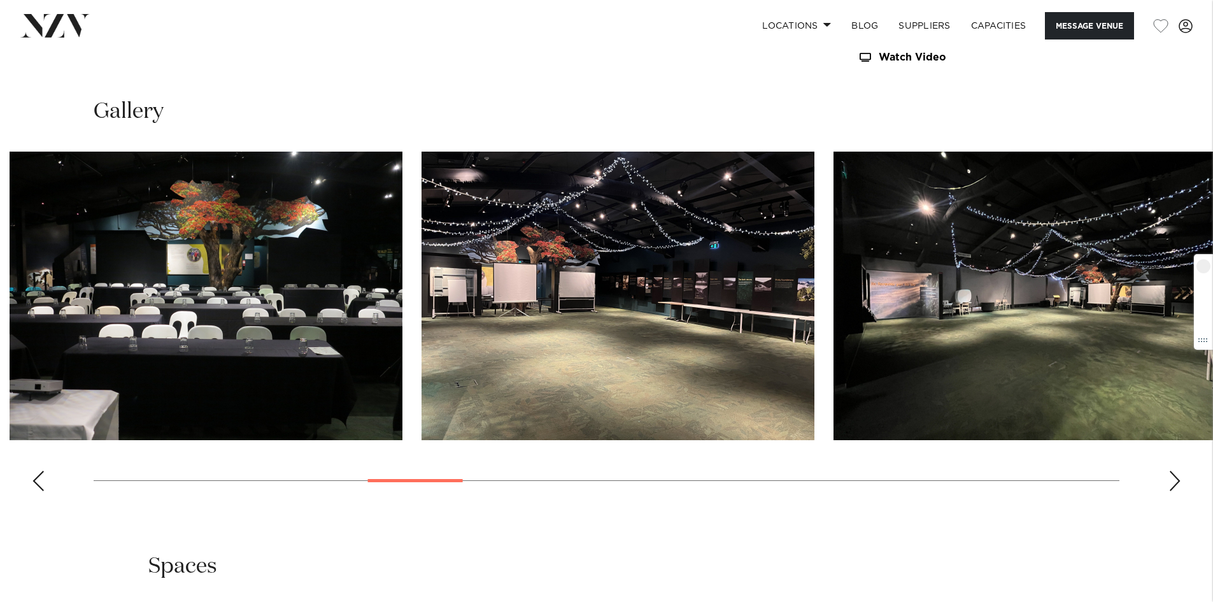
click at [75, 280] on img "8 / 27" at bounding box center [206, 296] width 393 height 288
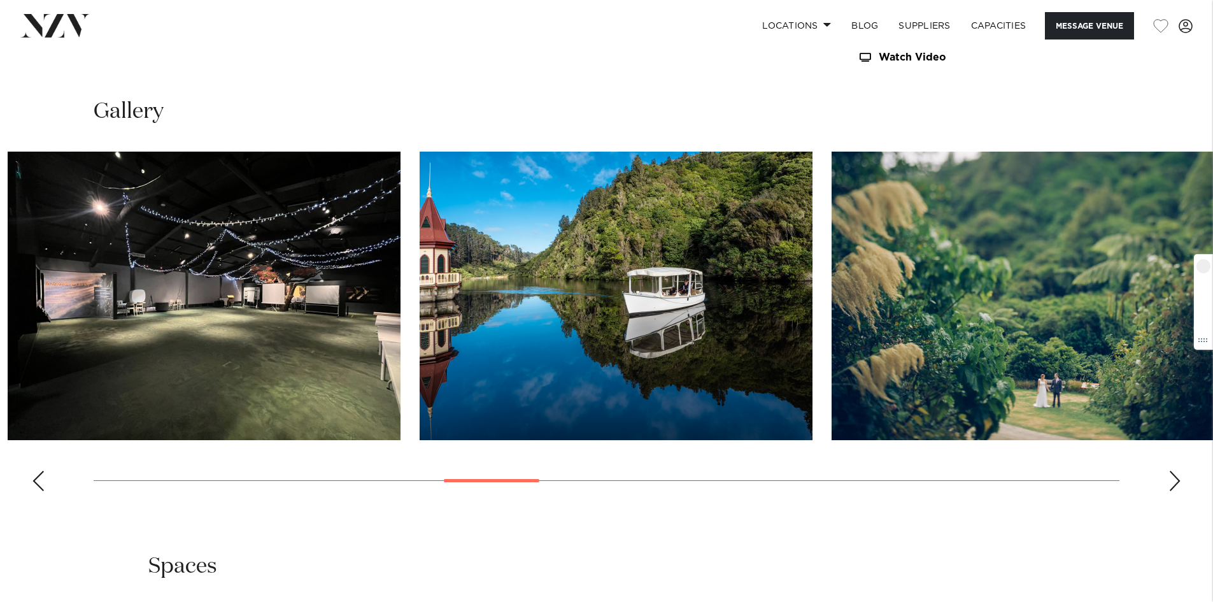
click at [106, 282] on img "10 / 27" at bounding box center [204, 296] width 393 height 288
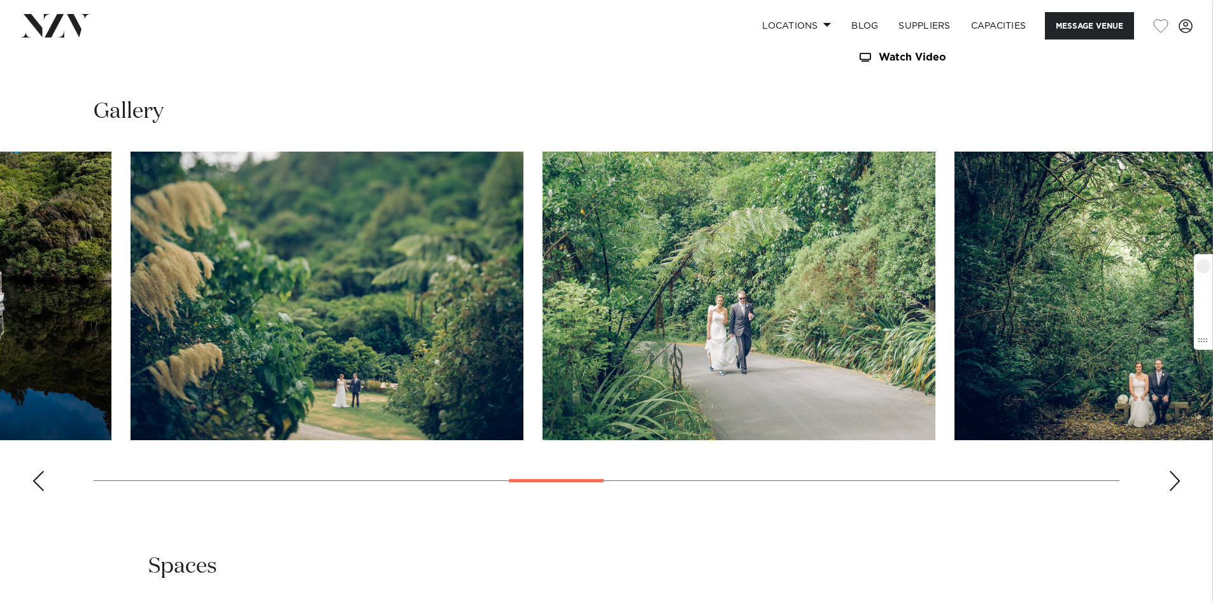
click at [169, 327] on img "12 / 27" at bounding box center [327, 296] width 393 height 288
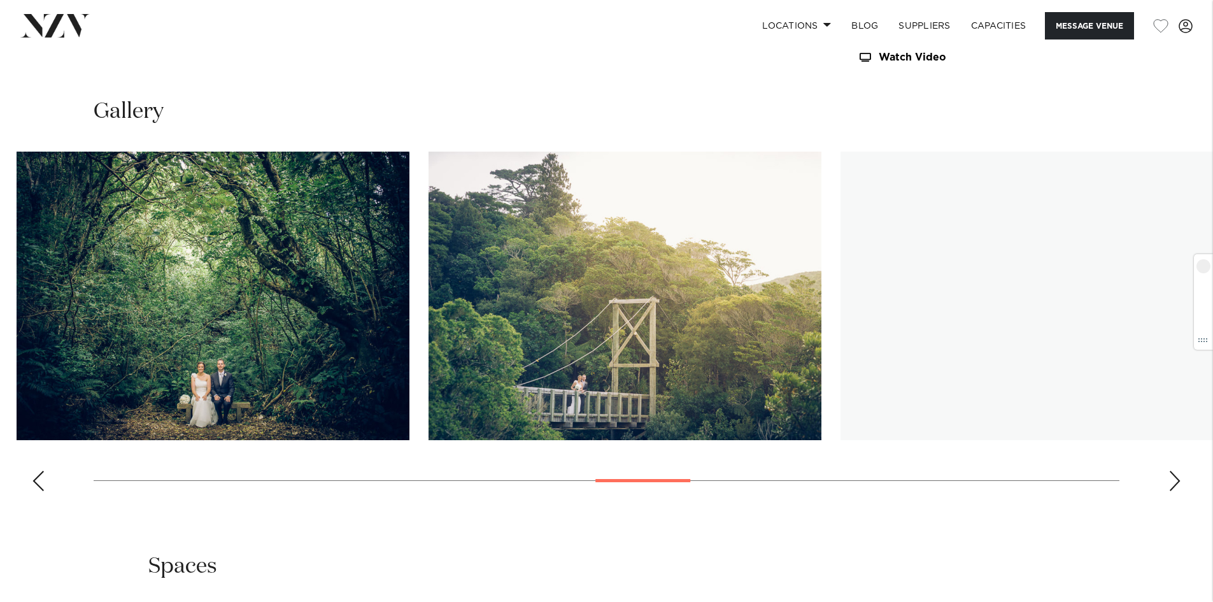
click at [185, 316] on img "14 / 27" at bounding box center [213, 296] width 393 height 288
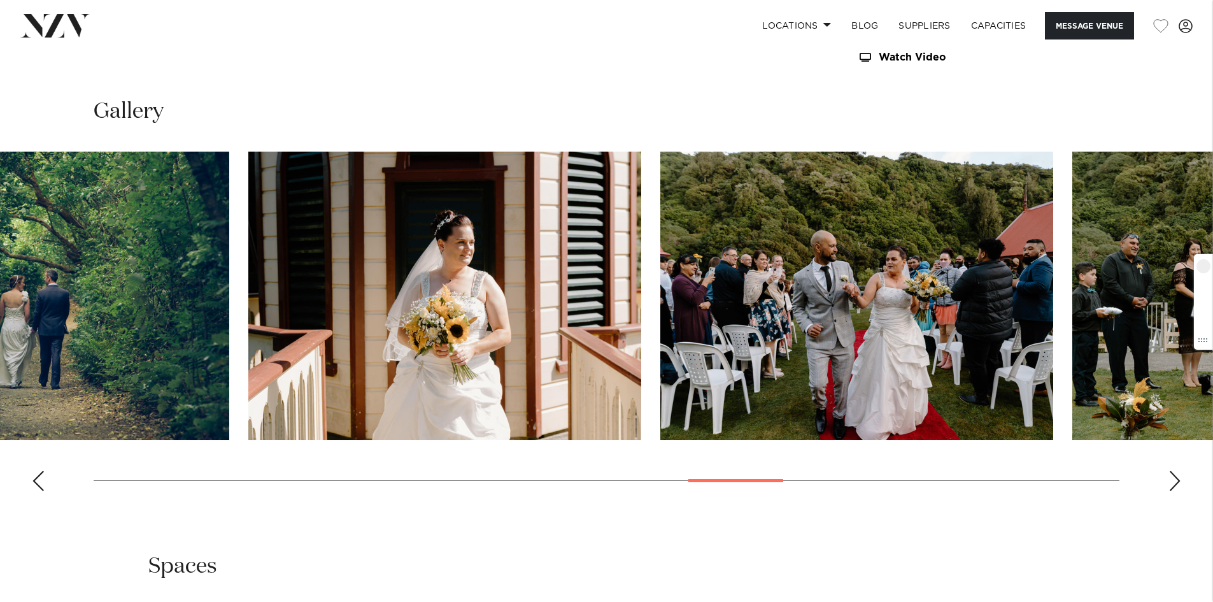
click at [0, 334] on html "Locations [GEOGRAPHIC_DATA] [GEOGRAPHIC_DATA] [GEOGRAPHIC_DATA] [GEOGRAPHIC_DAT…" at bounding box center [606, 80] width 1213 height 2963
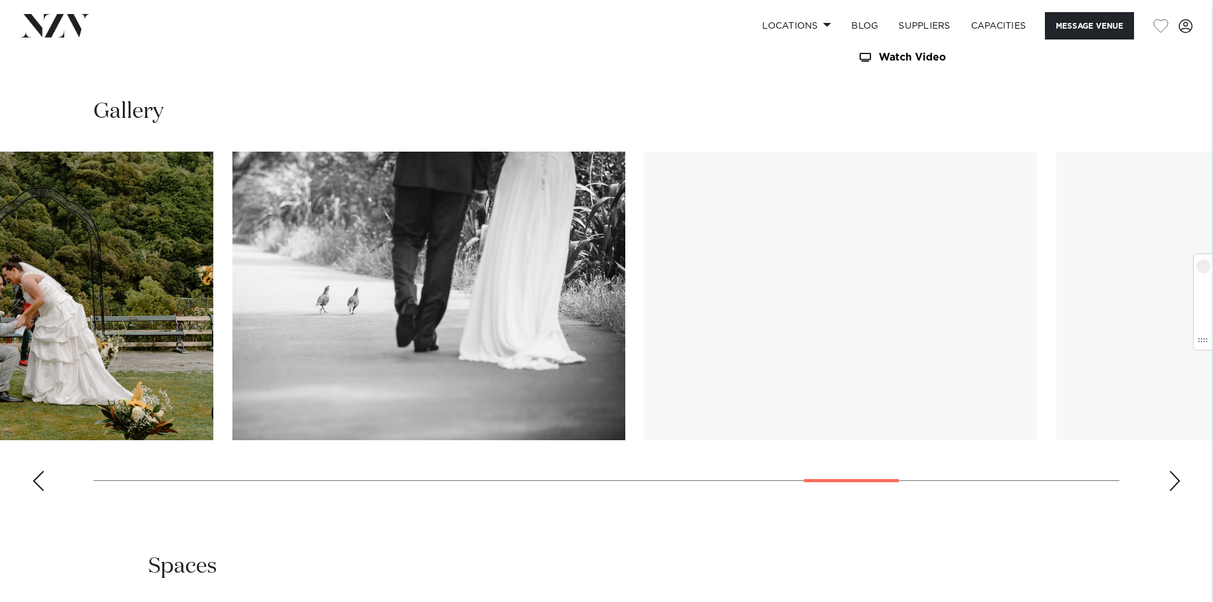
click at [13, 308] on img "19 / 27" at bounding box center [16, 296] width 393 height 288
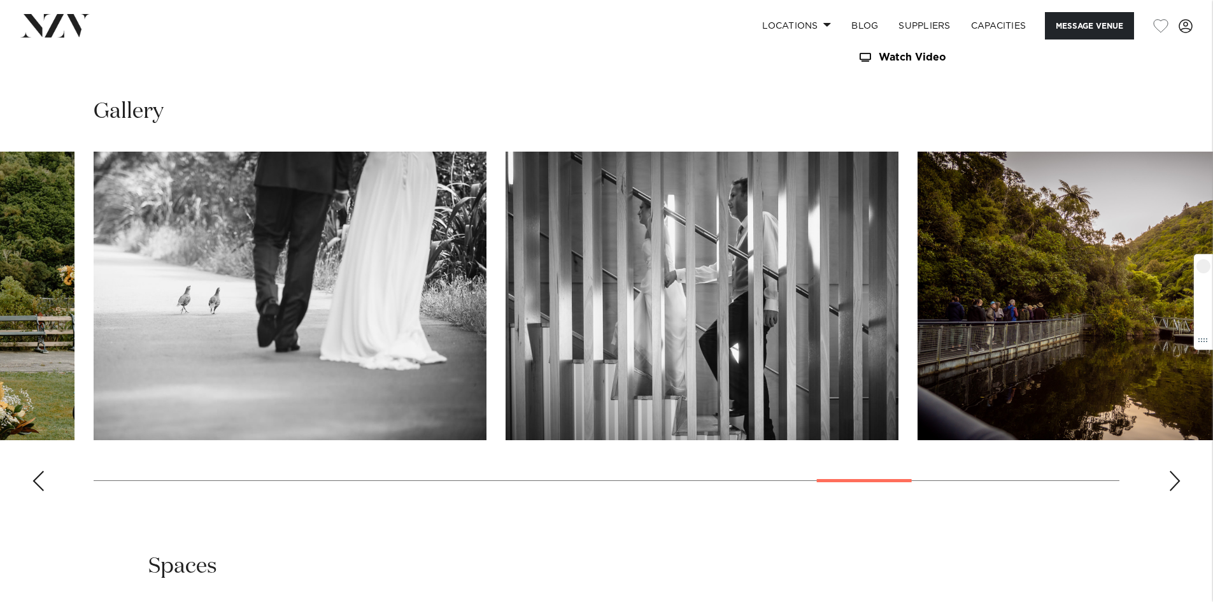
click at [0, 274] on html "Locations Auckland Wellington Christchurch Queenstown Hamilton Northland Bay of…" at bounding box center [606, 80] width 1213 height 2963
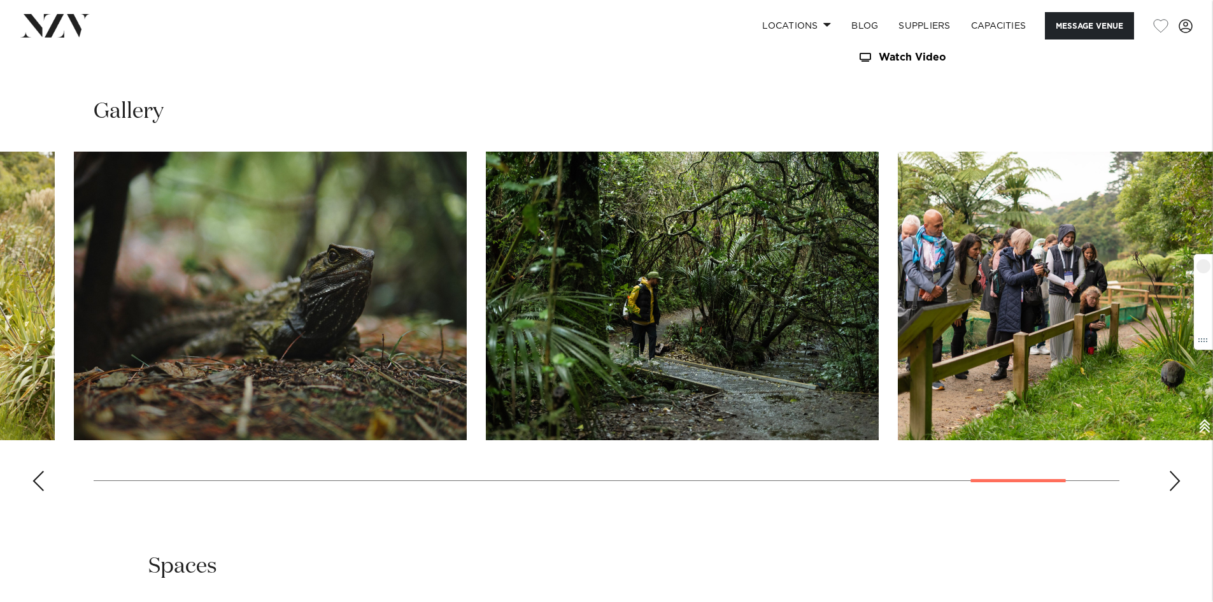
click at [0, 215] on html "Locations Auckland Wellington Christchurch Queenstown Hamilton Northland Bay of…" at bounding box center [606, 80] width 1213 height 2963
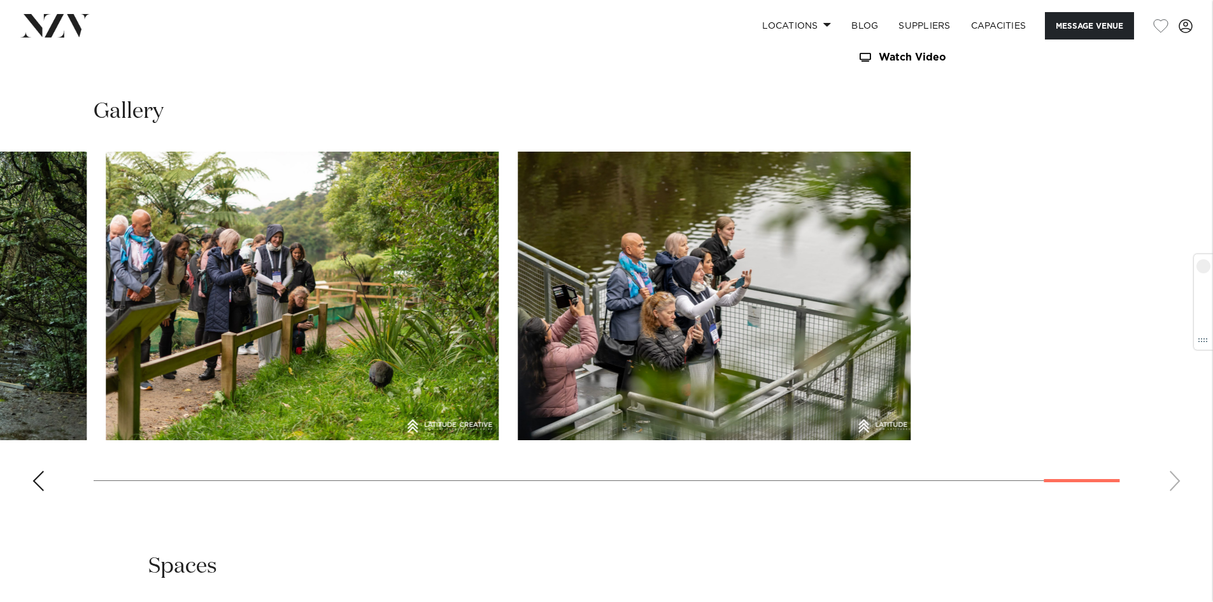
click at [0, 297] on html "Locations Auckland Wellington Christchurch Queenstown Hamilton Northland Bay of…" at bounding box center [606, 80] width 1213 height 2963
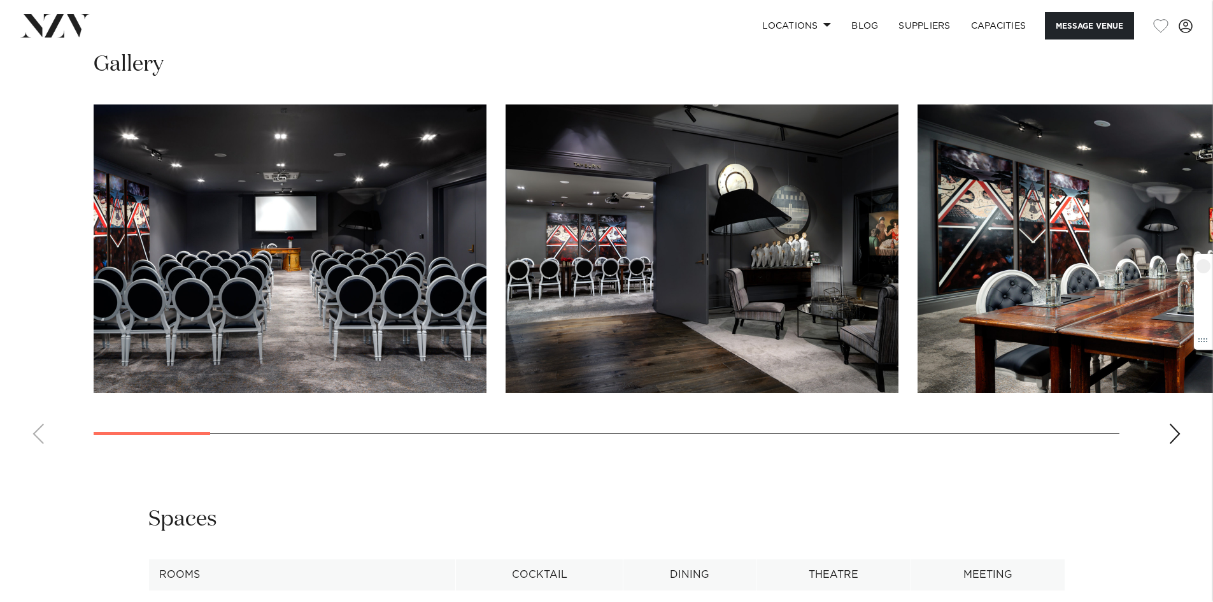
scroll to position [1528, 0]
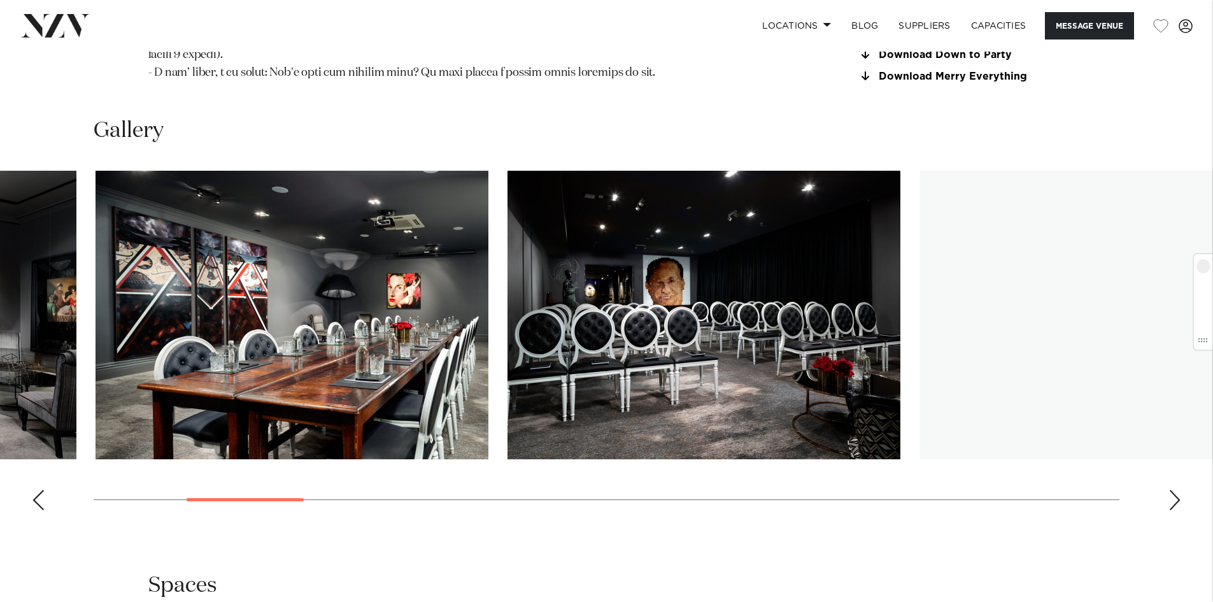
click at [225, 308] on img "3 / 22" at bounding box center [292, 315] width 393 height 288
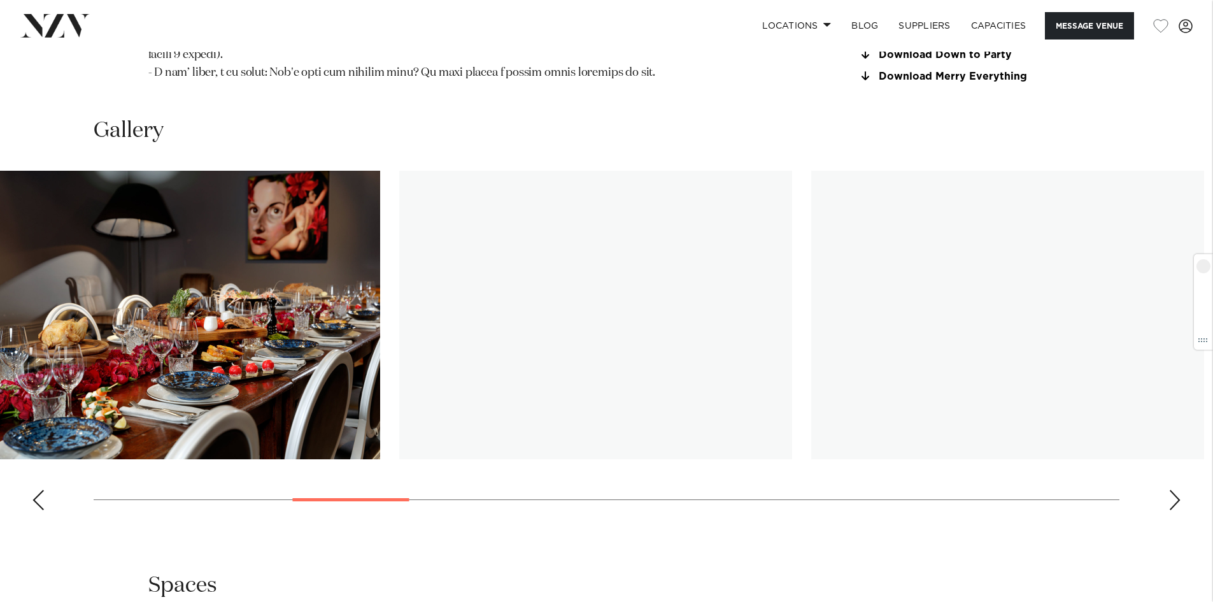
click at [131, 275] on img "5 / 22" at bounding box center [183, 315] width 393 height 288
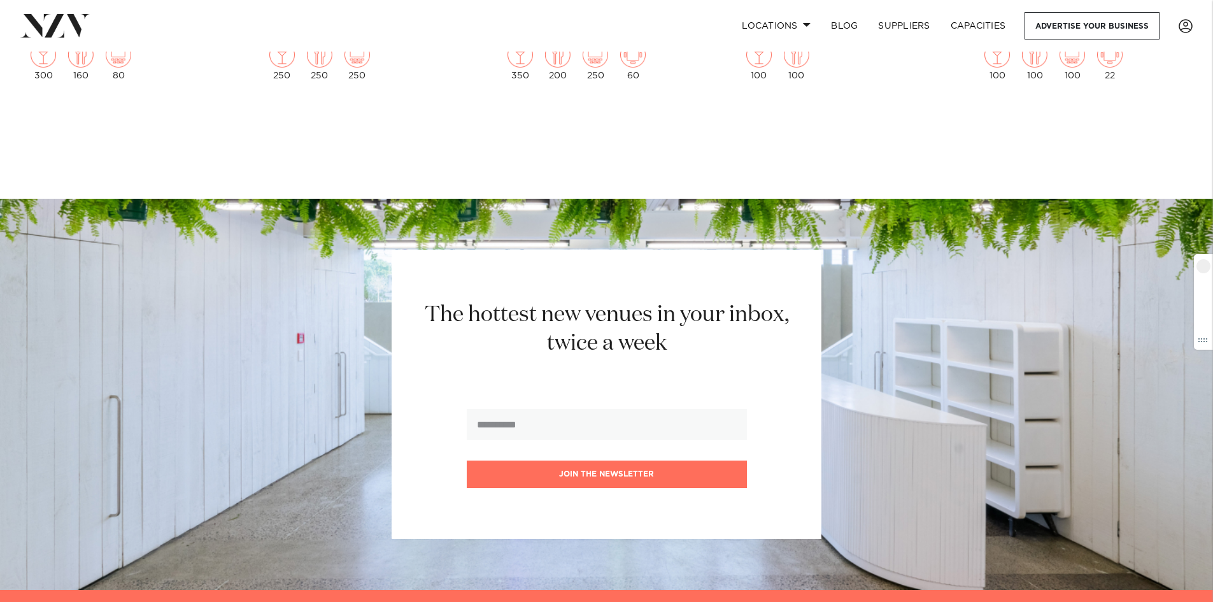
scroll to position [1847, 0]
